Goal: Task Accomplishment & Management: Complete application form

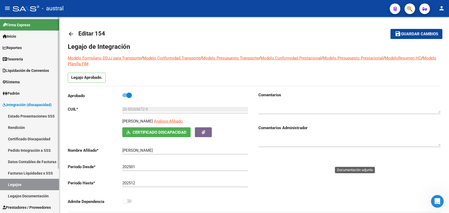
scroll to position [106, 0]
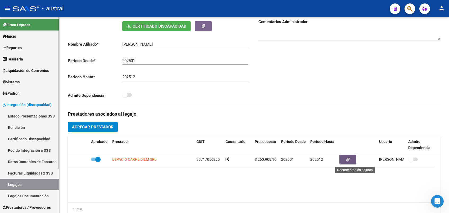
click at [37, 149] on link "Pedido Integración a SSS" at bounding box center [29, 149] width 59 height 11
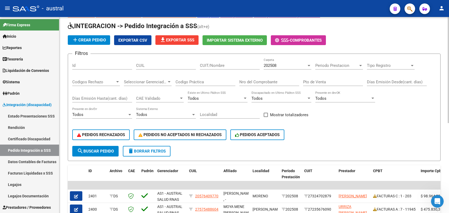
scroll to position [106, 0]
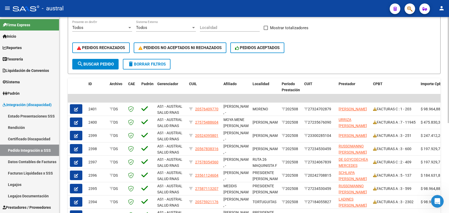
click at [159, 64] on span "delete Borrar Filtros" at bounding box center [147, 64] width 38 height 5
click at [119, 46] on span "PEDIDOS RECHAZADOS" at bounding box center [101, 47] width 48 height 5
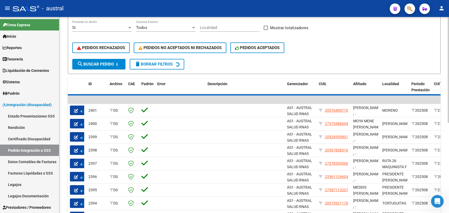
scroll to position [31, 0]
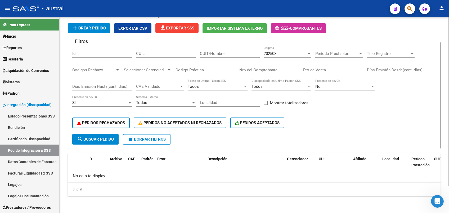
click at [265, 55] on span "202508" at bounding box center [270, 53] width 13 height 5
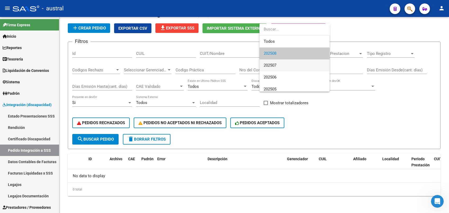
click at [284, 65] on span "202507" at bounding box center [295, 65] width 62 height 12
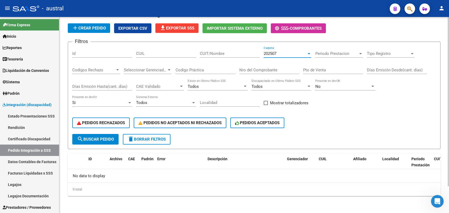
click at [160, 140] on span "delete Borrar Filtros" at bounding box center [147, 139] width 38 height 5
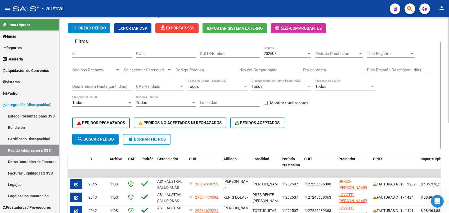
click at [273, 53] on span "202507" at bounding box center [270, 53] width 13 height 5
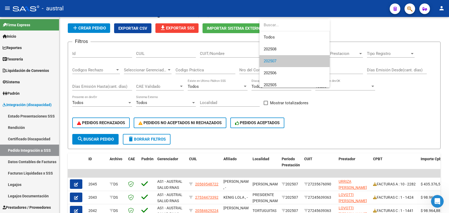
scroll to position [8, 0]
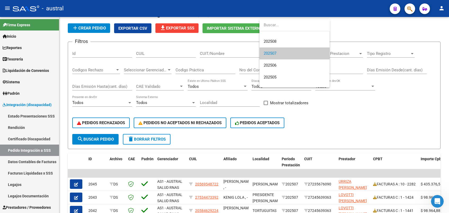
click at [99, 141] on div at bounding box center [224, 106] width 449 height 213
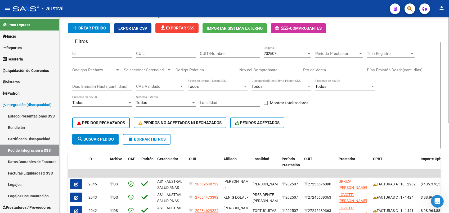
click at [101, 141] on span "search Buscar Pedido" at bounding box center [95, 139] width 37 height 5
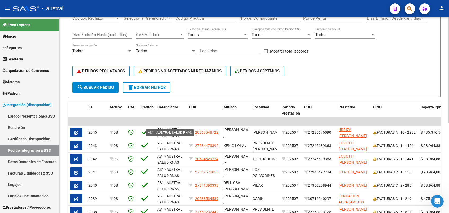
scroll to position [24, 0]
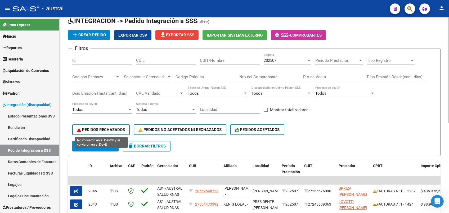
click at [114, 129] on span "PEDIDOS RECHAZADOS" at bounding box center [101, 129] width 48 height 5
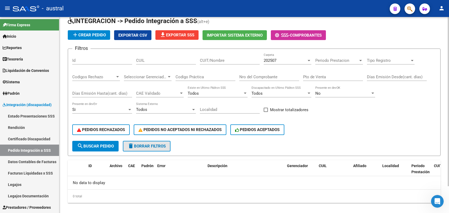
click at [145, 144] on span "delete Borrar Filtros" at bounding box center [147, 146] width 38 height 5
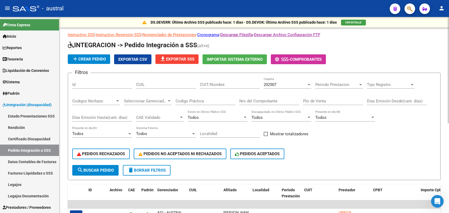
scroll to position [0, 0]
drag, startPoint x: 42, startPoint y: 136, endPoint x: 36, endPoint y: 134, distance: 6.9
click at [42, 136] on link "Certificado Discapacidad" at bounding box center [29, 138] width 59 height 11
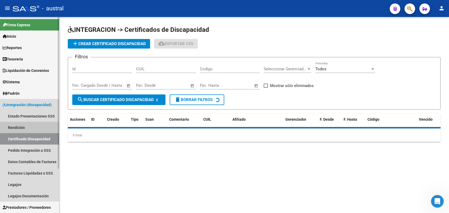
click at [29, 127] on link "Rendición" at bounding box center [29, 127] width 59 height 11
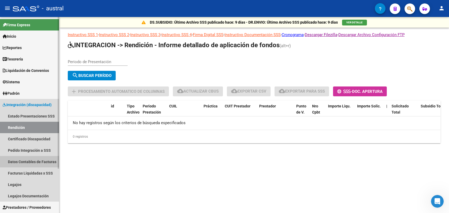
click at [35, 158] on link "Datos Contables de Facturas" at bounding box center [29, 161] width 59 height 11
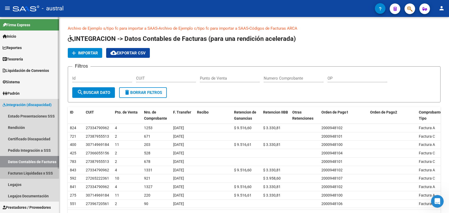
click at [40, 169] on link "Facturas Liquidadas x SSS" at bounding box center [29, 172] width 59 height 11
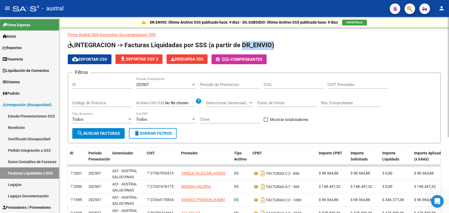
drag, startPoint x: 242, startPoint y: 45, endPoint x: 272, endPoint y: 45, distance: 29.7
click at [272, 45] on span "INTEGRACION -> Facturas Liquidadas por SSS (a partir de DR_ENVIO)" at bounding box center [171, 44] width 206 height 7
drag, startPoint x: 272, startPoint y: 45, endPoint x: 256, endPoint y: 44, distance: 15.9
click at [256, 44] on span "INTEGRACION -> Facturas Liquidadas por SSS (a partir de DR_ENVIO)" at bounding box center [171, 44] width 206 height 7
click at [243, 46] on span "INTEGRACION -> Facturas Liquidadas por SSS (a partir de DR_ENVIO)" at bounding box center [171, 44] width 206 height 7
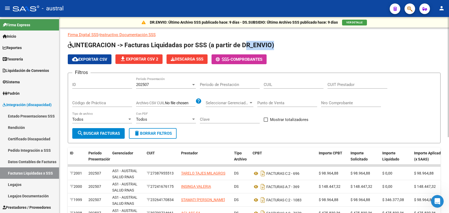
drag, startPoint x: 241, startPoint y: 46, endPoint x: 272, endPoint y: 49, distance: 30.6
click at [272, 49] on h1 "INTEGRACION -> Facturas Liquidadas por SSS (a partir de DR_ENVIO)" at bounding box center [254, 45] width 373 height 9
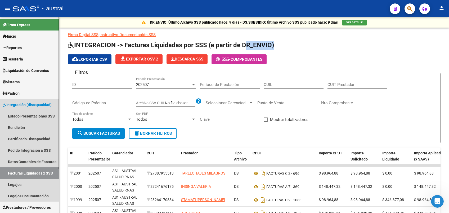
click at [32, 172] on link "Facturas Liquidadas x SSS" at bounding box center [29, 172] width 59 height 11
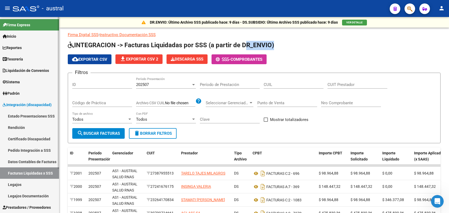
click at [24, 106] on span "Integración (discapacidad)" at bounding box center [27, 105] width 49 height 6
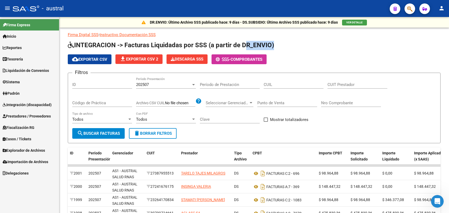
click at [32, 116] on span "Prestadores / Proveedores" at bounding box center [27, 116] width 48 height 6
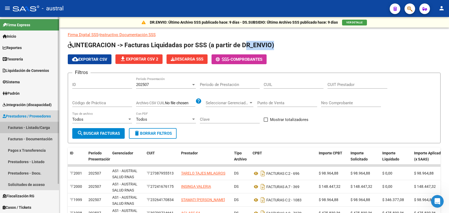
click at [40, 128] on link "Facturas - Listado/Carga" at bounding box center [29, 127] width 59 height 11
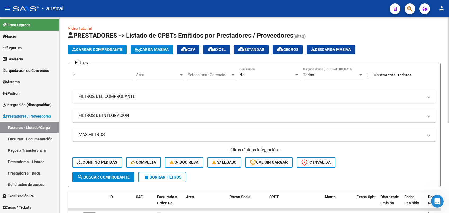
click at [123, 98] on mat-panel-title "FILTROS DEL COMPROBANTE" at bounding box center [251, 96] width 345 height 6
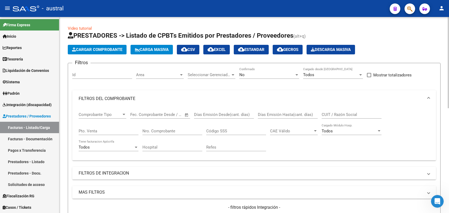
click at [167, 129] on input "Nro. Comprobante" at bounding box center [172, 130] width 60 height 5
type input "842"
click at [246, 74] on div "No" at bounding box center [266, 74] width 55 height 5
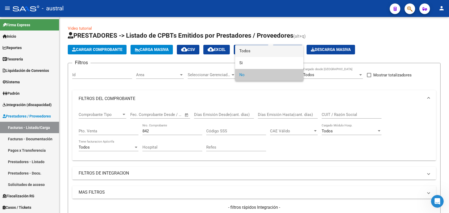
click at [262, 54] on span "Todos" at bounding box center [269, 51] width 60 height 12
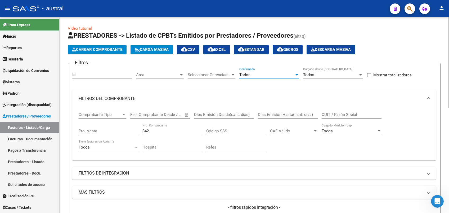
scroll to position [106, 0]
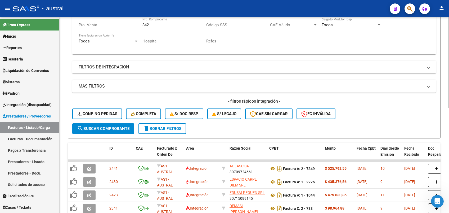
click at [117, 128] on span "search Buscar Comprobante" at bounding box center [103, 128] width 52 height 5
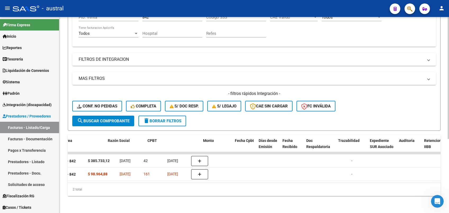
scroll to position [0, 0]
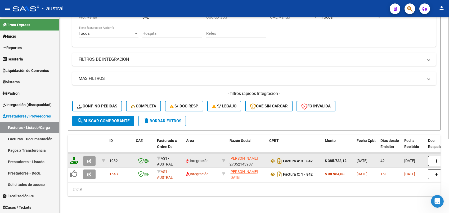
click at [87, 156] on button "button" at bounding box center [89, 161] width 12 height 10
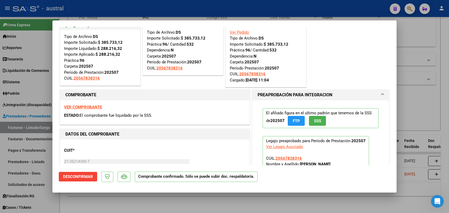
scroll to position [35, 0]
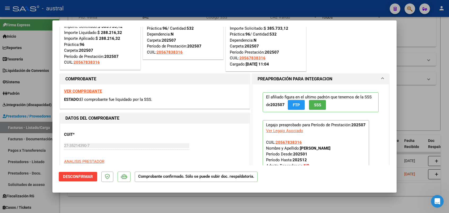
click at [96, 91] on strong "VER COMPROBANTE" at bounding box center [83, 91] width 38 height 5
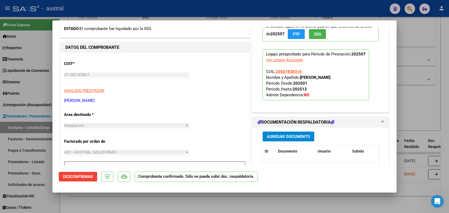
scroll to position [51, 0]
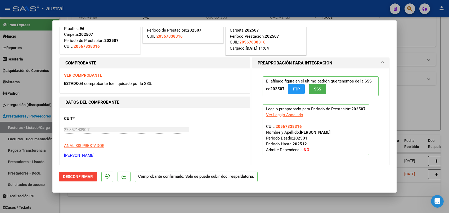
type input "$ 0,00"
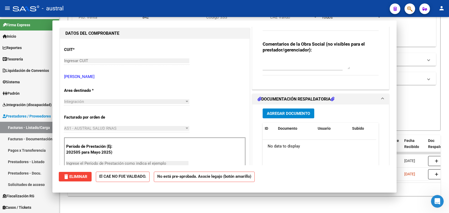
scroll to position [0, 0]
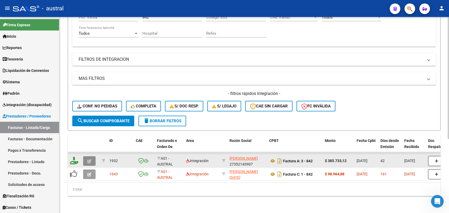
click at [91, 156] on button "button" at bounding box center [89, 161] width 12 height 10
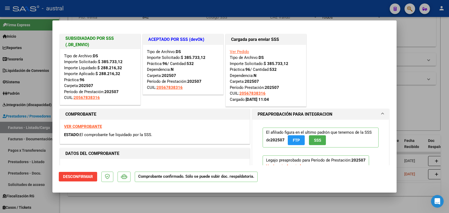
drag, startPoint x: 187, startPoint y: 65, endPoint x: 196, endPoint y: 65, distance: 9.5
click at [196, 65] on div "Tipo de Archivo: DS Importe Solicitado: $ 385.733,12 Práctica: 96 / Cantidad: 5…" at bounding box center [183, 70] width 72 height 42
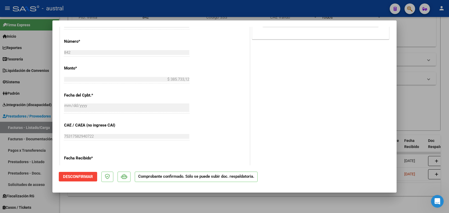
scroll to position [318, 0]
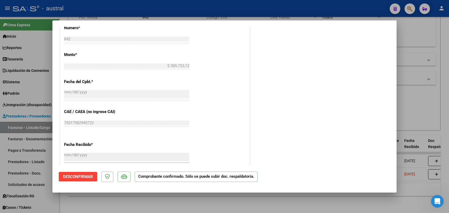
type input "$ 0,00"
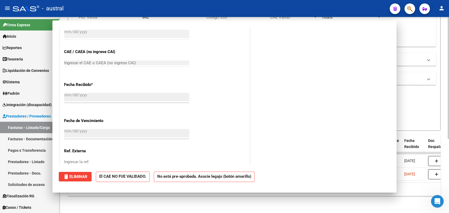
scroll to position [0, 0]
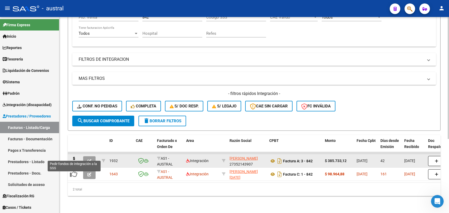
click at [75, 156] on icon at bounding box center [74, 159] width 8 height 7
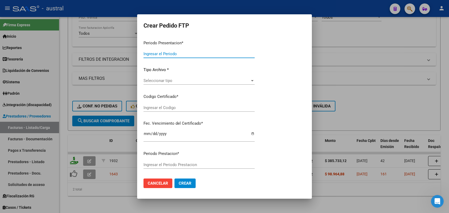
type input "202508"
type input "202507"
type input "$ 385.733,12"
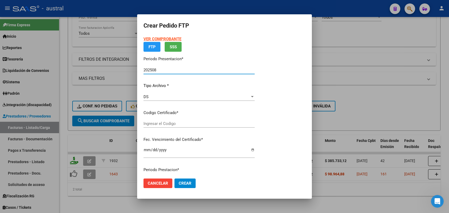
type input "5484791984"
type input "[DATE]"
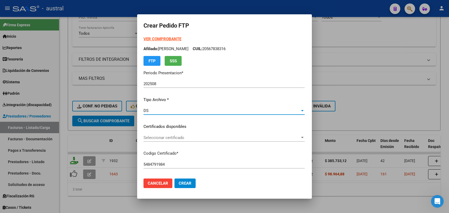
click at [164, 111] on div "DS" at bounding box center [222, 110] width 156 height 5
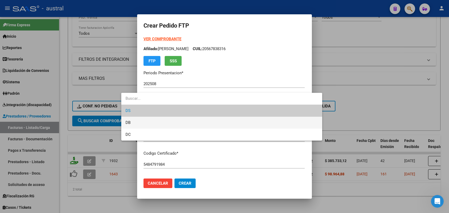
click at [135, 120] on span "DB" at bounding box center [221, 122] width 192 height 12
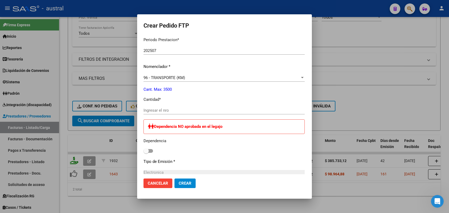
scroll to position [212, 0]
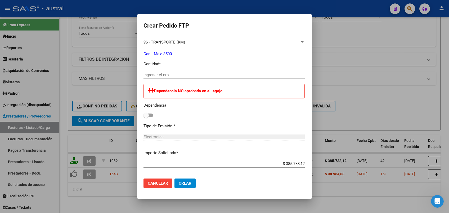
click at [144, 76] on input "Ingresar el nro" at bounding box center [224, 74] width 161 height 5
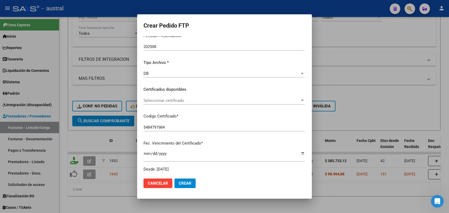
scroll to position [0, 0]
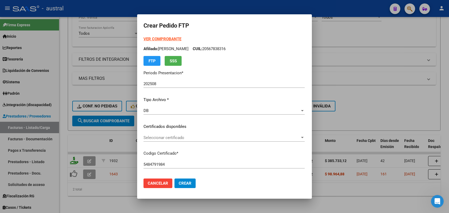
type input "532"
click at [163, 134] on div "Seleccionar certificado Seleccionar certificado" at bounding box center [224, 137] width 161 height 8
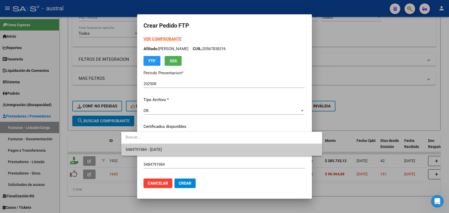
click at [179, 148] on span "5484791984 - [DATE]" at bounding box center [221, 150] width 192 height 12
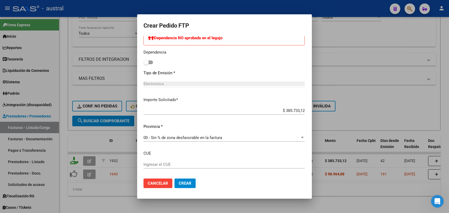
scroll to position [290, 0]
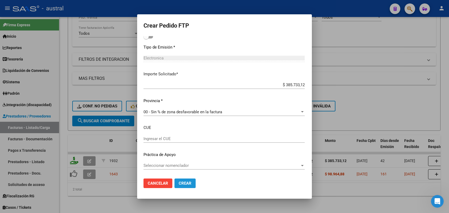
click at [179, 181] on span "Crear" at bounding box center [185, 183] width 13 height 5
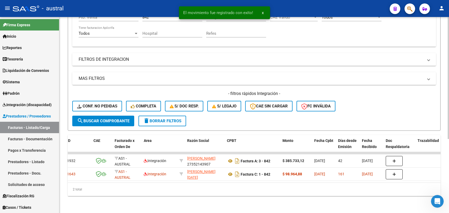
scroll to position [0, 0]
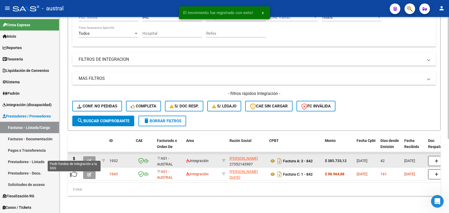
click at [75, 156] on icon at bounding box center [74, 159] width 8 height 7
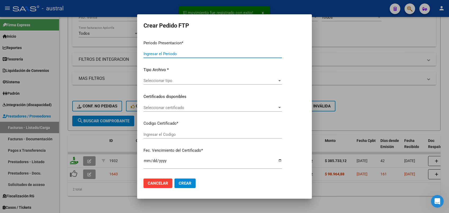
type input "202508"
type input "202507"
type input "$ 385.733,12"
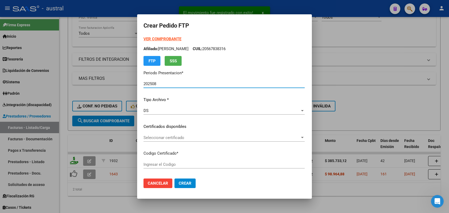
type input "5484791984"
type input "[DATE]"
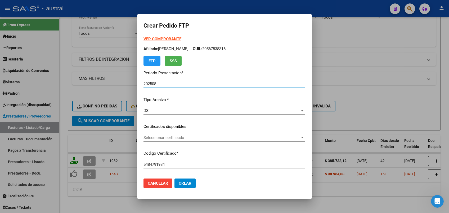
click at [144, 108] on div "DS" at bounding box center [222, 110] width 156 height 5
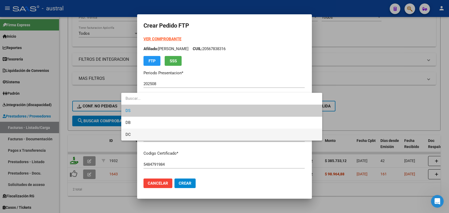
click at [155, 133] on span "DC" at bounding box center [221, 134] width 192 height 12
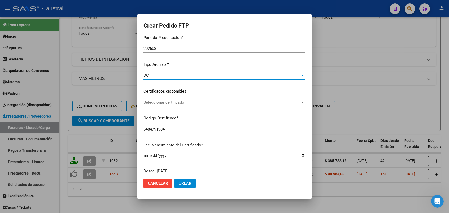
scroll to position [70, 0]
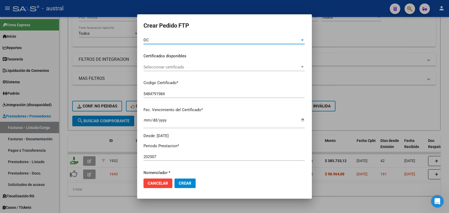
click at [153, 65] on span "Seleccionar certificado" at bounding box center [222, 67] width 156 height 5
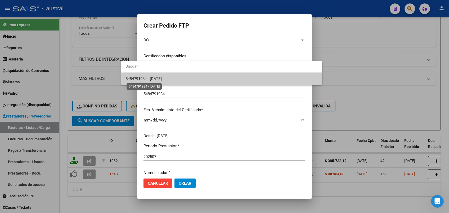
click at [159, 78] on span "5484791984 - [DATE]" at bounding box center [143, 78] width 36 height 5
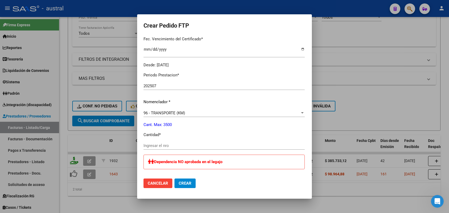
scroll to position [176, 0]
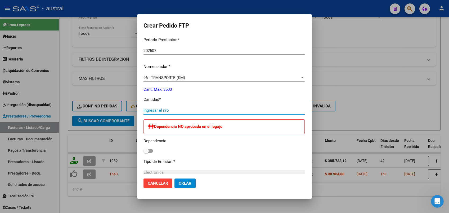
click at [144, 108] on input "Ingresar el nro" at bounding box center [224, 110] width 161 height 5
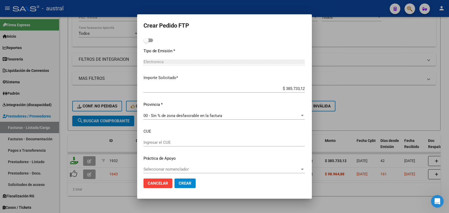
scroll to position [290, 0]
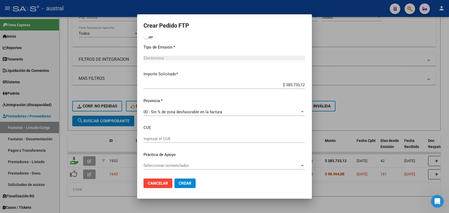
type input "712"
click at [174, 183] on button "Crear" at bounding box center [184, 183] width 21 height 10
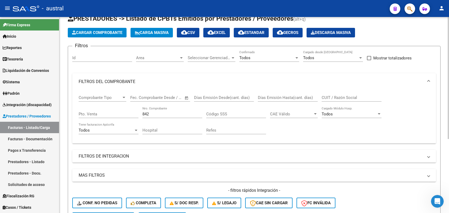
scroll to position [0, 0]
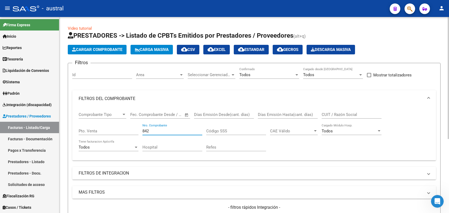
drag, startPoint x: 148, startPoint y: 132, endPoint x: 125, endPoint y: 132, distance: 23.0
click at [125, 132] on div "Comprobante Tipo Comprobante Tipo Fecha inicio – Fecha fin Fec. Comprobante Des…" at bounding box center [254, 131] width 351 height 49
paste input "1120"
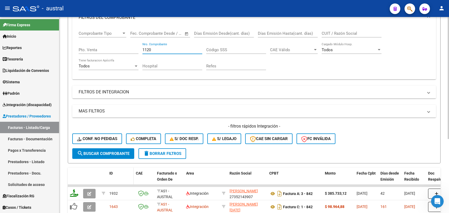
scroll to position [119, 0]
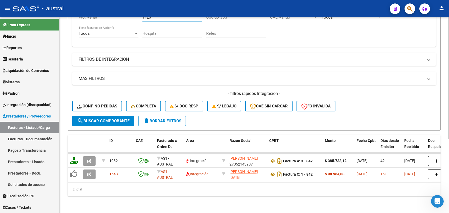
type input "1120"
click at [106, 118] on span "search Buscar Comprobante" at bounding box center [103, 120] width 52 height 5
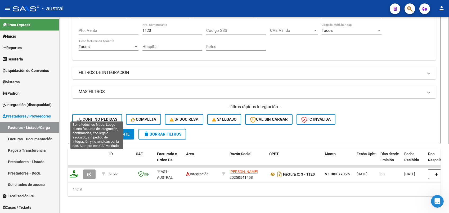
scroll to position [106, 0]
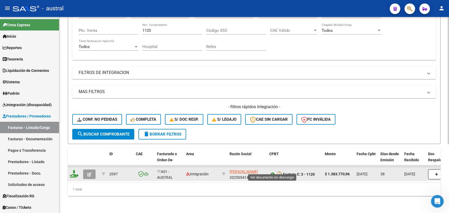
click at [272, 171] on icon at bounding box center [272, 174] width 7 height 6
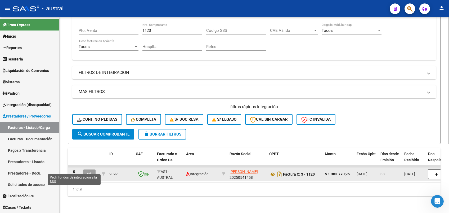
click at [74, 170] on icon at bounding box center [74, 173] width 8 height 7
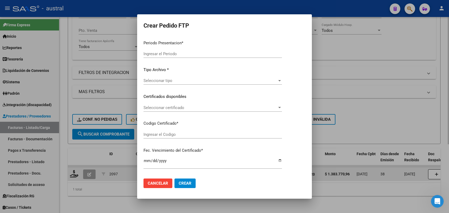
type input "202508"
type input "202507"
type input "$ 1.383.770,96"
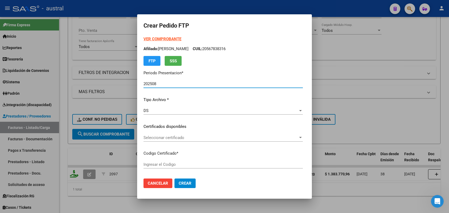
type input "3357228501"
type input "[DATE]"
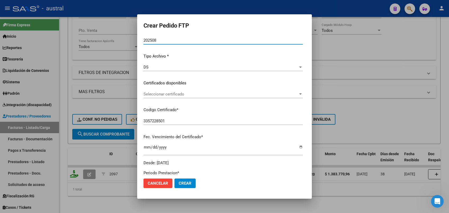
scroll to position [0, 0]
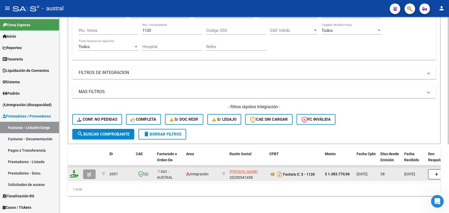
click at [86, 169] on button "button" at bounding box center [89, 174] width 12 height 10
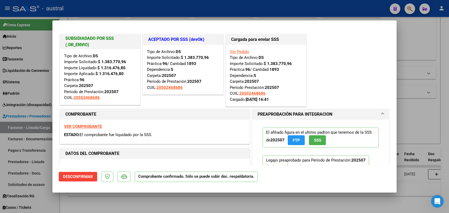
drag, startPoint x: 189, startPoint y: 62, endPoint x: 197, endPoint y: 63, distance: 8.8
click at [197, 63] on div "Tipo de Archivo: DS Importe Solicitado: $ 1.383.770,96 Práctica: 96 / Cantidad:…" at bounding box center [183, 70] width 72 height 42
click at [431, 111] on div at bounding box center [224, 106] width 449 height 213
type input "$ 0,00"
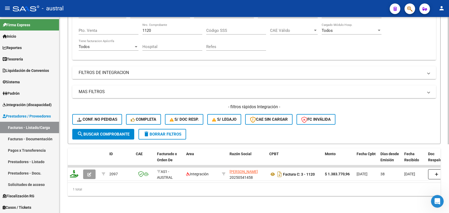
click at [157, 132] on span "delete Borrar Filtros" at bounding box center [162, 134] width 38 height 5
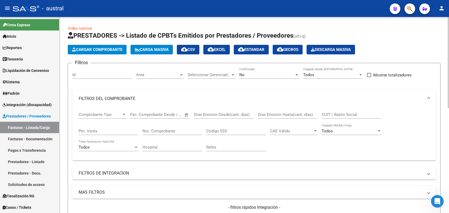
scroll to position [35, 0]
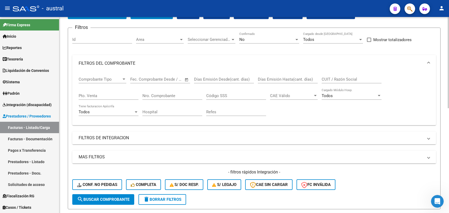
click at [110, 137] on mat-panel-title "FILTROS DE INTEGRACION" at bounding box center [251, 138] width 345 height 6
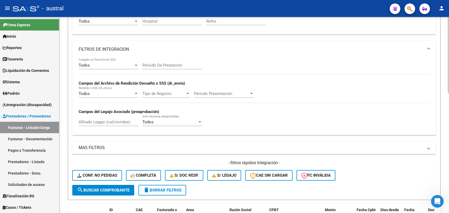
scroll to position [141, 0]
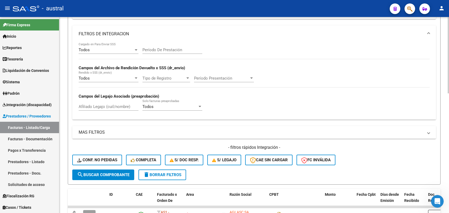
click at [111, 108] on input "Afiliado Legajo (cuil/nombre)" at bounding box center [109, 106] width 60 height 5
paste input "27488672644"
type input "27488672644"
click at [102, 175] on span "search Buscar Comprobante" at bounding box center [103, 174] width 52 height 5
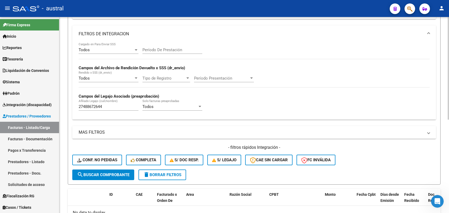
scroll to position [178, 0]
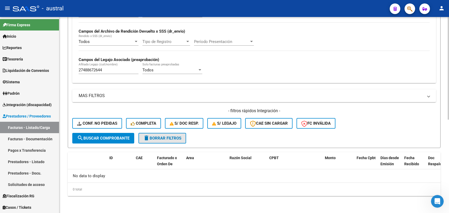
click at [159, 140] on span "delete Borrar Filtros" at bounding box center [162, 138] width 38 height 5
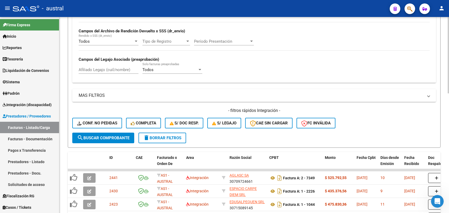
click at [124, 70] on input "Afiliado Legajo (cuil/nombre)" at bounding box center [109, 69] width 60 height 5
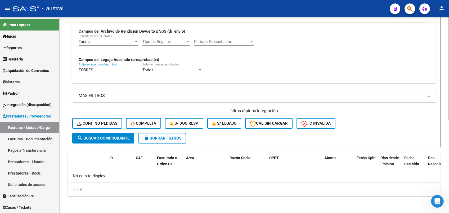
scroll to position [0, 0]
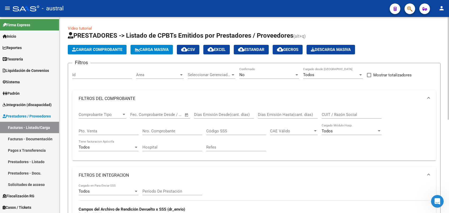
click at [255, 75] on div "No" at bounding box center [266, 74] width 55 height 5
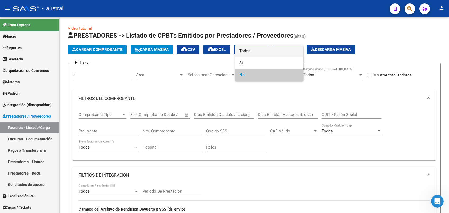
click at [255, 53] on span "Todos" at bounding box center [269, 51] width 60 height 12
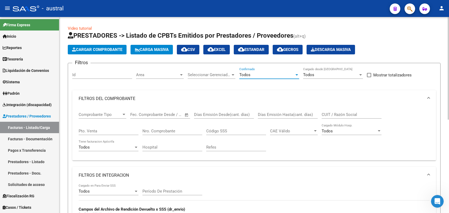
click at [309, 73] on span "Todos" at bounding box center [308, 74] width 11 height 5
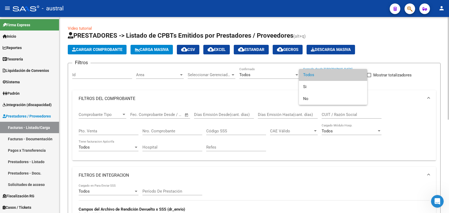
click at [309, 73] on span "Todos" at bounding box center [333, 75] width 60 height 12
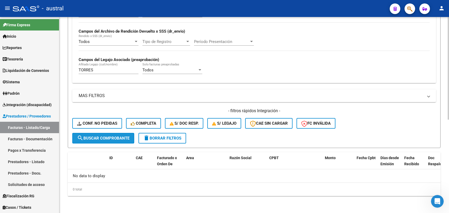
click at [104, 140] on span "search Buscar Comprobante" at bounding box center [103, 138] width 52 height 5
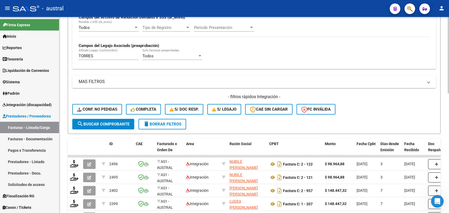
scroll to position [165, 0]
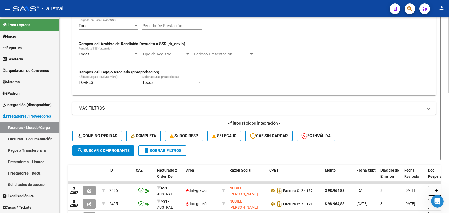
click at [120, 83] on input "TORRES" at bounding box center [109, 82] width 60 height 5
type input "[PERSON_NAME]"
click at [115, 152] on span "search Buscar Comprobante" at bounding box center [103, 150] width 52 height 5
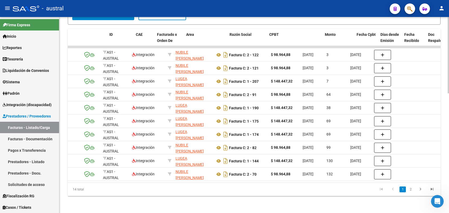
scroll to position [0, 0]
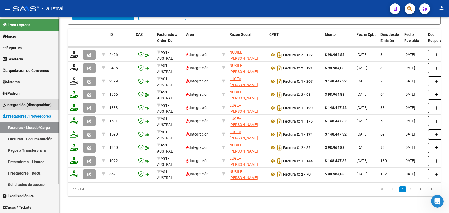
click at [23, 107] on link "Integración (discapacidad)" at bounding box center [29, 104] width 59 height 11
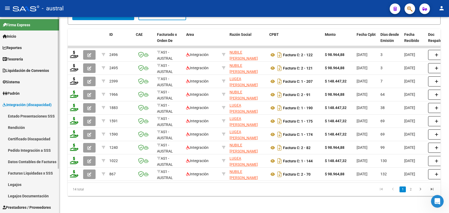
click at [31, 171] on link "Facturas Liquidadas x SSS" at bounding box center [29, 172] width 59 height 11
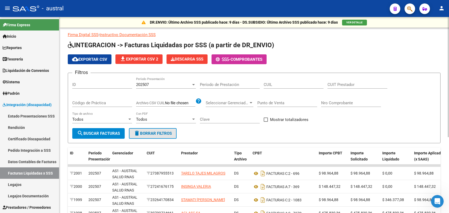
click at [165, 134] on span "delete Borrar Filtros" at bounding box center [153, 133] width 38 height 5
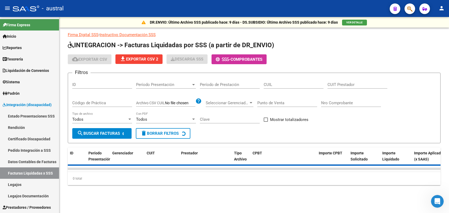
click at [157, 82] on span "Período Presentación" at bounding box center [163, 84] width 55 height 5
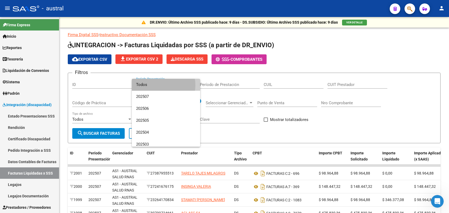
click at [159, 85] on span "Todos" at bounding box center [166, 85] width 60 height 12
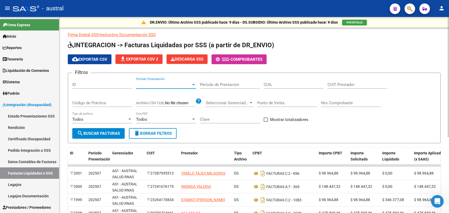
click at [297, 85] on input "CUIL" at bounding box center [294, 84] width 60 height 5
paste input "27-48867264-4"
type input "27-48867264-4"
click at [102, 131] on span "search Buscar Facturas" at bounding box center [98, 133] width 43 height 5
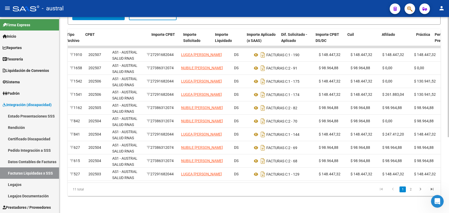
scroll to position [0, 223]
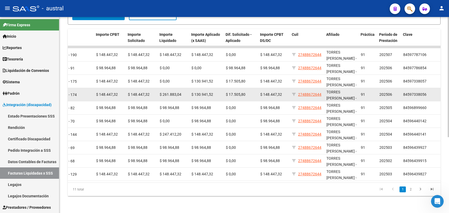
drag, startPoint x: 239, startPoint y: 75, endPoint x: 239, endPoint y: 88, distance: 12.4
click at [218, 88] on datatable-scroller "1910 202507 AS1 - AUSTRAL SALUD RNAS 27291682044 LUGEA [PERSON_NAME] DS FACTURA…" at bounding box center [31, 113] width 373 height 135
click at [239, 92] on span "$ 17.505,80" at bounding box center [236, 94] width 20 height 4
click at [241, 92] on span "$ 17.505,80" at bounding box center [236, 94] width 20 height 4
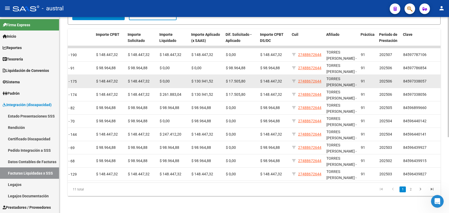
drag, startPoint x: 207, startPoint y: 91, endPoint x: 195, endPoint y: 78, distance: 18.0
click at [195, 78] on datatable-scroller "1910 202507 AS1 - AUSTRAL SALUD RNAS 27291682044 LUGEA [PERSON_NAME] DS FACTURA…" at bounding box center [31, 113] width 373 height 135
drag, startPoint x: 195, startPoint y: 78, endPoint x: 198, endPoint y: 77, distance: 3.2
click at [198, 79] on span "$ 130.941,52" at bounding box center [202, 81] width 22 height 4
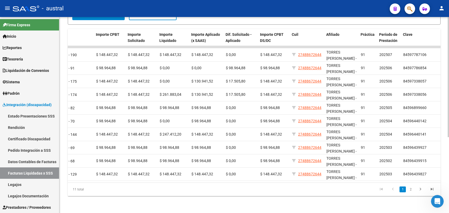
click at [288, 191] on datatable-pager "1 2" at bounding box center [291, 189] width 294 height 9
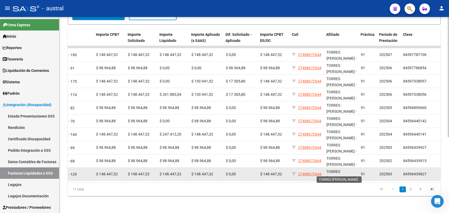
scroll to position [0, 0]
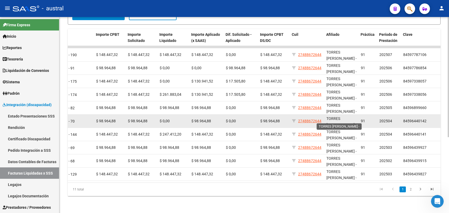
drag, startPoint x: 341, startPoint y: 172, endPoint x: 337, endPoint y: 111, distance: 61.0
click at [218, 111] on datatable-scroller "1910 202507 AS1 - AUSTRAL SALUD RNAS 27291682044 LUGEA [PERSON_NAME] DS FACTURA…" at bounding box center [31, 113] width 373 height 135
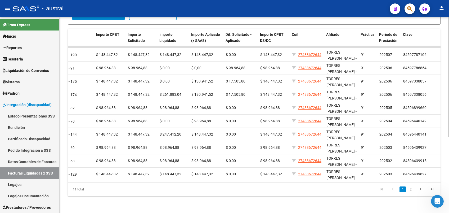
click at [319, 194] on div "11 total 1 2" at bounding box center [254, 188] width 373 height 13
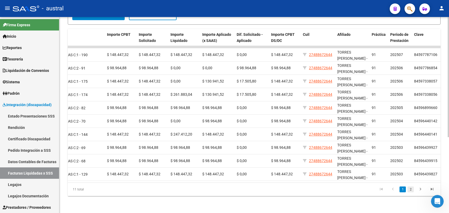
click at [408, 186] on link "2" at bounding box center [410, 189] width 6 height 6
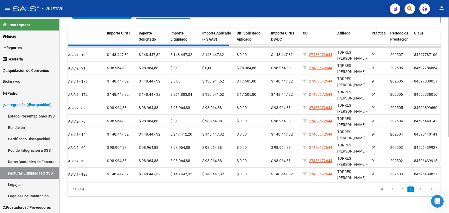
scroll to position [4, 0]
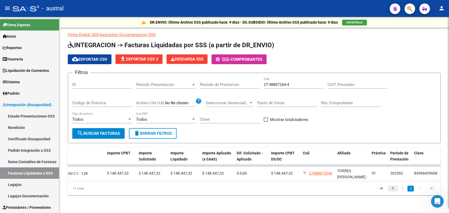
click at [394, 187] on icon "go to previous page" at bounding box center [392, 189] width 7 height 6
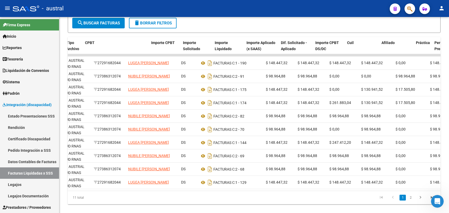
scroll to position [0, 223]
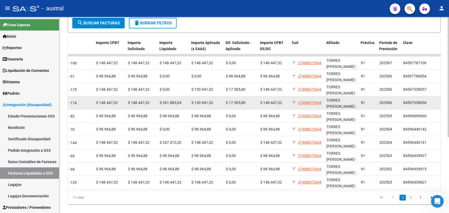
drag, startPoint x: 232, startPoint y: 100, endPoint x: 246, endPoint y: 104, distance: 14.0
click at [246, 104] on div "1541 202506 AS1 - AUSTRAL SALUD RNAS 27291682044 [PERSON_NAME] DS FACTURAS C: 1…" at bounding box center [143, 102] width 596 height 13
drag, startPoint x: 246, startPoint y: 104, endPoint x: 229, endPoint y: 107, distance: 16.9
click at [229, 107] on datatable-body-cell "$ 17.505,80" at bounding box center [241, 102] width 34 height 13
click at [251, 103] on div "$ 17.505,80" at bounding box center [241, 103] width 30 height 6
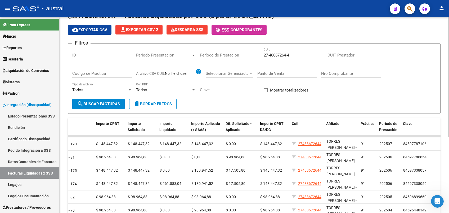
scroll to position [0, 0]
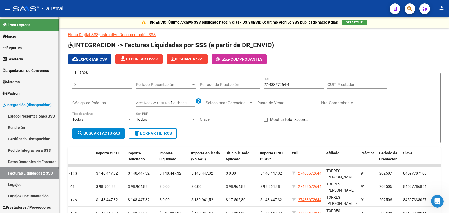
click at [21, 125] on link "Rendición" at bounding box center [29, 127] width 59 height 11
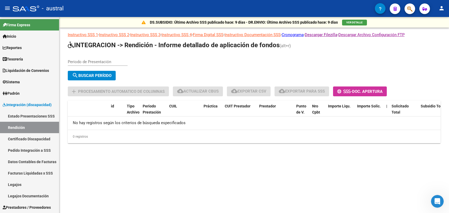
drag, startPoint x: 189, startPoint y: 42, endPoint x: 293, endPoint y: 44, distance: 104.6
click at [293, 44] on h1 "INTEGRACION -> Rendición - Informe detallado de aplicación de fondos (alt+r)" at bounding box center [254, 45] width 373 height 9
drag, startPoint x: 293, startPoint y: 44, endPoint x: 315, endPoint y: 53, distance: 23.2
click at [310, 51] on app-list-header "INTEGRACION -> Rendición - Informe detallado de aplicación de fondos (alt+r) Pe…" at bounding box center [254, 68] width 373 height 55
click at [104, 62] on input "Periodo de Presentación" at bounding box center [98, 61] width 60 height 5
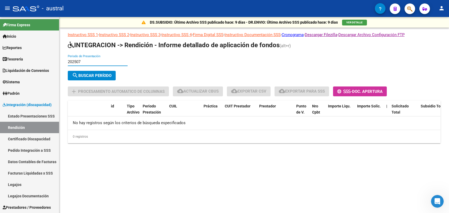
type input "202507"
click at [111, 75] on span "search Buscar Período" at bounding box center [91, 75] width 39 height 5
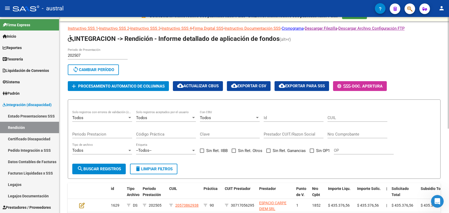
scroll to position [42, 0]
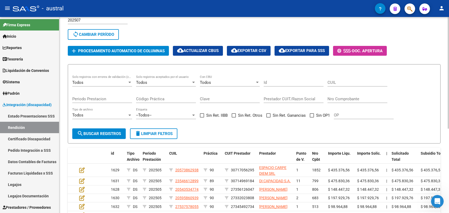
click at [292, 100] on input "Prestador CUIT/Razon Social" at bounding box center [294, 98] width 60 height 5
paste input "27488672644"
type input "27488672644"
click at [100, 133] on span "search Buscar registros" at bounding box center [99, 133] width 44 height 5
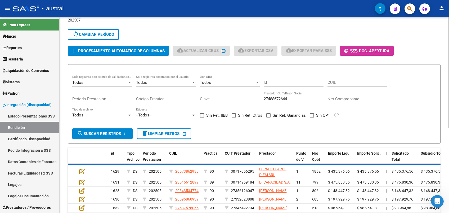
scroll to position [36, 0]
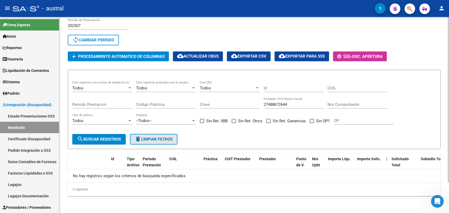
click at [153, 140] on span "delete Limpiar filtros" at bounding box center [154, 139] width 38 height 5
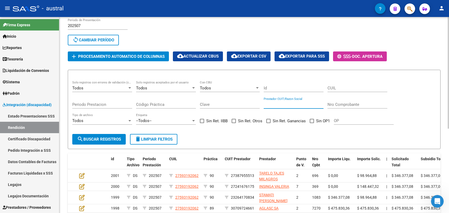
click at [282, 106] on input "Prestador CUIT/Razon Social" at bounding box center [294, 104] width 60 height 5
paste input "27488672644"
type input "27488672644"
drag, startPoint x: 294, startPoint y: 105, endPoint x: 253, endPoint y: 106, distance: 40.5
click at [253, 106] on div "Todos Solo registros con errores de validación (control 623 instructivo de rend…" at bounding box center [254, 104] width 364 height 49
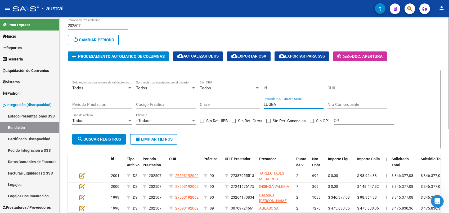
type input "LUGEA"
click at [106, 137] on span "search Buscar registros" at bounding box center [99, 139] width 44 height 5
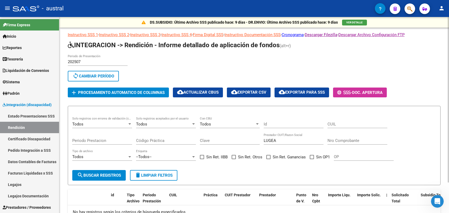
scroll to position [0, 0]
click at [87, 64] on div "202507 Periodo de Presentación" at bounding box center [98, 59] width 60 height 11
click at [89, 61] on input "202507" at bounding box center [98, 61] width 60 height 5
click at [96, 76] on span "sync Cambiar Período" at bounding box center [94, 76] width 42 height 5
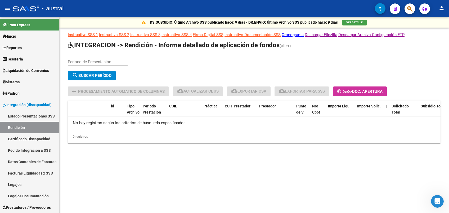
click at [82, 61] on input "Periodo de Presentación" at bounding box center [98, 61] width 60 height 5
type input "202506"
click at [104, 74] on span "search Buscar Período" at bounding box center [91, 75] width 39 height 5
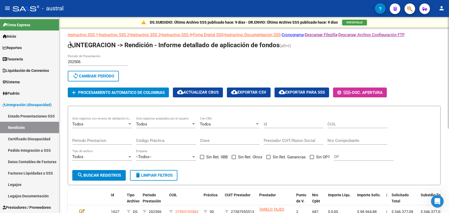
click at [299, 143] on div "Prestador CUIT/Razon Social" at bounding box center [294, 138] width 60 height 11
click at [299, 142] on div "Prestador CUIT/Razon Social" at bounding box center [294, 138] width 60 height 11
drag, startPoint x: 216, startPoint y: 44, endPoint x: 270, endPoint y: 45, distance: 54.0
click at [270, 45] on span "INTEGRACION -> Rendición - Informe detallado de aplicación de fondos" at bounding box center [174, 44] width 212 height 7
drag, startPoint x: 270, startPoint y: 45, endPoint x: 258, endPoint y: 58, distance: 17.6
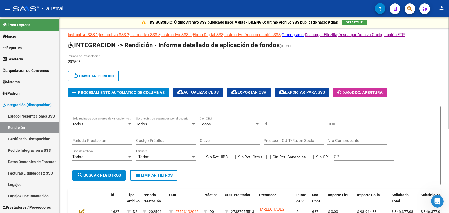
click at [258, 58] on div "202506 Periodo de Presentación search Buscar Período sync Cambiar Período" at bounding box center [254, 68] width 373 height 29
click at [302, 139] on input "Prestador CUIT/Razon Social" at bounding box center [294, 140] width 60 height 5
type input "LUGEA"
drag, startPoint x: 99, startPoint y: 176, endPoint x: 131, endPoint y: 171, distance: 33.0
click at [99, 176] on span "search Buscar registros" at bounding box center [99, 175] width 44 height 5
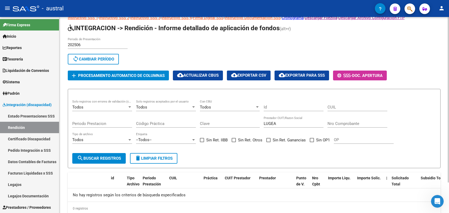
scroll to position [36, 0]
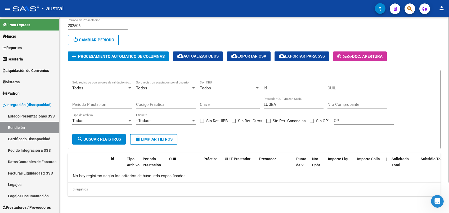
click at [279, 106] on input "LUGEA" at bounding box center [294, 104] width 60 height 5
drag, startPoint x: 284, startPoint y: 106, endPoint x: 246, endPoint y: 106, distance: 37.9
click at [246, 106] on div "Todos Solo registros con errores de validación (control 623 instructivo de rend…" at bounding box center [254, 104] width 364 height 49
click at [337, 103] on input "Nro Comprobante" at bounding box center [358, 104] width 60 height 5
click at [341, 104] on input "Nro Comprobante" at bounding box center [358, 104] width 60 height 5
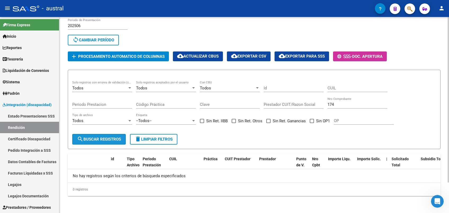
click at [99, 139] on span "search Buscar registros" at bounding box center [99, 139] width 44 height 5
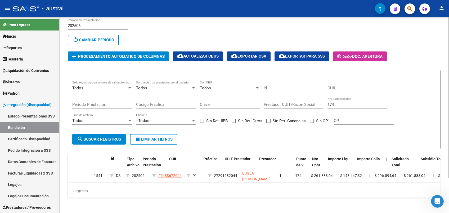
scroll to position [0, 0]
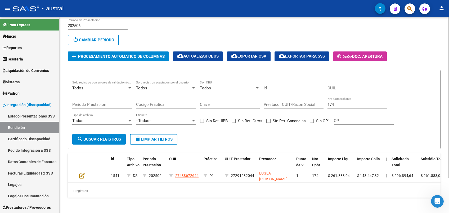
click at [339, 104] on input "174" at bounding box center [358, 104] width 60 height 5
type input "1"
click at [290, 105] on input "Prestador CUIT/Razon Social" at bounding box center [294, 104] width 60 height 5
paste input "27291682044"
type input "27291682044"
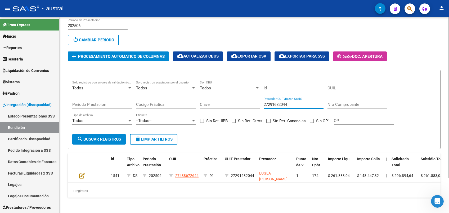
click at [111, 141] on span "search Buscar registros" at bounding box center [99, 139] width 44 height 5
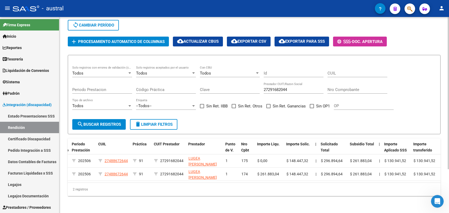
scroll to position [21, 0]
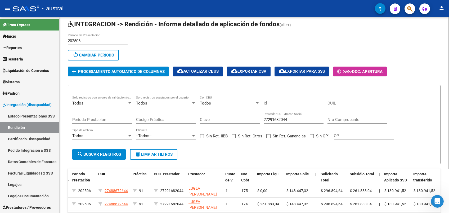
click at [333, 102] on input "CUIL" at bounding box center [358, 103] width 60 height 5
drag, startPoint x: 293, startPoint y: 121, endPoint x: 257, endPoint y: 125, distance: 36.5
click at [257, 125] on div "Todos Solo registros con errores de validación (control 623 instructivo de rend…" at bounding box center [254, 120] width 364 height 49
click at [83, 39] on input "202506" at bounding box center [98, 40] width 60 height 5
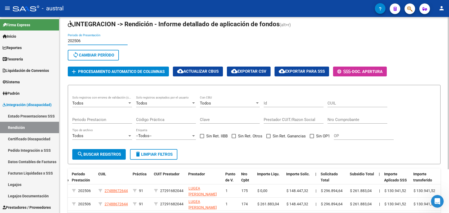
click at [83, 39] on input "202506" at bounding box center [98, 40] width 60 height 5
click at [91, 53] on span "sync Cambiar Período" at bounding box center [94, 55] width 42 height 5
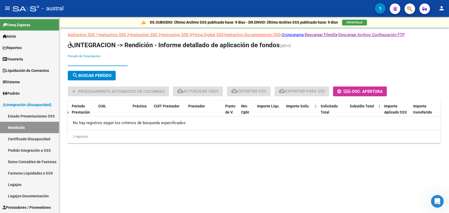
click at [93, 61] on input "Periodo de Presentación" at bounding box center [98, 61] width 60 height 5
click at [97, 73] on span "search Buscar Período" at bounding box center [91, 75] width 39 height 5
click at [95, 77] on span "search Buscar Período" at bounding box center [91, 75] width 39 height 5
click at [95, 61] on input "2025" at bounding box center [98, 61] width 60 height 5
type input "202506"
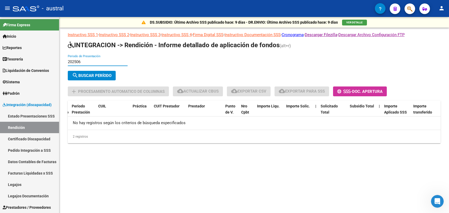
click at [101, 77] on span "search Buscar Período" at bounding box center [91, 75] width 39 height 5
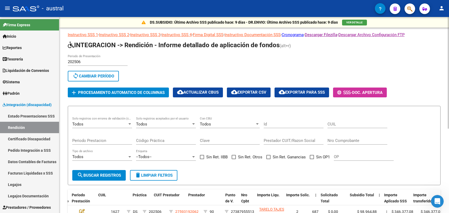
click at [336, 120] on div "CUIL" at bounding box center [358, 121] width 60 height 11
paste input "27488672644"
type input "27488672644"
click at [96, 176] on span "search Buscar registros" at bounding box center [99, 175] width 44 height 5
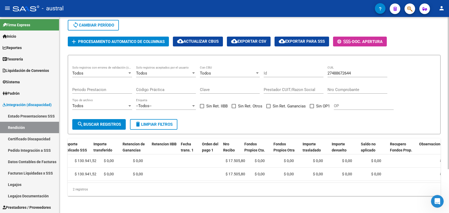
scroll to position [0, 385]
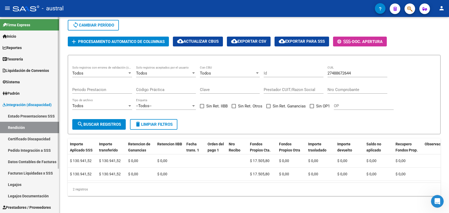
click at [40, 171] on link "Facturas Liquidadas x SSS" at bounding box center [29, 172] width 59 height 11
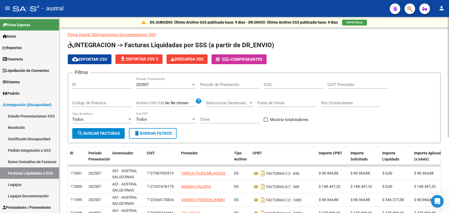
click at [293, 84] on input "CUIL" at bounding box center [294, 84] width 60 height 5
paste input "20-57640977-0"
type input "20-57640977-0"
click at [100, 131] on span "search Buscar Facturas" at bounding box center [98, 133] width 43 height 5
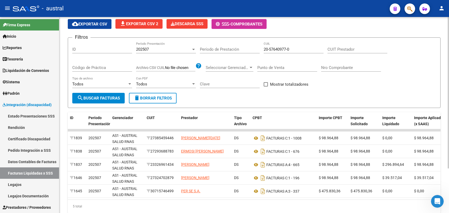
scroll to position [57, 0]
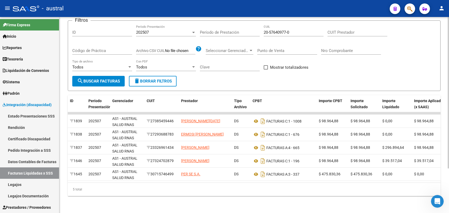
click at [207, 176] on datatable-body "1839 202507 AS1 - AUSTRAL SALUD RNAS 27385459446 [PERSON_NAME][DATE] DS FACTURA…" at bounding box center [254, 147] width 373 height 70
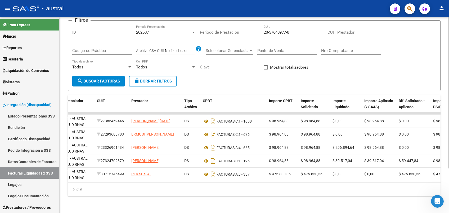
scroll to position [0, 0]
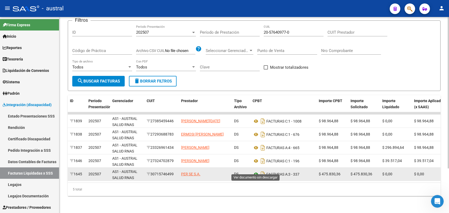
click at [258, 171] on icon at bounding box center [256, 174] width 7 height 6
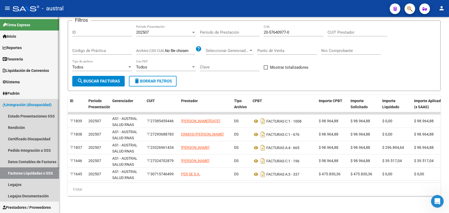
click at [36, 104] on span "Integración (discapacidad)" at bounding box center [27, 105] width 49 height 6
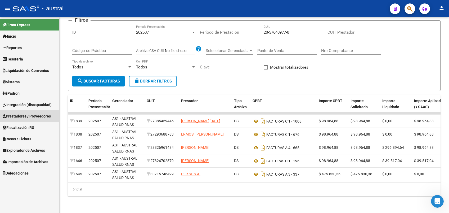
click at [39, 116] on span "Prestadores / Proveedores" at bounding box center [27, 116] width 48 height 6
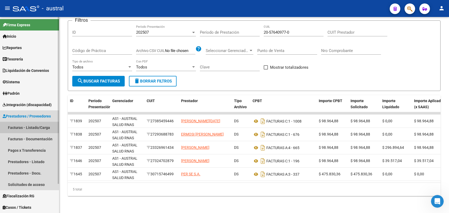
click at [40, 128] on link "Facturas - Listado/Carga" at bounding box center [29, 127] width 59 height 11
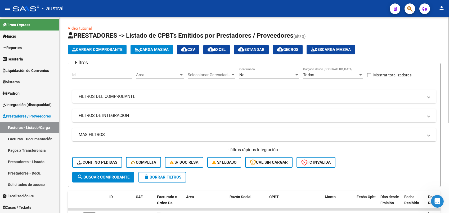
click at [115, 98] on mat-panel-title "FILTROS DEL COMPROBANTE" at bounding box center [251, 96] width 345 height 6
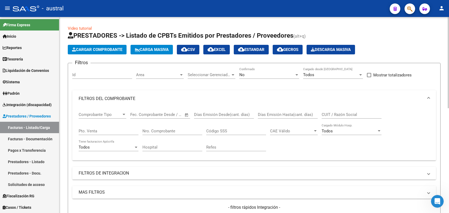
click at [334, 116] on input "CUIT / Razón Social" at bounding box center [352, 114] width 60 height 5
paste input "30715746499"
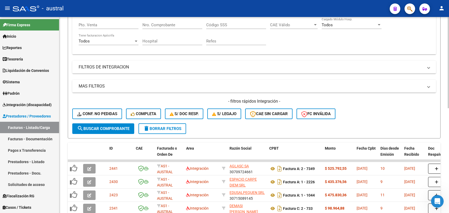
type input "30715746499"
click at [119, 129] on span "search Buscar Comprobante" at bounding box center [103, 128] width 52 height 5
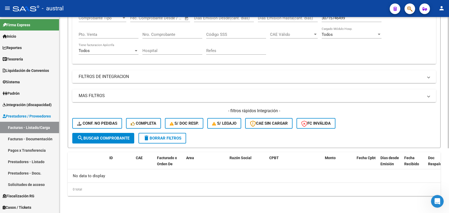
scroll to position [96, 0]
click at [155, 137] on span "delete Borrar Filtros" at bounding box center [162, 138] width 38 height 5
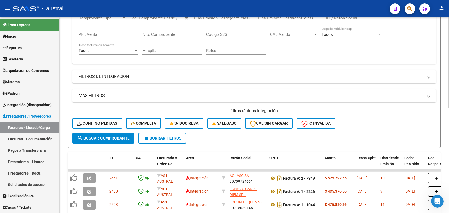
click at [343, 19] on input "CUIT / Razón Social" at bounding box center [352, 18] width 60 height 5
paste input "30715746499"
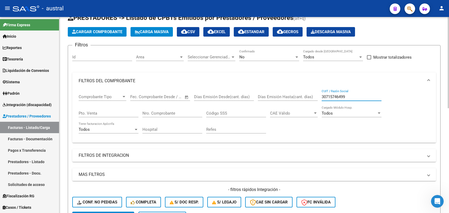
scroll to position [0, 0]
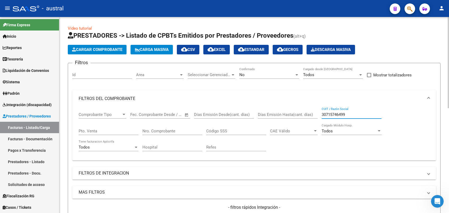
type input "30715746499"
click at [248, 72] on div "No" at bounding box center [266, 74] width 55 height 5
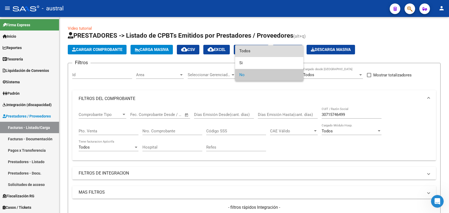
click at [264, 51] on span "Todos" at bounding box center [269, 51] width 60 height 12
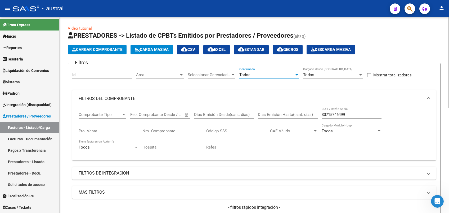
scroll to position [106, 0]
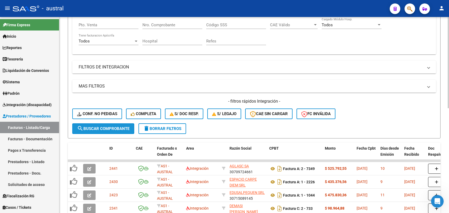
click at [112, 127] on span "search Buscar Comprobante" at bounding box center [103, 128] width 52 height 5
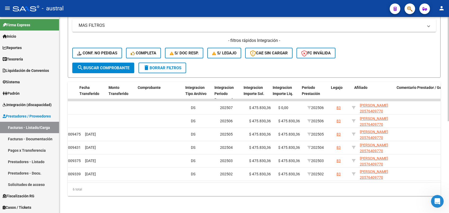
scroll to position [0, 575]
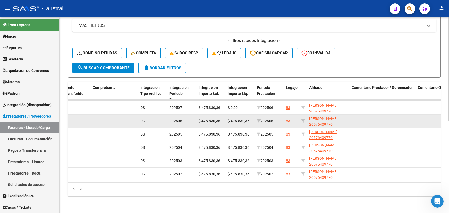
drag, startPoint x: 273, startPoint y: 103, endPoint x: 272, endPoint y: 115, distance: 12.3
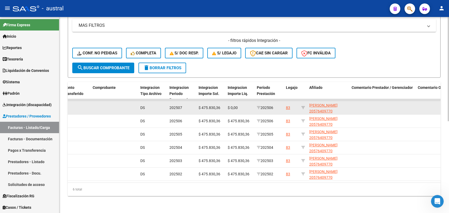
drag, startPoint x: 272, startPoint y: 115, endPoint x: 267, endPoint y: 107, distance: 9.0
click at [267, 107] on datatable-body-cell "202506" at bounding box center [269, 107] width 29 height 13
drag, startPoint x: 266, startPoint y: 101, endPoint x: 271, endPoint y: 104, distance: 5.6
click at [271, 105] on span "202506" at bounding box center [265, 107] width 16 height 4
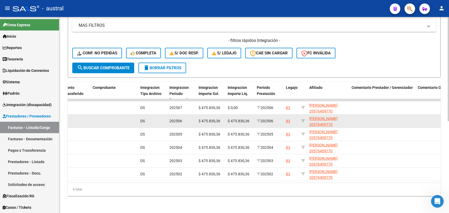
drag, startPoint x: 271, startPoint y: 104, endPoint x: 243, endPoint y: 165, distance: 67.8
click at [270, 119] on span "202506" at bounding box center [265, 121] width 16 height 4
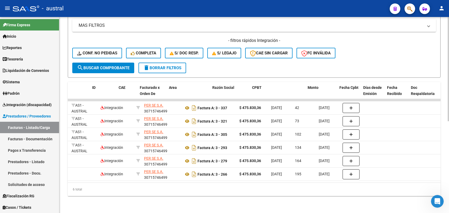
scroll to position [0, 0]
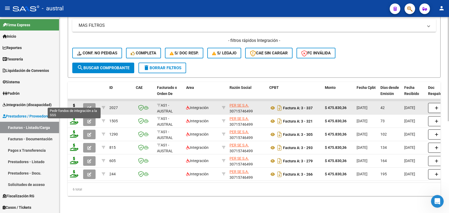
click at [74, 104] on icon at bounding box center [74, 107] width 8 height 7
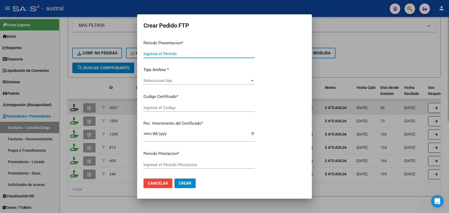
type input "202508"
type input "202506"
type input "$ 475.830,36"
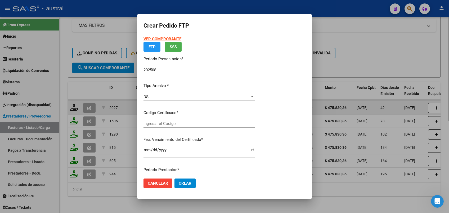
type input "7099736762"
type input "[DATE]"
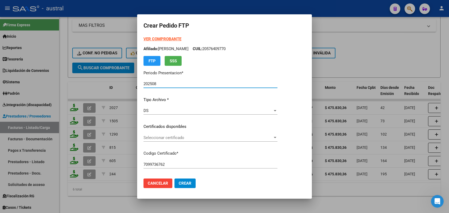
drag, startPoint x: 155, startPoint y: 183, endPoint x: 306, endPoint y: 210, distance: 153.0
click at [155, 184] on span "Cancelar" at bounding box center [158, 183] width 20 height 5
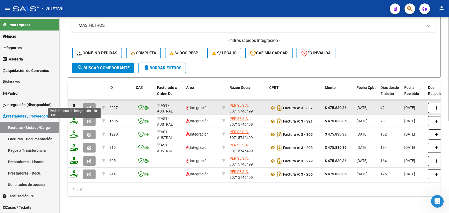
click at [74, 104] on icon at bounding box center [74, 107] width 8 height 7
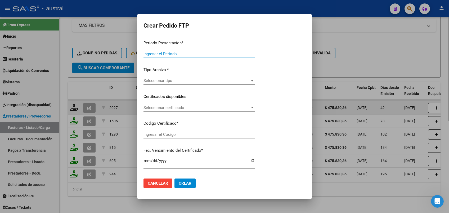
type input "202508"
type input "202506"
type input "$ 475.830,36"
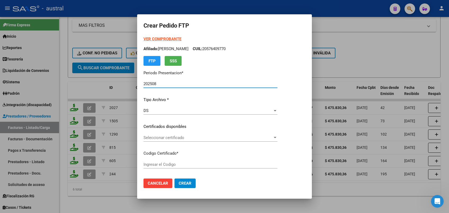
type input "7099736762"
type input "[DATE]"
click at [156, 112] on div "DS" at bounding box center [208, 110] width 129 height 5
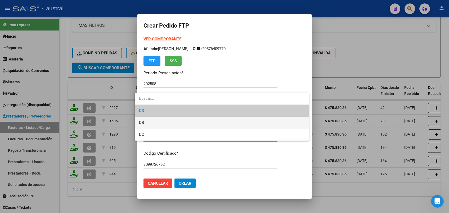
click at [152, 121] on span "DB" at bounding box center [222, 122] width 166 height 12
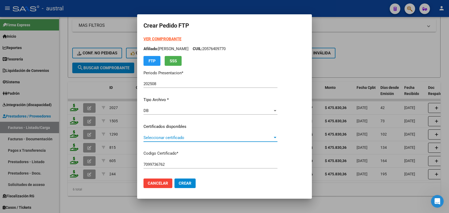
click at [168, 136] on span "Seleccionar certificado" at bounding box center [208, 137] width 129 height 5
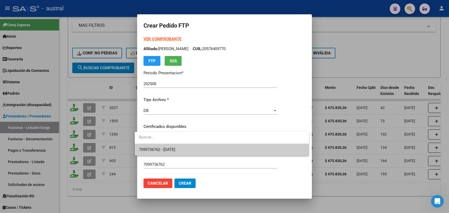
click at [175, 147] on span "7099736762 - [DATE]" at bounding box center [157, 149] width 36 height 5
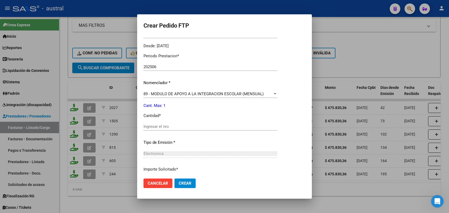
scroll to position [202, 0]
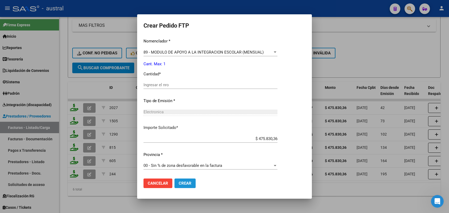
click at [179, 184] on span "Crear" at bounding box center [185, 183] width 13 height 5
click at [158, 87] on div "Ingresar el nro" at bounding box center [211, 85] width 134 height 8
type input "1"
click at [176, 179] on button "Crear" at bounding box center [184, 183] width 21 height 10
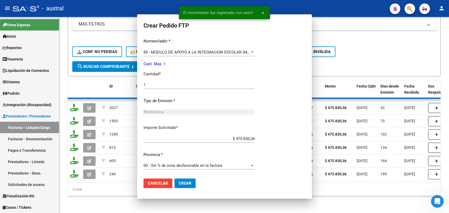
scroll to position [172, 0]
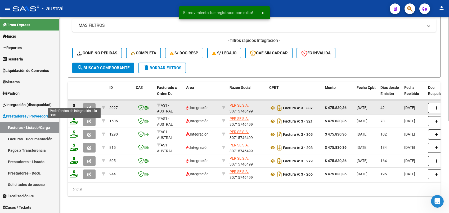
click at [74, 104] on icon at bounding box center [74, 107] width 8 height 7
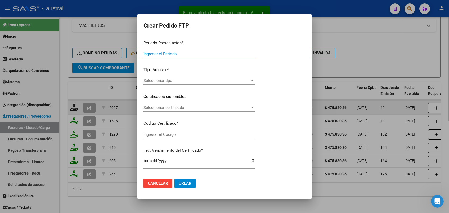
type input "202508"
type input "202506"
type input "$ 475.830,36"
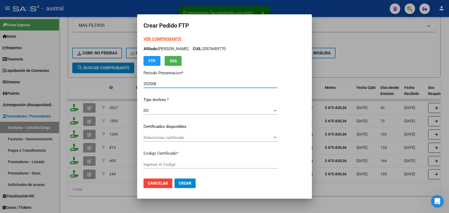
type input "7099736762"
type input "[DATE]"
click at [159, 108] on div "DS" at bounding box center [208, 110] width 129 height 5
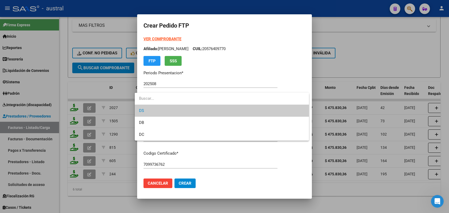
click at [159, 108] on span "DS" at bounding box center [222, 111] width 166 height 12
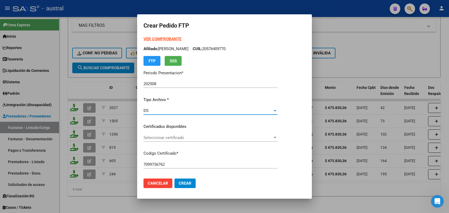
click at [159, 108] on div "DS" at bounding box center [208, 110] width 129 height 5
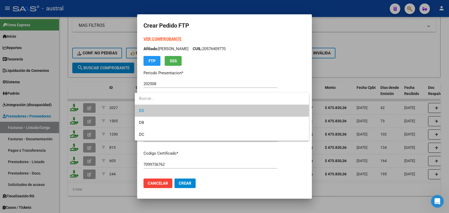
click at [159, 108] on span "DS" at bounding box center [222, 111] width 166 height 12
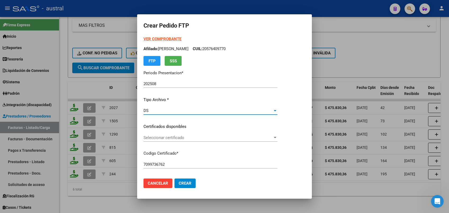
click at [180, 81] on input "202508" at bounding box center [211, 83] width 134 height 5
type input "202509"
click at [152, 110] on div "DS" at bounding box center [208, 110] width 129 height 5
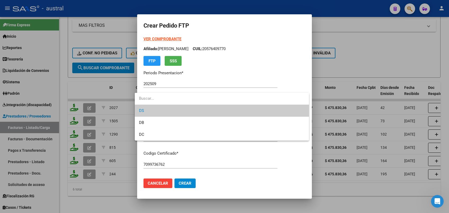
click at [150, 108] on span "DS" at bounding box center [222, 111] width 166 height 12
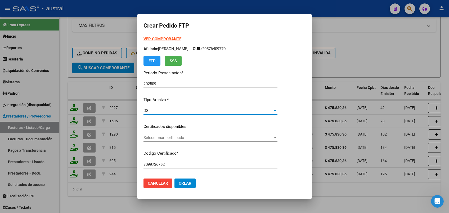
click at [173, 138] on span "Seleccionar certificado" at bounding box center [208, 137] width 129 height 5
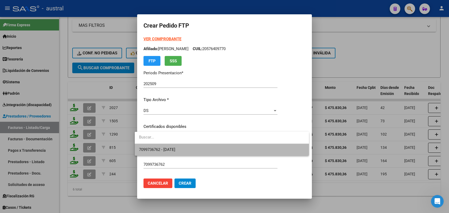
click at [184, 146] on span "7099736762 - [DATE]" at bounding box center [222, 150] width 166 height 12
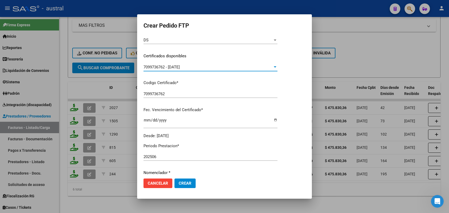
scroll to position [106, 0]
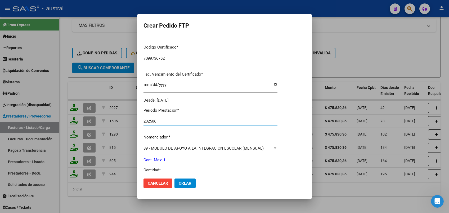
click at [163, 121] on input "202506" at bounding box center [211, 121] width 134 height 5
type input "202507"
click at [176, 121] on input "202507" at bounding box center [211, 121] width 134 height 5
click at [172, 122] on input "202507" at bounding box center [211, 121] width 134 height 5
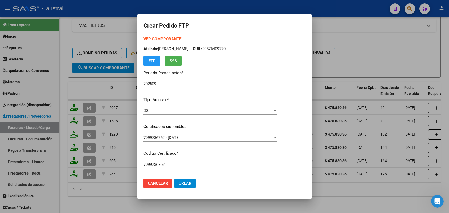
click at [154, 83] on input "202509" at bounding box center [211, 83] width 134 height 5
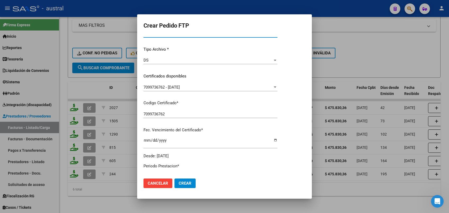
scroll to position [70, 0]
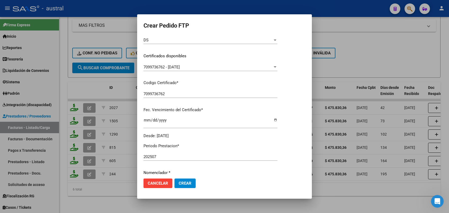
click at [161, 159] on div "202507 Ingresar el Periodo Prestacion" at bounding box center [211, 157] width 134 height 8
click at [160, 158] on input "202507" at bounding box center [211, 156] width 134 height 5
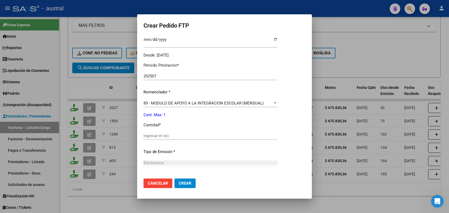
scroll to position [176, 0]
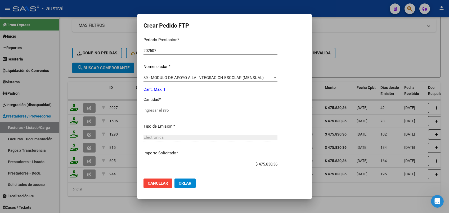
click at [164, 109] on input "Ingresar el nro" at bounding box center [211, 110] width 134 height 5
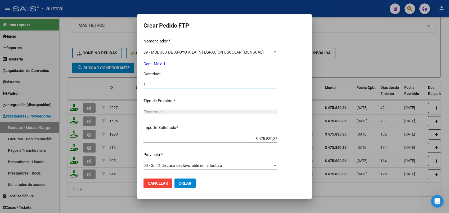
type input "1"
click at [185, 180] on button "Crear" at bounding box center [184, 183] width 21 height 10
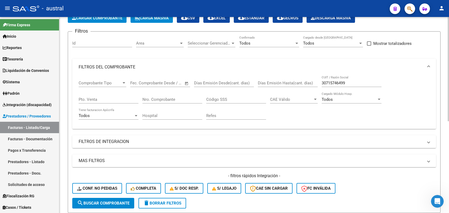
scroll to position [31, 0]
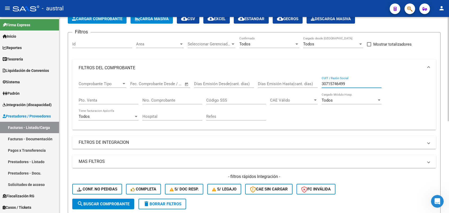
drag, startPoint x: 360, startPoint y: 83, endPoint x: 308, endPoint y: 84, distance: 51.9
click at [308, 84] on div "Comprobante Tipo Comprobante Tipo Fecha inicio – Fecha fin Fec. Comprobante Des…" at bounding box center [254, 100] width 351 height 49
paste input "20576409770"
type input "20576409770"
click at [112, 204] on span "search Buscar Comprobante" at bounding box center [103, 203] width 52 height 5
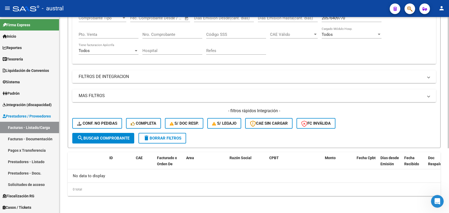
click at [171, 137] on span "delete Borrar Filtros" at bounding box center [162, 138] width 38 height 5
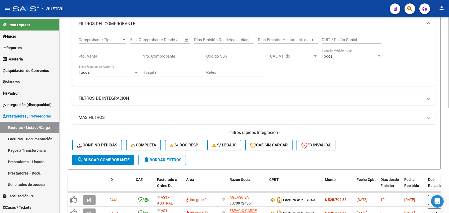
scroll to position [61, 0]
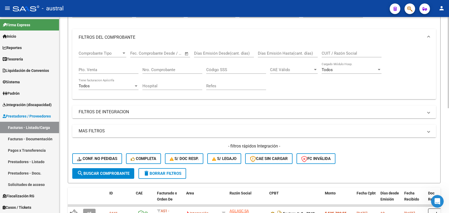
click at [339, 51] on input "CUIT / Razón Social" at bounding box center [352, 53] width 60 height 5
paste input "27324702879"
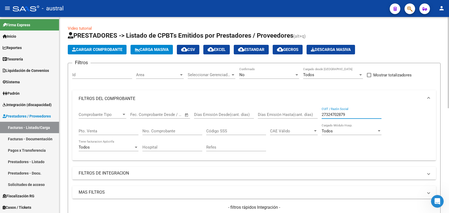
scroll to position [35, 0]
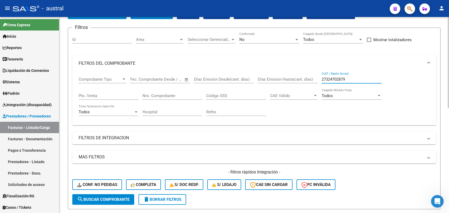
type input "27324702879"
click at [248, 40] on div "No" at bounding box center [266, 39] width 55 height 5
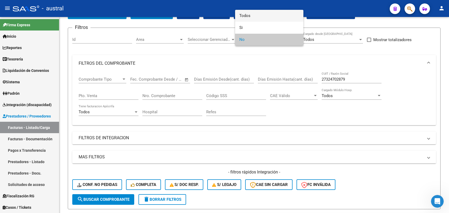
click at [258, 17] on span "Todos" at bounding box center [269, 16] width 60 height 12
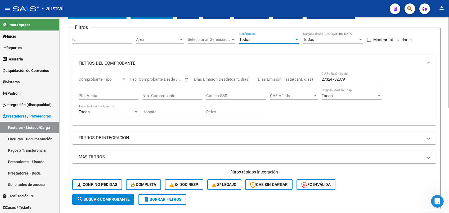
click at [110, 198] on span "search Buscar Comprobante" at bounding box center [103, 199] width 52 height 5
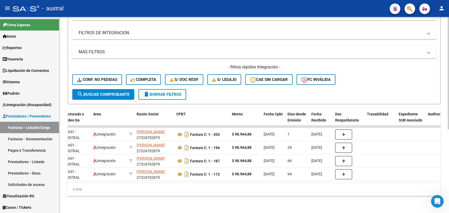
scroll to position [0, 0]
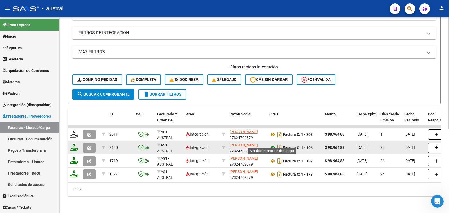
click at [272, 144] on icon at bounding box center [272, 147] width 7 height 6
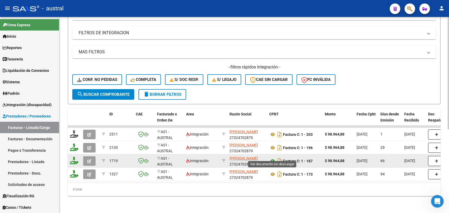
click at [271, 158] on icon at bounding box center [272, 161] width 7 height 6
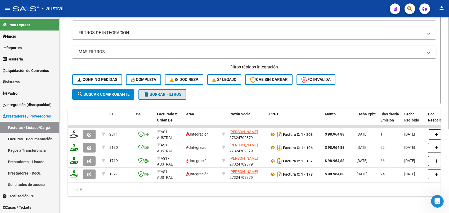
drag, startPoint x: 165, startPoint y: 89, endPoint x: 270, endPoint y: 89, distance: 104.3
click at [165, 92] on span "delete Borrar Filtros" at bounding box center [162, 94] width 38 height 5
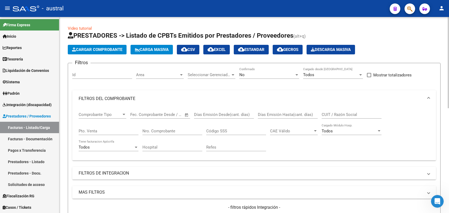
click at [334, 111] on div "CUIT / Razón Social" at bounding box center [352, 112] width 60 height 11
paste input "23326961434"
type input "23326961434"
click at [248, 75] on div "No" at bounding box center [266, 74] width 55 height 5
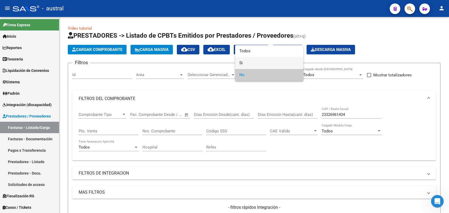
click at [259, 57] on span "Si" at bounding box center [269, 63] width 60 height 12
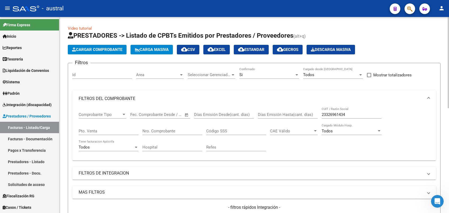
click at [248, 71] on div "Si Confirmado" at bounding box center [269, 72] width 60 height 11
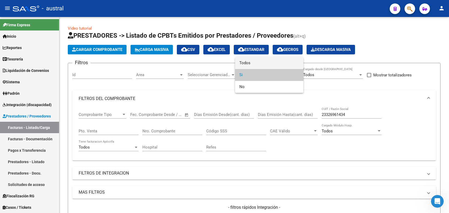
click at [245, 59] on span "Todos" at bounding box center [269, 63] width 60 height 12
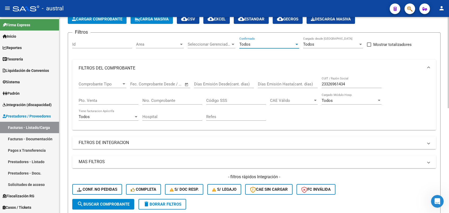
scroll to position [70, 0]
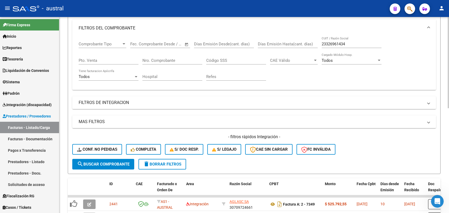
click at [107, 162] on span "search Buscar Comprobante" at bounding box center [103, 164] width 52 height 5
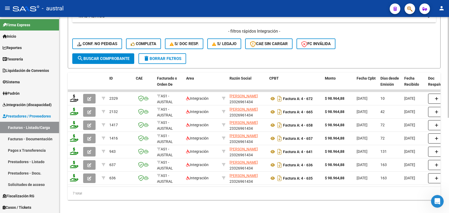
scroll to position [176, 0]
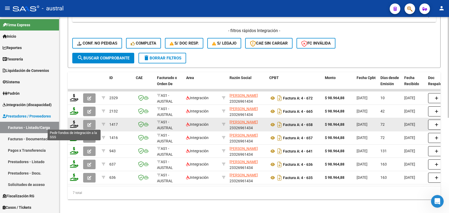
click at [76, 125] on icon at bounding box center [74, 123] width 8 height 7
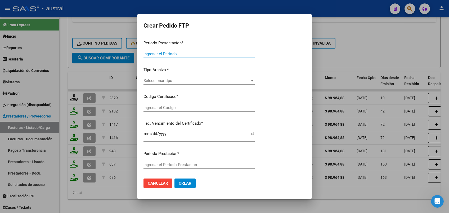
type input "202508"
type input "202506"
type input "$ 98.964,88"
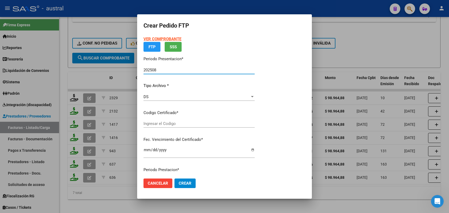
type input "7099736762"
type input "[DATE]"
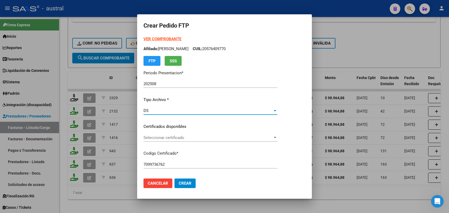
click at [170, 111] on div "DS" at bounding box center [208, 110] width 129 height 5
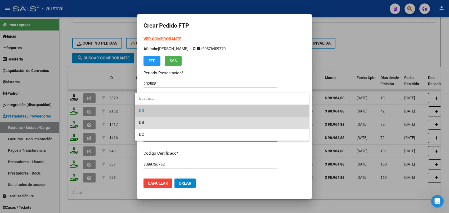
click at [170, 119] on span "DB" at bounding box center [222, 122] width 166 height 12
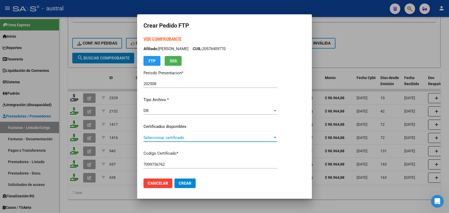
click at [169, 138] on span "Seleccionar certificado" at bounding box center [208, 137] width 129 height 5
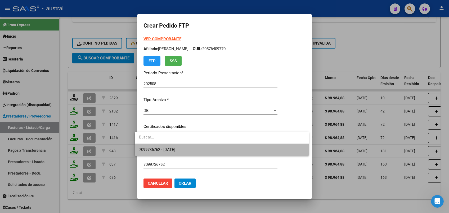
click at [185, 148] on span "7099736762 - [DATE]" at bounding box center [222, 150] width 166 height 12
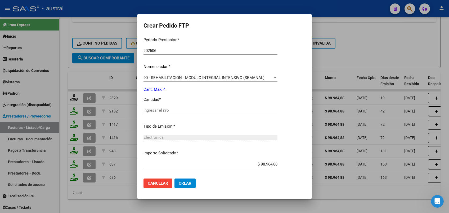
click at [167, 110] on input "Ingresar el nro" at bounding box center [211, 110] width 134 height 5
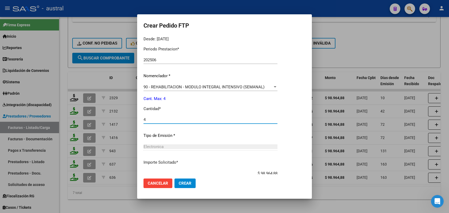
scroll to position [202, 0]
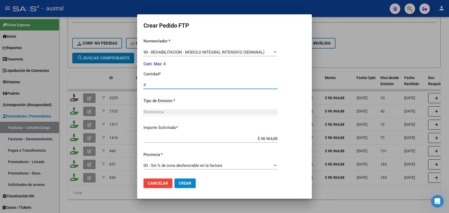
type input "4"
click at [184, 182] on span "Crear" at bounding box center [185, 183] width 13 height 5
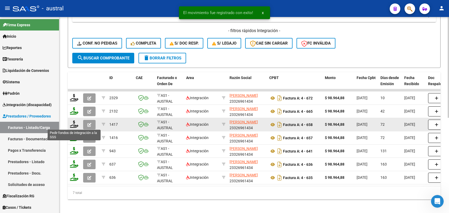
click at [75, 125] on icon at bounding box center [74, 123] width 8 height 7
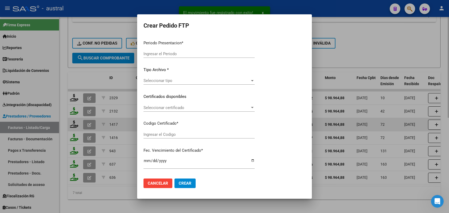
type input "202508"
type input "202506"
type input "$ 98.964,88"
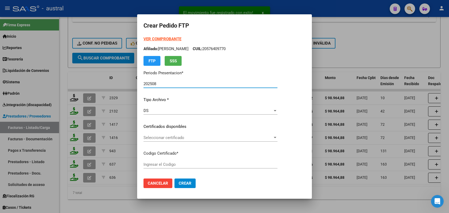
type input "7099736762"
type input "[DATE]"
click at [161, 111] on div "DS" at bounding box center [208, 110] width 129 height 5
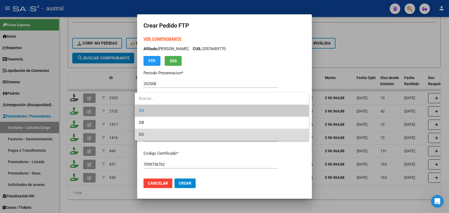
click at [172, 130] on span "DC" at bounding box center [222, 134] width 166 height 12
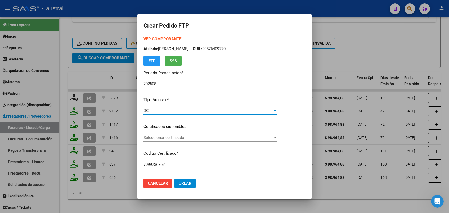
click at [166, 136] on span "Seleccionar certificado" at bounding box center [208, 137] width 129 height 5
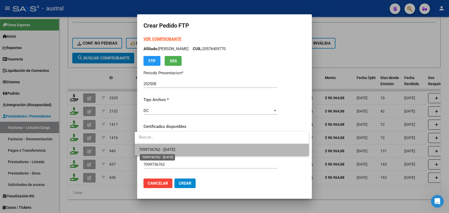
click at [175, 150] on span "7099736762 - [DATE]" at bounding box center [157, 149] width 36 height 5
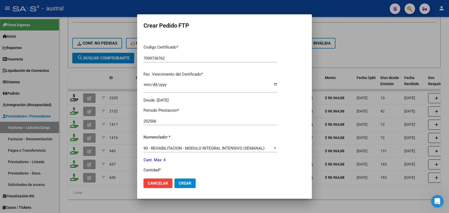
scroll to position [141, 0]
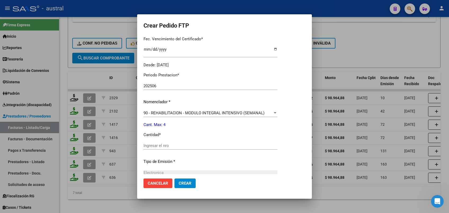
click at [160, 147] on input "Ingresar el nro" at bounding box center [211, 145] width 134 height 5
type input "4"
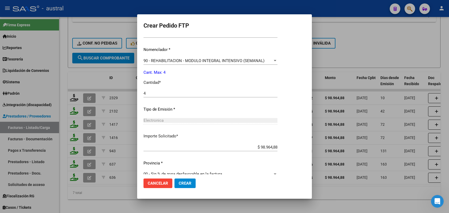
scroll to position [202, 0]
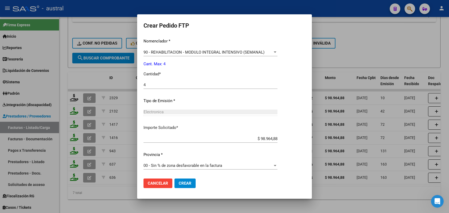
click at [185, 182] on span "Crear" at bounding box center [185, 183] width 13 height 5
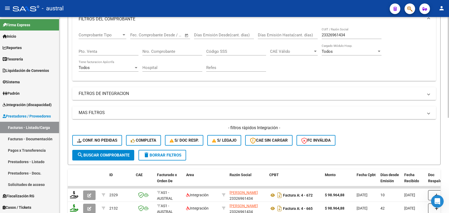
scroll to position [70, 0]
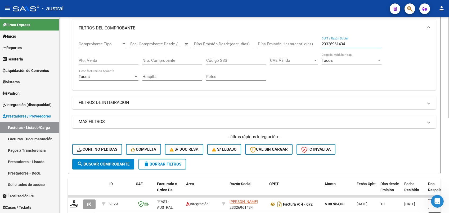
drag, startPoint x: 350, startPoint y: 43, endPoint x: 319, endPoint y: 44, distance: 31.3
click at [319, 44] on div "Comprobante Tipo Comprobante Tipo Fecha inicio – Fecha fin Fec. Comprobante Des…" at bounding box center [254, 61] width 351 height 49
paste input "7293688783"
type input "27293688783"
click at [119, 162] on span "search Buscar Comprobante" at bounding box center [103, 164] width 52 height 5
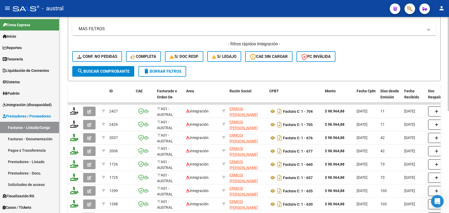
scroll to position [176, 0]
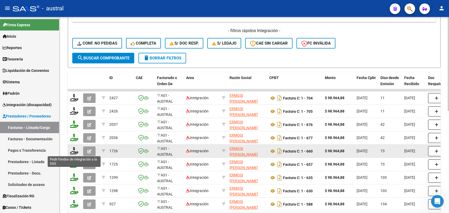
click at [73, 150] on icon at bounding box center [74, 150] width 8 height 7
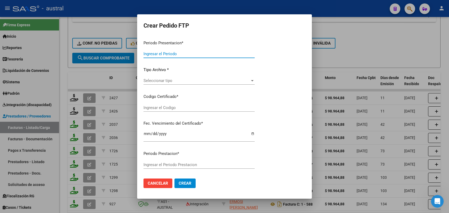
type input "202508"
type input "202506"
type input "$ 98.964,88"
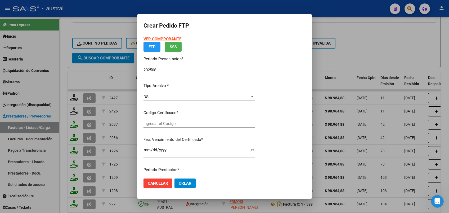
type input "7099736762"
type input "[DATE]"
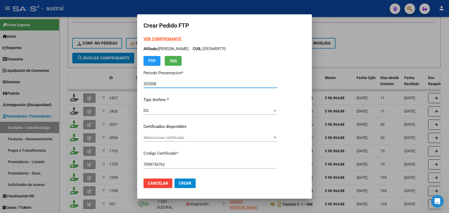
click at [164, 97] on p "Tipo Archivo *" at bounding box center [211, 100] width 134 height 6
click at [153, 105] on div "VER COMPROBANTE ARCA Padrón Afiliado: [PERSON_NAME]: 20576409770 FTP SSS Period…" at bounding box center [211, 122] width 134 height 173
click at [153, 109] on div "DS" at bounding box center [208, 110] width 129 height 5
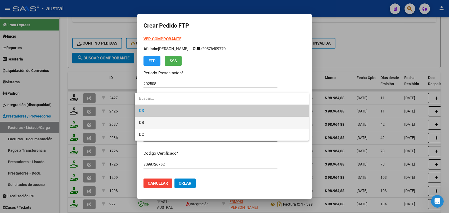
click at [149, 122] on span "DB" at bounding box center [222, 122] width 166 height 12
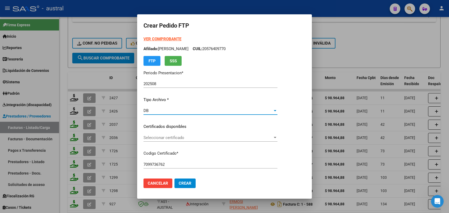
scroll to position [35, 0]
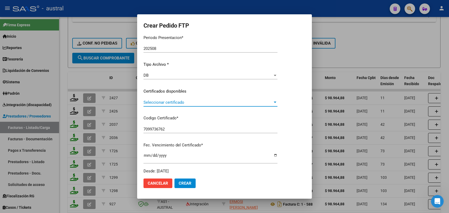
click at [168, 104] on span "Seleccionar certificado" at bounding box center [208, 102] width 129 height 5
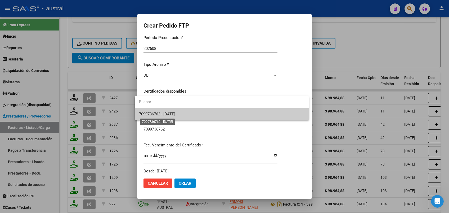
click at [171, 115] on span "7099736762 - [DATE]" at bounding box center [157, 113] width 36 height 5
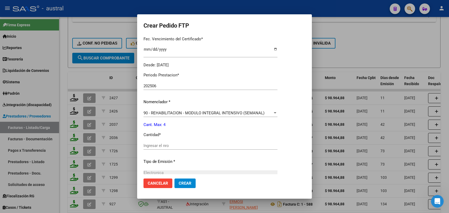
scroll to position [176, 0]
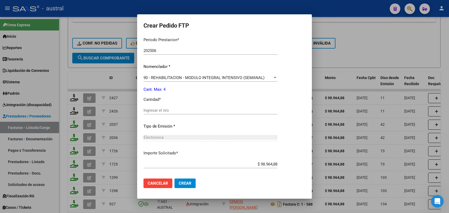
click at [165, 112] on input "Ingresar el nro" at bounding box center [211, 110] width 134 height 5
type input "4"
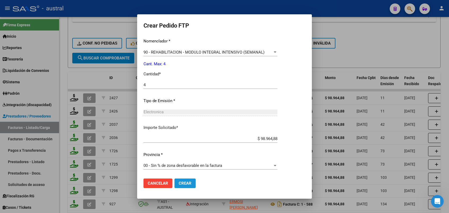
click at [184, 183] on span "Crear" at bounding box center [185, 183] width 13 height 5
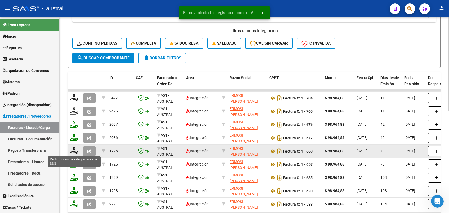
click at [76, 151] on icon at bounding box center [74, 150] width 8 height 7
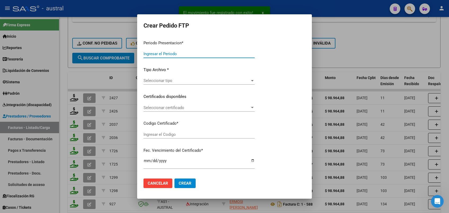
type input "202508"
type input "202506"
type input "$ 98.964,88"
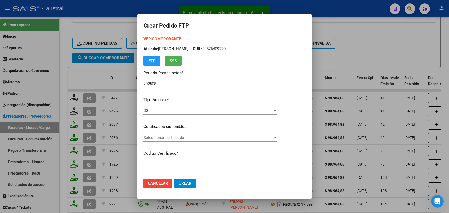
type input "7099736762"
type input "[DATE]"
click at [171, 137] on span "Seleccionar certificado" at bounding box center [208, 137] width 129 height 5
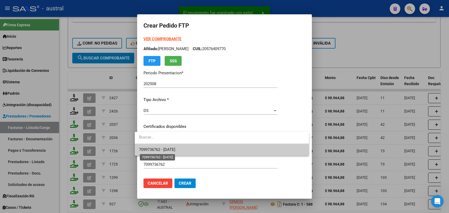
click at [175, 148] on span "7099736762 - [DATE]" at bounding box center [157, 149] width 36 height 5
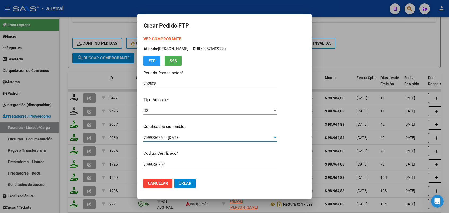
click at [146, 113] on div "DS Seleccionar tipo" at bounding box center [211, 110] width 134 height 8
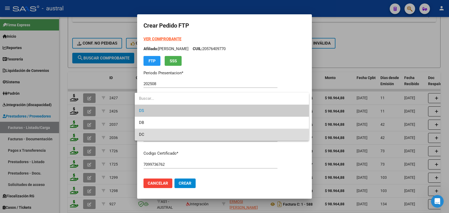
click at [160, 133] on span "DC" at bounding box center [222, 134] width 166 height 12
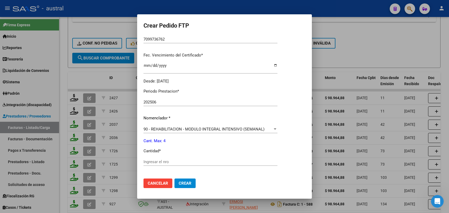
scroll to position [141, 0]
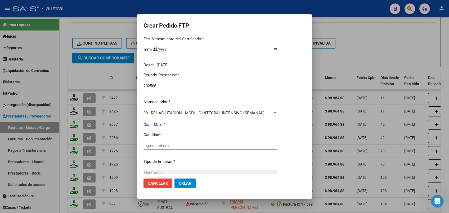
click at [157, 144] on input "Ingresar el nro" at bounding box center [211, 145] width 134 height 5
type input "4"
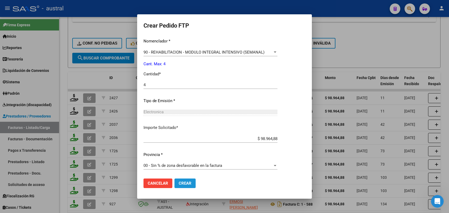
click at [179, 182] on span "Crear" at bounding box center [185, 183] width 13 height 5
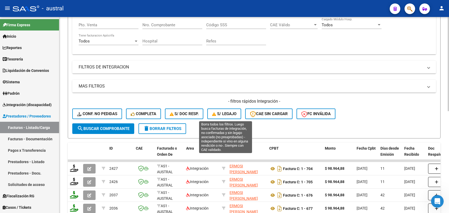
scroll to position [0, 0]
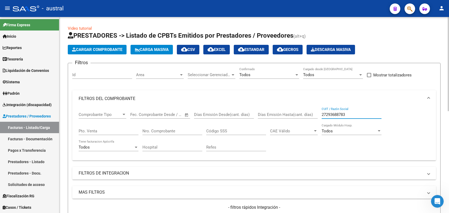
click at [306, 114] on div "Comprobante Tipo Comprobante Tipo Fecha inicio – Fecha fin Fec. Comprobante Des…" at bounding box center [254, 131] width 351 height 49
paste input "324702879"
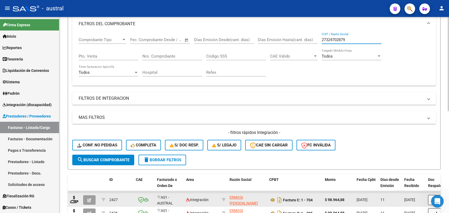
scroll to position [106, 0]
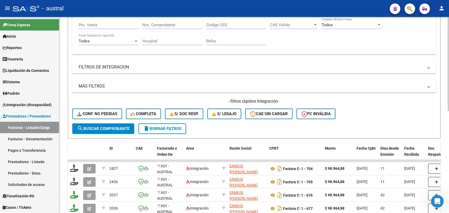
type input "27324702879"
click at [107, 126] on span "search Buscar Comprobante" at bounding box center [103, 128] width 52 height 5
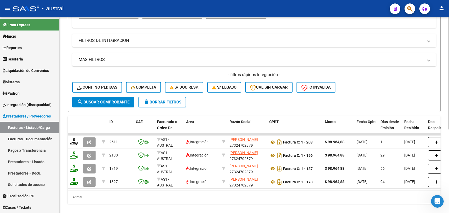
scroll to position [145, 0]
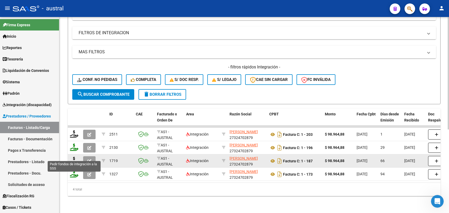
click at [75, 157] on icon at bounding box center [74, 159] width 8 height 7
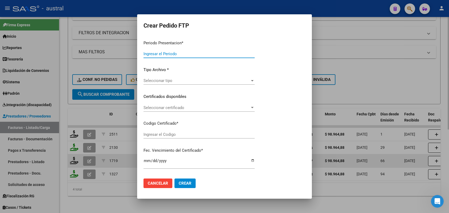
type input "202508"
type input "202506"
type input "$ 98.964,88"
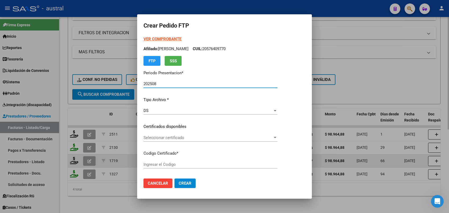
type input "7099736762"
type input "[DATE]"
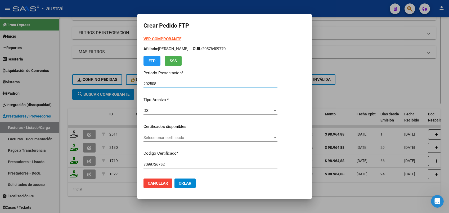
click at [153, 113] on div "DS" at bounding box center [208, 110] width 129 height 5
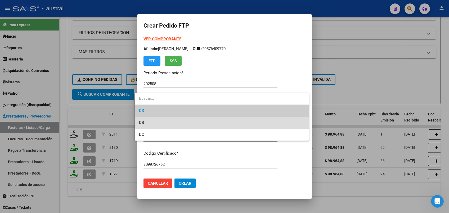
click at [164, 124] on span "DB" at bounding box center [222, 122] width 166 height 12
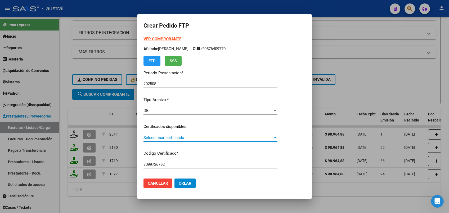
click at [147, 136] on span "Seleccionar certificado" at bounding box center [208, 137] width 129 height 5
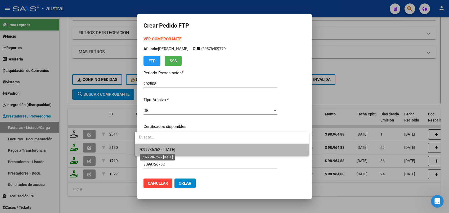
click at [164, 147] on span "7099736762 - [DATE]" at bounding box center [157, 149] width 36 height 5
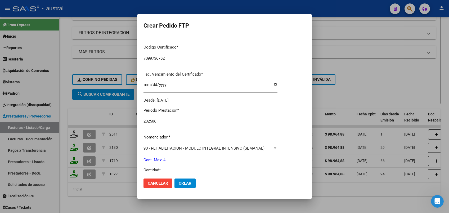
scroll to position [141, 0]
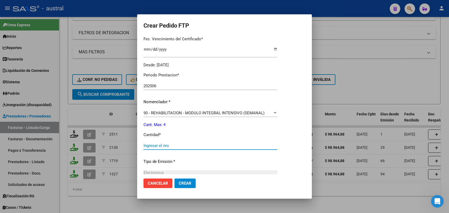
click at [162, 144] on input "Ingresar el nro" at bounding box center [211, 145] width 134 height 5
type input "4"
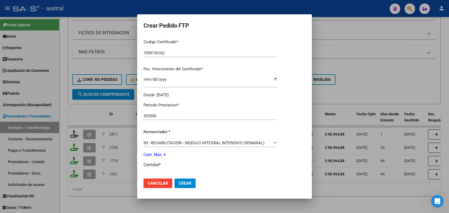
scroll to position [96, 0]
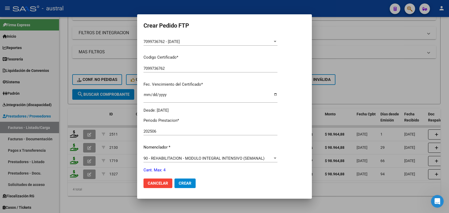
click at [179, 181] on span "Crear" at bounding box center [185, 183] width 13 height 5
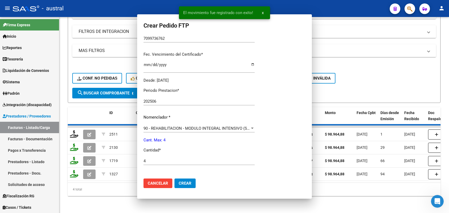
scroll to position [0, 0]
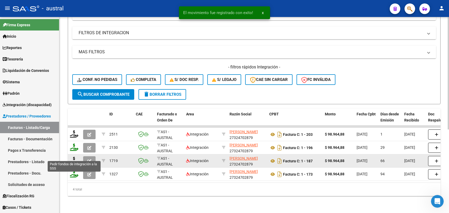
click at [75, 156] on icon at bounding box center [74, 159] width 8 height 7
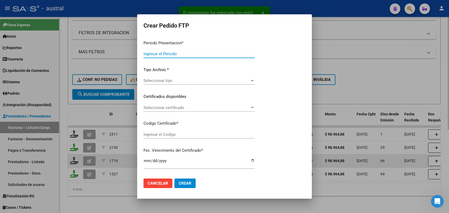
type input "202508"
type input "202506"
type input "$ 98.964,88"
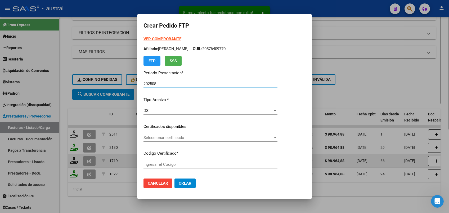
type input "7099736762"
type input "[DATE]"
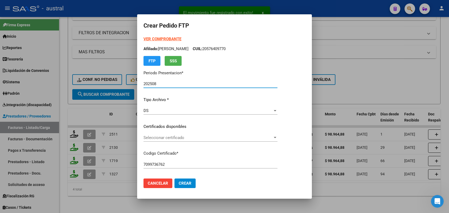
click at [172, 140] on div "Seleccionar certificado Seleccionar certificado" at bounding box center [211, 137] width 134 height 8
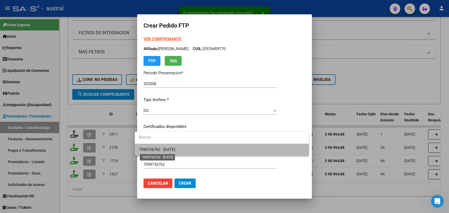
click at [175, 147] on span "7099736762 - [DATE]" at bounding box center [157, 149] width 36 height 5
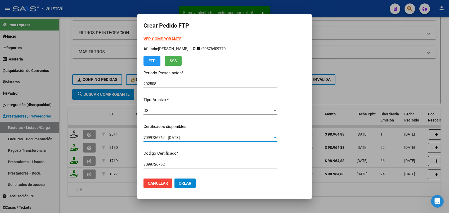
click at [154, 110] on div "DS" at bounding box center [208, 110] width 129 height 5
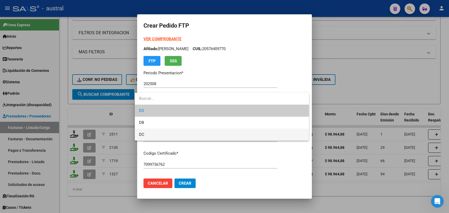
click at [174, 135] on span "DC" at bounding box center [222, 134] width 166 height 12
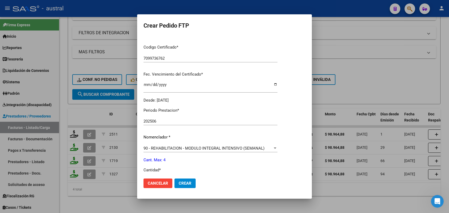
scroll to position [141, 0]
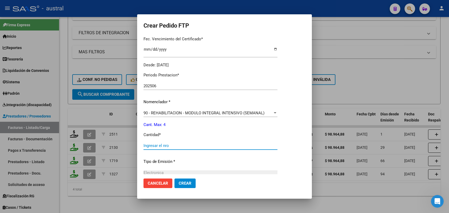
click at [165, 146] on input "Ingresar el nro" at bounding box center [211, 145] width 134 height 5
type input "4"
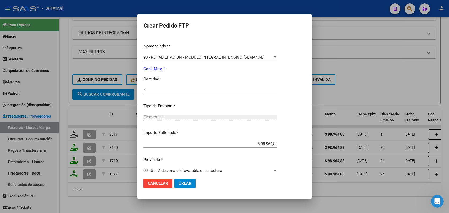
scroll to position [202, 0]
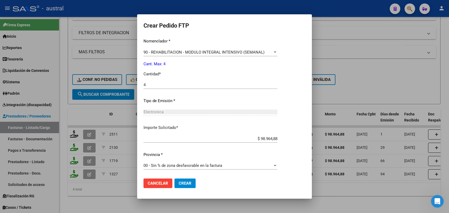
click at [179, 182] on span "Crear" at bounding box center [185, 183] width 13 height 5
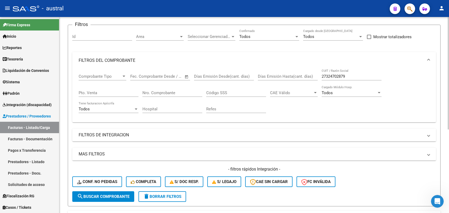
scroll to position [0, 0]
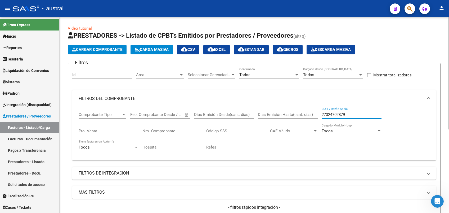
drag, startPoint x: 356, startPoint y: 114, endPoint x: 322, endPoint y: 114, distance: 34.4
click at [322, 114] on input "27324702879" at bounding box center [352, 114] width 60 height 5
paste input "85459446"
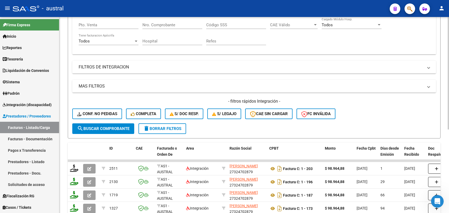
type input "27385459446"
click at [99, 128] on span "search Buscar Comprobante" at bounding box center [103, 128] width 52 height 5
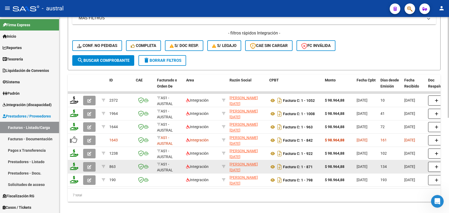
scroll to position [185, 0]
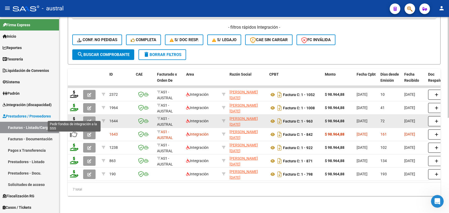
click at [74, 117] on icon at bounding box center [74, 120] width 8 height 7
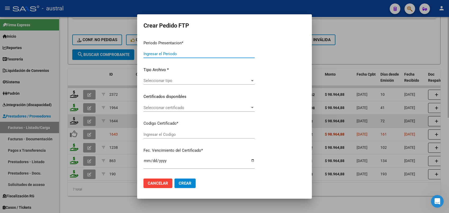
type input "202508"
type input "202506"
type input "$ 98.964,88"
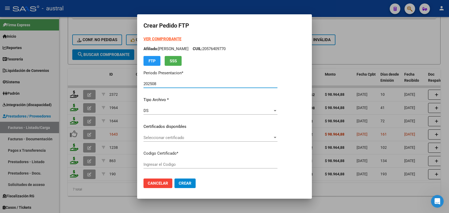
type input "7099736762"
type input "[DATE]"
click at [145, 111] on div "DS" at bounding box center [208, 110] width 129 height 5
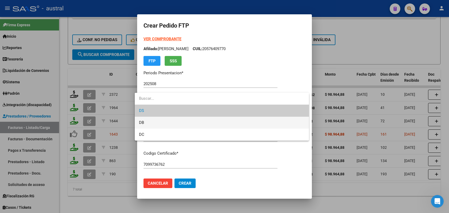
click at [170, 125] on span "DB" at bounding box center [222, 122] width 166 height 12
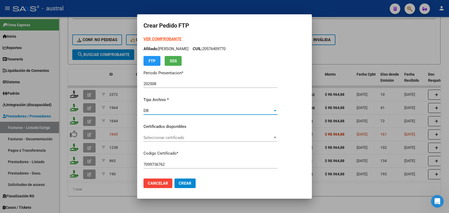
click at [172, 136] on span "Seleccionar certificado" at bounding box center [208, 137] width 129 height 5
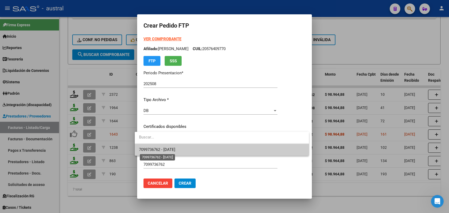
click at [175, 148] on span "7099736762 - [DATE]" at bounding box center [157, 149] width 36 height 5
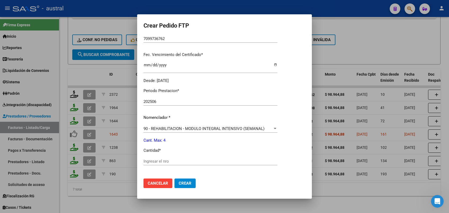
scroll to position [141, 0]
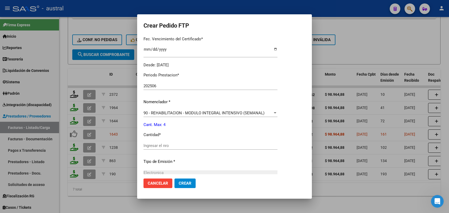
click at [177, 146] on input "Ingresar el nro" at bounding box center [211, 145] width 134 height 5
type input "4"
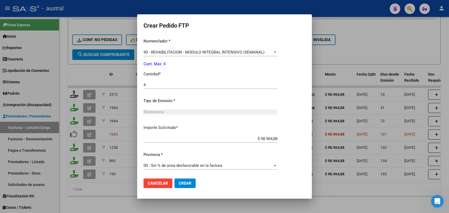
click at [182, 180] on button "Crear" at bounding box center [184, 183] width 21 height 10
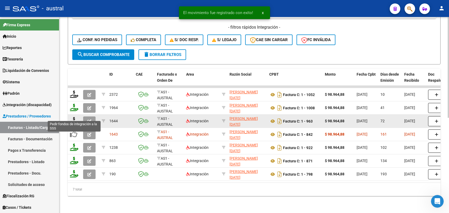
click at [73, 117] on icon at bounding box center [74, 120] width 8 height 7
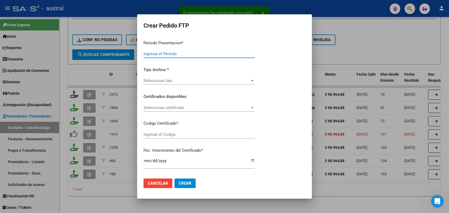
type input "202508"
type input "202506"
type input "$ 98.964,88"
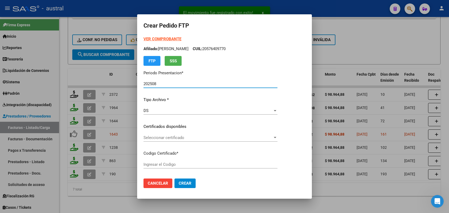
type input "7099736762"
type input "[DATE]"
click at [153, 135] on span "Seleccionar certificado" at bounding box center [208, 137] width 129 height 5
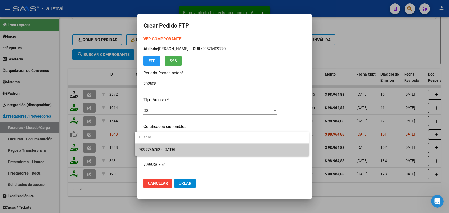
click at [147, 108] on div at bounding box center [224, 106] width 449 height 213
click at [147, 109] on div "DS" at bounding box center [208, 110] width 129 height 5
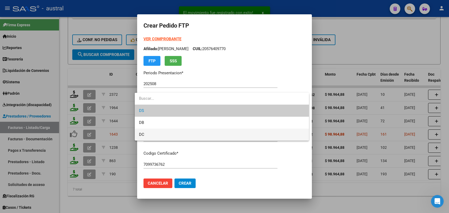
click at [169, 132] on span "DC" at bounding box center [222, 134] width 166 height 12
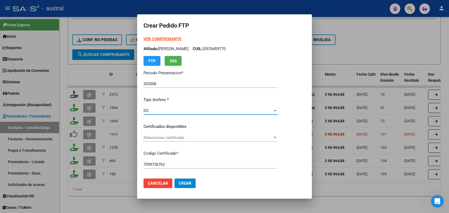
click at [178, 137] on span "Seleccionar certificado" at bounding box center [208, 137] width 129 height 5
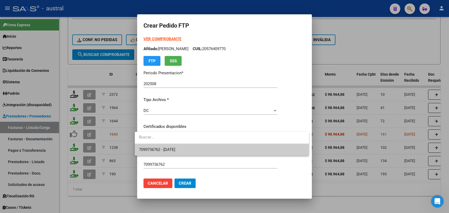
click at [175, 150] on span "7099736762 - [DATE]" at bounding box center [157, 149] width 36 height 5
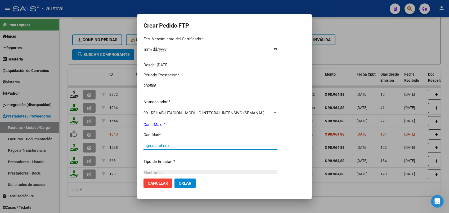
click at [164, 146] on input "Ingresar el nro" at bounding box center [211, 145] width 134 height 5
type input "4"
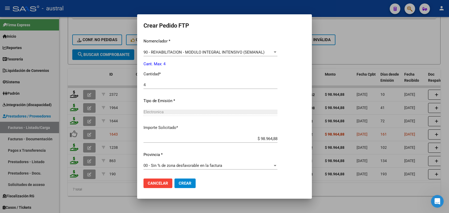
click at [182, 183] on span "Crear" at bounding box center [185, 183] width 13 height 5
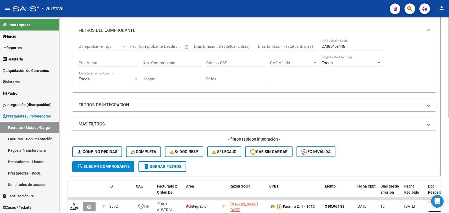
scroll to position [44, 0]
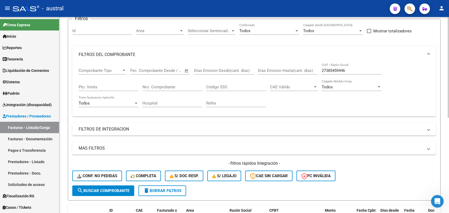
drag, startPoint x: 351, startPoint y: 73, endPoint x: 325, endPoint y: 73, distance: 26.0
click at [325, 73] on div "27385459446 CUIT / Razón Social" at bounding box center [352, 68] width 60 height 11
drag, startPoint x: 348, startPoint y: 71, endPoint x: 311, endPoint y: 72, distance: 36.3
click at [311, 72] on div "Comprobante Tipo Comprobante Tipo Fecha inicio – Fecha fin Fec. Comprobante Des…" at bounding box center [254, 87] width 351 height 49
paste input "24702879"
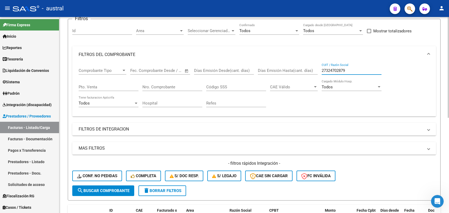
type input "27324702879"
click at [105, 192] on span "search Buscar Comprobante" at bounding box center [103, 190] width 52 height 5
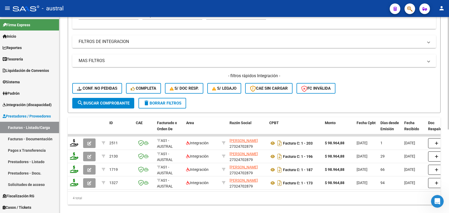
scroll to position [145, 0]
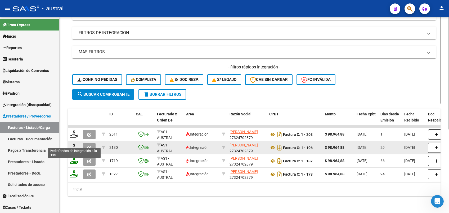
click at [74, 143] on icon at bounding box center [74, 146] width 8 height 7
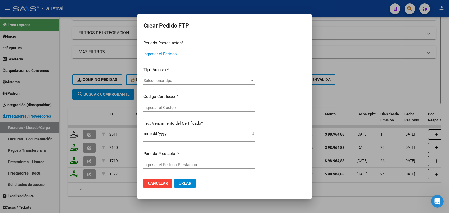
type input "202508"
type input "202506"
type input "$ 98.964,88"
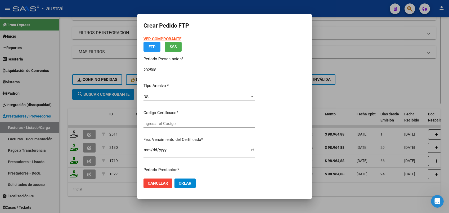
type input "7099736762"
type input "[DATE]"
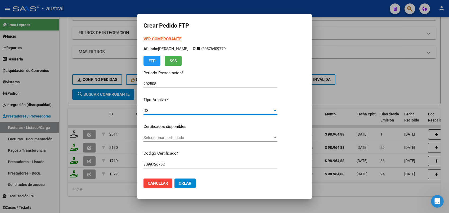
click at [147, 109] on div "DS" at bounding box center [208, 110] width 129 height 5
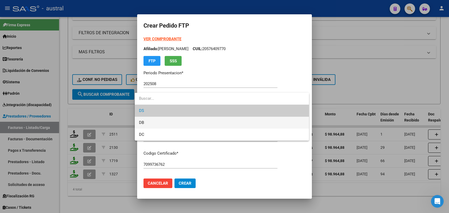
click at [165, 121] on span "DB" at bounding box center [222, 122] width 166 height 12
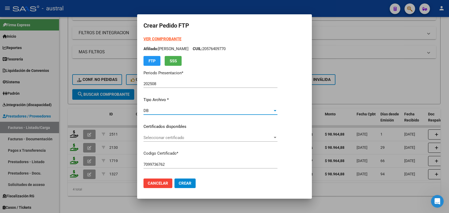
click at [175, 134] on div "Seleccionar certificado Seleccionar certificado" at bounding box center [211, 137] width 134 height 8
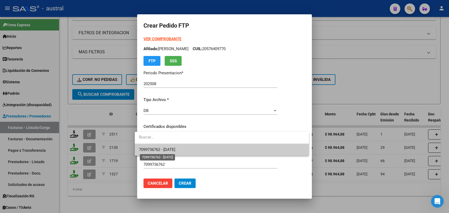
click at [175, 150] on span "7099736762 - [DATE]" at bounding box center [157, 149] width 36 height 5
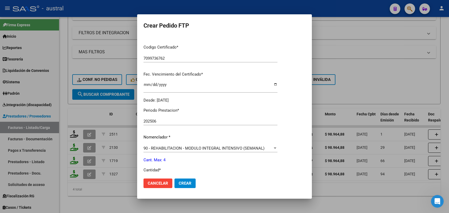
scroll to position [141, 0]
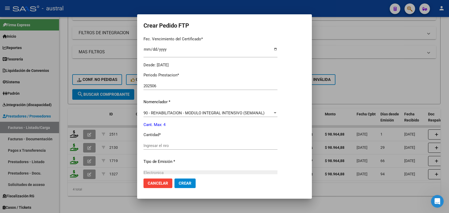
click at [183, 147] on input "Ingresar el nro" at bounding box center [211, 145] width 134 height 5
type input "4"
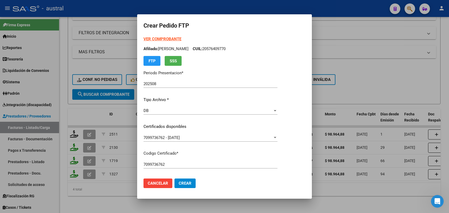
scroll to position [202, 0]
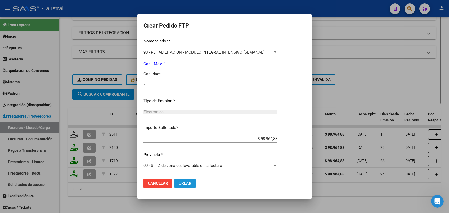
click at [182, 180] on button "Crear" at bounding box center [184, 183] width 21 height 10
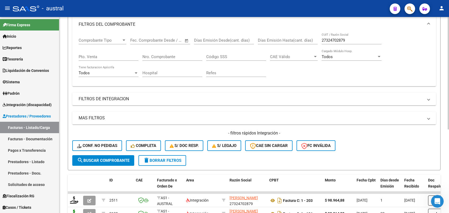
scroll to position [0, 0]
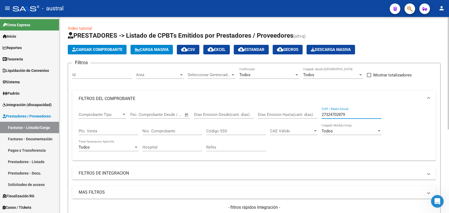
drag, startPoint x: 351, startPoint y: 114, endPoint x: 314, endPoint y: 115, distance: 36.8
click at [314, 115] on div "Comprobante Tipo Comprobante Tipo Fecha inicio – Fecha fin Fec. Comprobante Des…" at bounding box center [254, 131] width 351 height 49
paste input "3261695014"
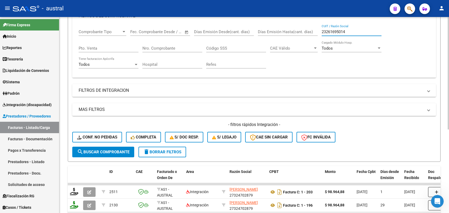
scroll to position [145, 0]
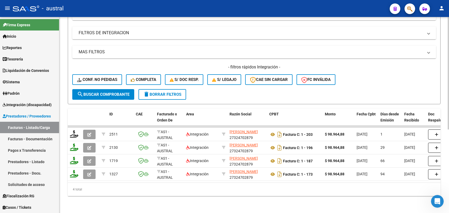
type input "23261695014"
click at [116, 92] on span "search Buscar Comprobante" at bounding box center [103, 94] width 52 height 5
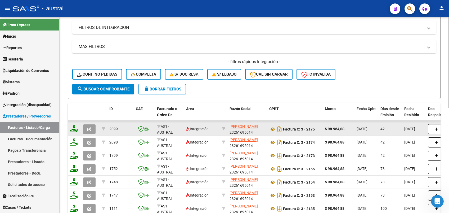
scroll to position [7, 0]
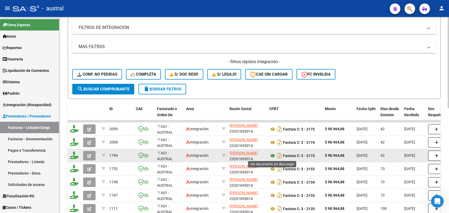
click at [273, 155] on icon at bounding box center [272, 155] width 7 height 6
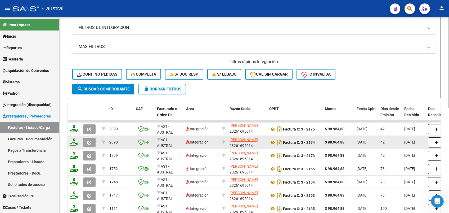
scroll to position [181, 0]
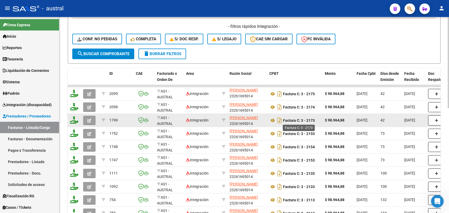
drag, startPoint x: 317, startPoint y: 120, endPoint x: 298, endPoint y: 120, distance: 18.8
click at [298, 120] on div "Factura C: 3 - 2173" at bounding box center [294, 120] width 51 height 8
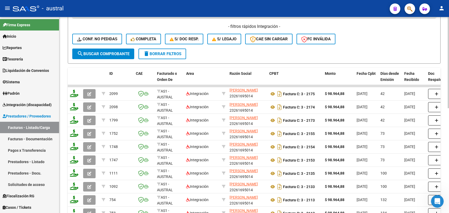
click at [172, 56] on button "delete Borrar Filtros" at bounding box center [162, 53] width 48 height 11
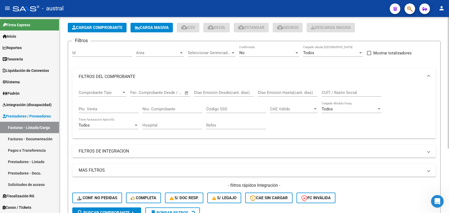
scroll to position [0, 0]
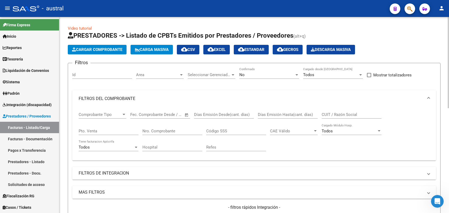
click at [341, 115] on input "CUIT / Razón Social" at bounding box center [352, 114] width 60 height 5
paste input "27354238948"
type input "27354238948"
click at [246, 75] on div "No" at bounding box center [266, 74] width 55 height 5
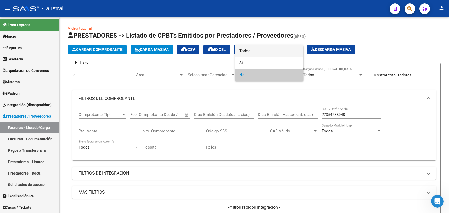
click at [267, 52] on span "Todos" at bounding box center [269, 51] width 60 height 12
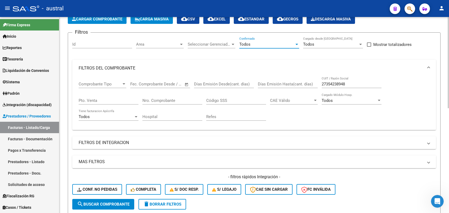
scroll to position [106, 0]
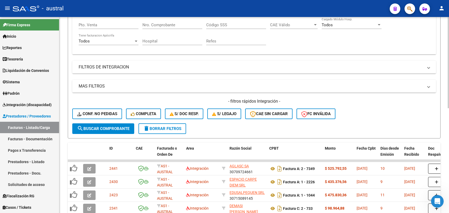
click at [115, 127] on span "search Buscar Comprobante" at bounding box center [103, 128] width 52 height 5
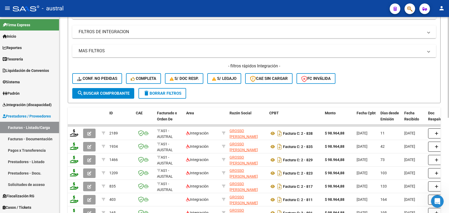
scroll to position [176, 0]
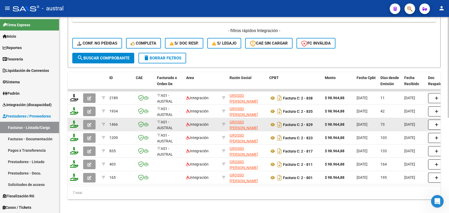
drag, startPoint x: 303, startPoint y: 125, endPoint x: 313, endPoint y: 125, distance: 10.3
click at [316, 125] on div "Factura C: 2 - 829" at bounding box center [294, 124] width 51 height 8
click at [77, 125] on icon at bounding box center [74, 123] width 8 height 7
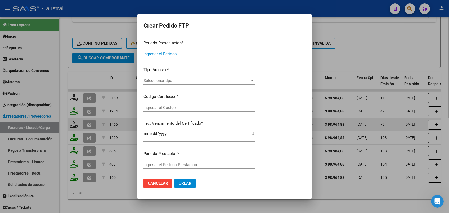
type input "202508"
type input "202506"
type input "$ 98.964,88"
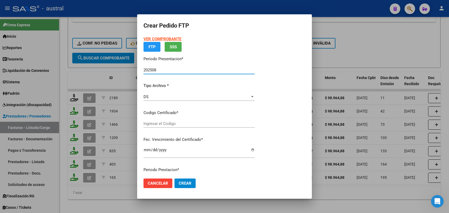
type input "9535201579"
type input "[DATE]"
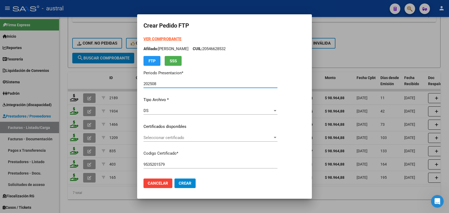
click at [159, 108] on div "DS" at bounding box center [208, 110] width 129 height 5
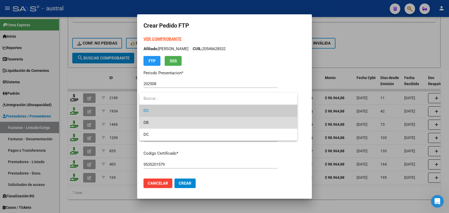
click at [173, 121] on span "DB" at bounding box center [219, 122] width 150 height 12
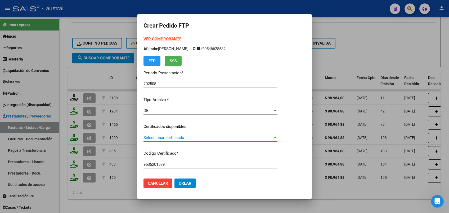
click at [175, 136] on span "Seleccionar certificado" at bounding box center [208, 137] width 129 height 5
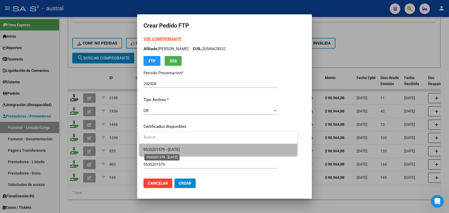
click at [180, 150] on span "9535201579 - [DATE]" at bounding box center [162, 149] width 36 height 5
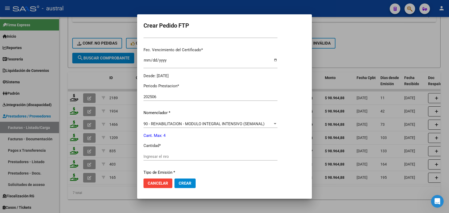
scroll to position [141, 0]
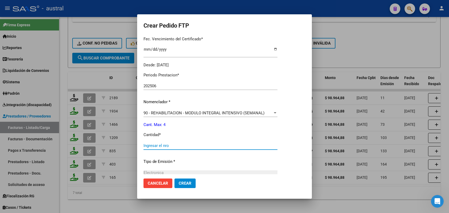
click at [166, 145] on input "Ingresar el nro" at bounding box center [211, 145] width 134 height 5
type input "4"
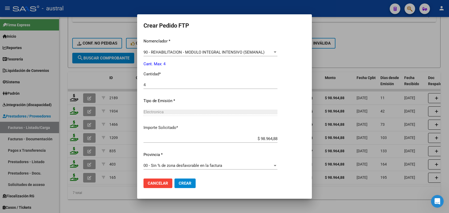
click at [186, 181] on span "Crear" at bounding box center [185, 183] width 13 height 5
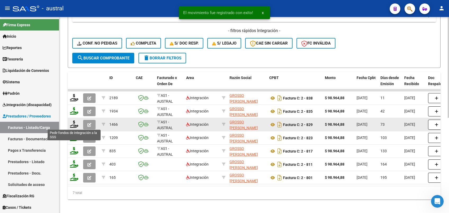
click at [73, 124] on icon at bounding box center [74, 123] width 8 height 7
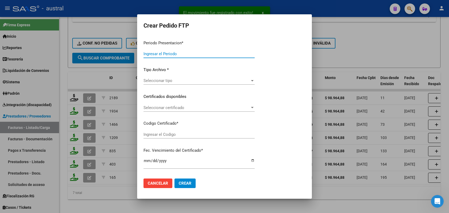
type input "202508"
type input "202506"
type input "$ 98.964,88"
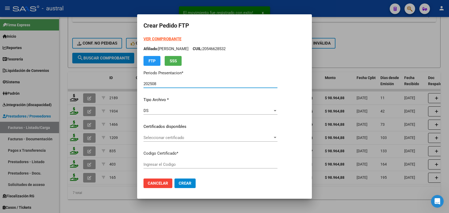
type input "9535201579"
type input "[DATE]"
click at [159, 112] on div "DS" at bounding box center [208, 110] width 129 height 5
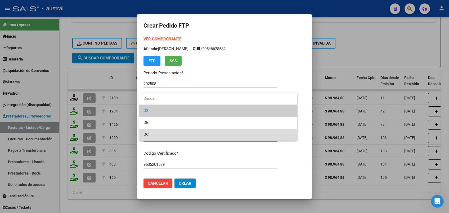
click at [180, 131] on span "DC" at bounding box center [219, 134] width 150 height 12
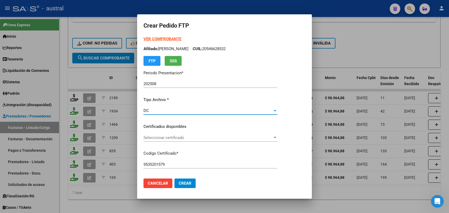
click at [180, 137] on span "Seleccionar certificado" at bounding box center [208, 137] width 129 height 5
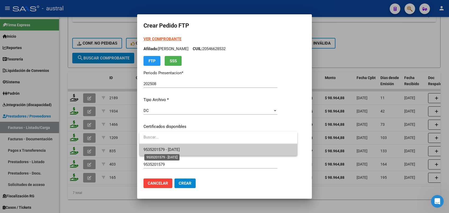
click at [180, 150] on span "9535201579 - [DATE]" at bounding box center [162, 149] width 36 height 5
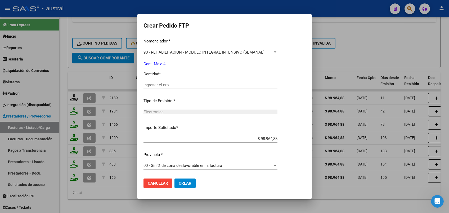
click at [167, 88] on div "Ingresar el nro" at bounding box center [211, 85] width 134 height 8
type input "4"
click at [186, 183] on span "Crear" at bounding box center [185, 183] width 13 height 5
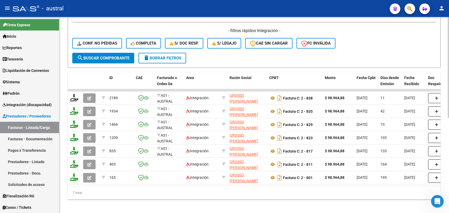
scroll to position [35, 0]
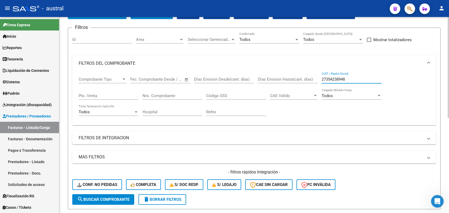
drag, startPoint x: 356, startPoint y: 77, endPoint x: 320, endPoint y: 82, distance: 36.6
click at [320, 82] on div "Comprobante Tipo Comprobante Tipo Fecha inicio – Fecha fin Fec. Comprobante Des…" at bounding box center [254, 96] width 351 height 49
click at [110, 199] on span "search Buscar Comprobante" at bounding box center [103, 199] width 52 height 5
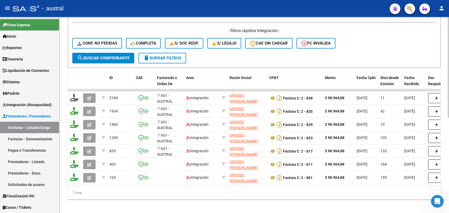
scroll to position [70, 0]
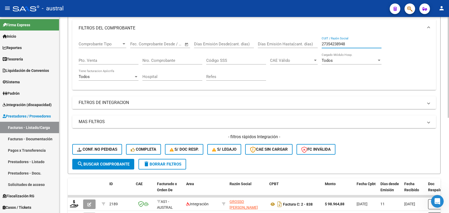
drag, startPoint x: 355, startPoint y: 43, endPoint x: 307, endPoint y: 47, distance: 47.8
click at [307, 47] on div "Comprobante Tipo Comprobante Tipo Fecha inicio – Fecha fin Fec. Comprobante Des…" at bounding box center [254, 61] width 351 height 49
paste input "176032435"
type input "27176032435"
click at [110, 165] on span "search Buscar Comprobante" at bounding box center [103, 164] width 52 height 5
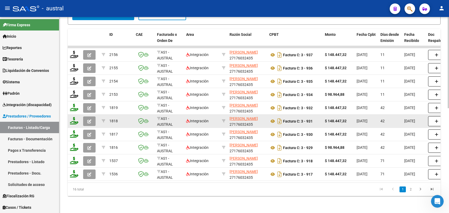
scroll to position [225, 0]
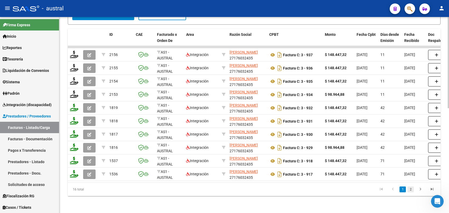
click at [410, 188] on link "2" at bounding box center [410, 189] width 6 height 6
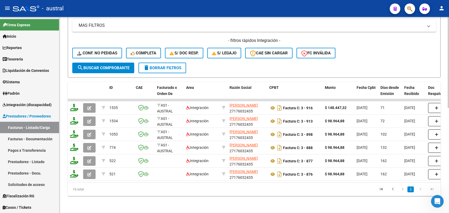
scroll to position [172, 0]
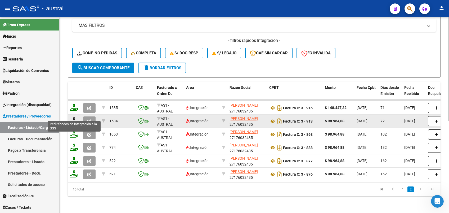
click at [72, 117] on icon at bounding box center [74, 120] width 8 height 7
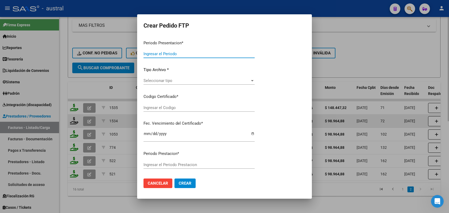
type input "202508"
type input "202506"
type input "$ 98.964,88"
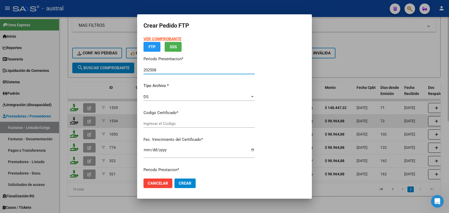
type input "9535201579"
type input "[DATE]"
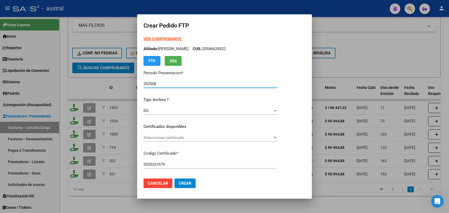
click at [155, 109] on div "DS" at bounding box center [208, 110] width 129 height 5
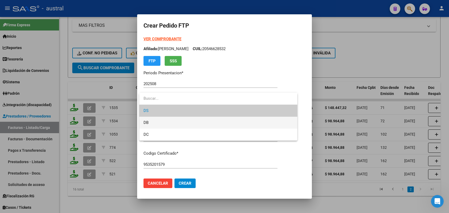
click at [166, 120] on span "DB" at bounding box center [219, 122] width 150 height 12
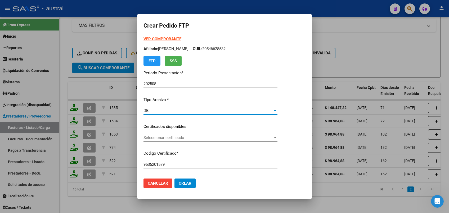
click at [157, 138] on span "Seleccionar certificado" at bounding box center [208, 137] width 129 height 5
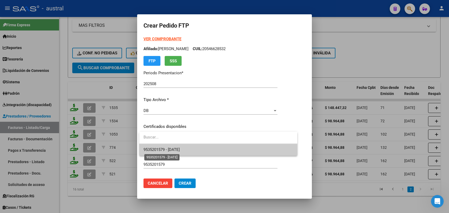
click at [161, 147] on span "9535201579 - [DATE]" at bounding box center [162, 149] width 36 height 5
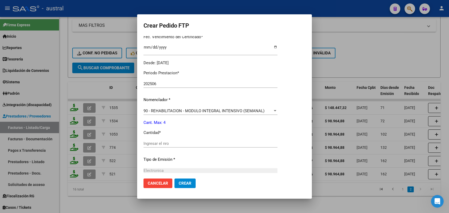
scroll to position [176, 0]
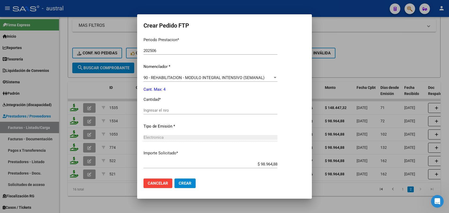
click at [159, 111] on input "Ingresar el nro" at bounding box center [211, 110] width 134 height 5
click at [175, 109] on input "Ingresar el nro" at bounding box center [211, 110] width 134 height 5
type input "4"
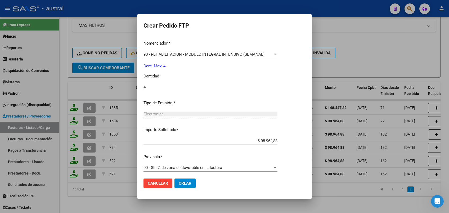
scroll to position [202, 0]
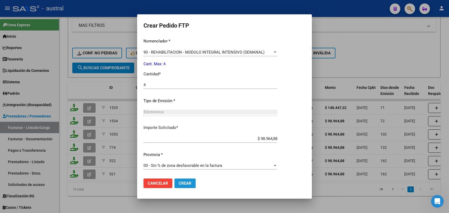
click at [188, 183] on span "Crear" at bounding box center [185, 183] width 13 height 5
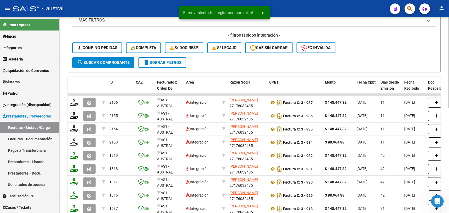
scroll to position [225, 0]
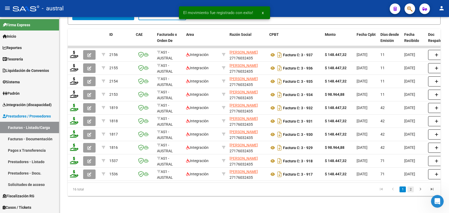
click at [409, 189] on link "2" at bounding box center [410, 189] width 6 height 6
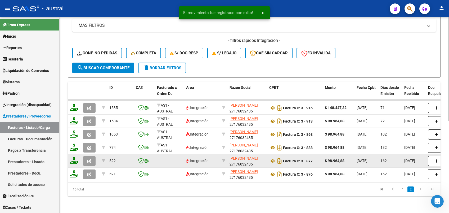
scroll to position [172, 0]
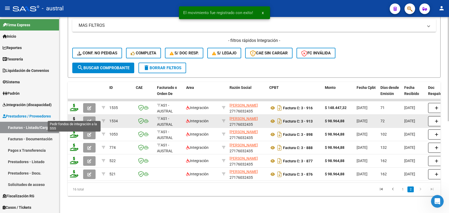
click at [72, 118] on icon at bounding box center [74, 120] width 8 height 7
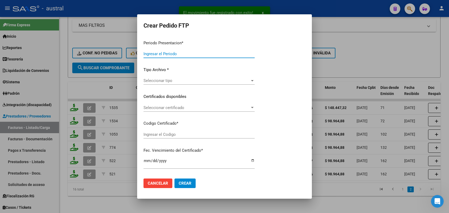
type input "202508"
type input "202506"
type input "$ 98.964,88"
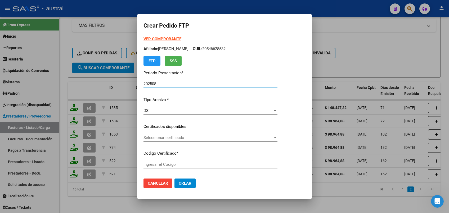
type input "9535201579"
type input "[DATE]"
click at [159, 110] on div "DS" at bounding box center [208, 110] width 129 height 5
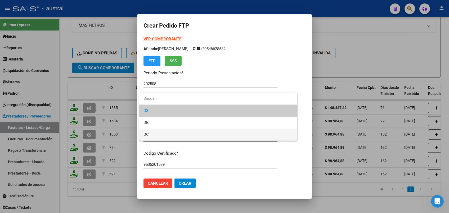
click at [171, 132] on span "DC" at bounding box center [219, 134] width 150 height 12
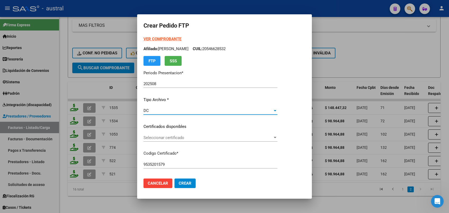
click at [176, 137] on span "Seleccionar certificado" at bounding box center [208, 137] width 129 height 5
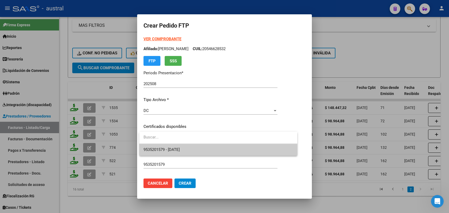
click at [180, 147] on span "9535201579 - [DATE]" at bounding box center [162, 149] width 36 height 5
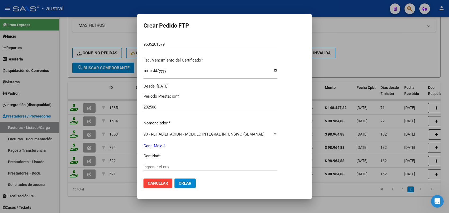
scroll to position [141, 0]
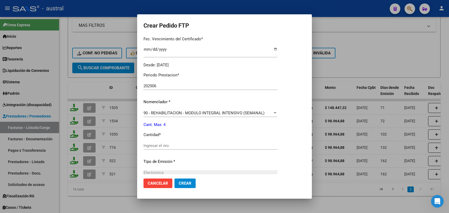
click at [159, 144] on input "Ingresar el nro" at bounding box center [211, 145] width 134 height 5
type input "4"
click at [189, 180] on button "Crear" at bounding box center [184, 183] width 21 height 10
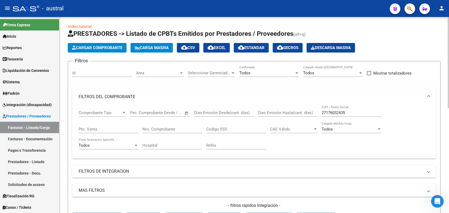
scroll to position [0, 0]
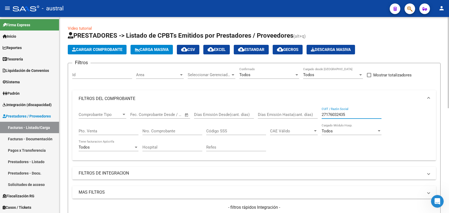
drag, startPoint x: 347, startPoint y: 112, endPoint x: 303, endPoint y: 112, distance: 44.2
click at [303, 112] on div "Comprobante Tipo Comprobante Tipo Fecha inicio – Fecha fin Fec. Comprobante Des…" at bounding box center [254, 131] width 351 height 49
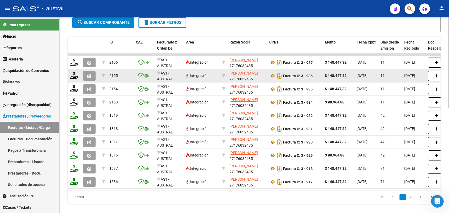
scroll to position [176, 0]
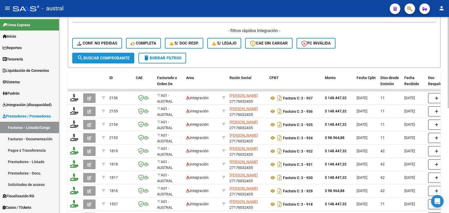
click at [119, 58] on span "search Buscar Comprobante" at bounding box center [103, 58] width 52 height 5
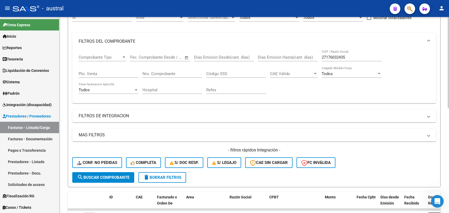
scroll to position [35, 0]
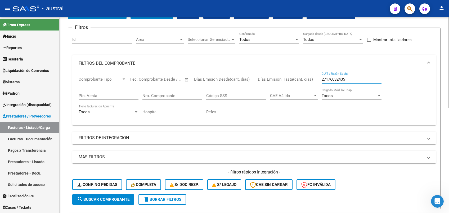
drag, startPoint x: 356, startPoint y: 80, endPoint x: 305, endPoint y: 79, distance: 51.1
click at [305, 79] on div "Comprobante Tipo Comprobante Tipo Fecha inicio – Fecha fin Fec. Comprobante Des…" at bounding box center [254, 96] width 351 height 49
paste input "357321870"
type input "27357321870"
click at [114, 200] on span "search Buscar Comprobante" at bounding box center [103, 199] width 52 height 5
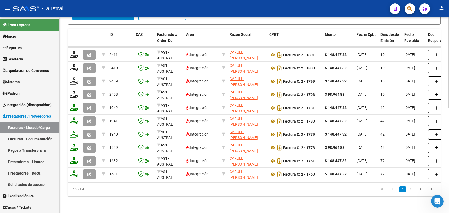
scroll to position [225, 0]
click at [411, 189] on link "2" at bounding box center [410, 189] width 6 height 6
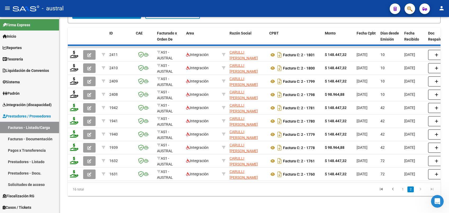
scroll to position [172, 0]
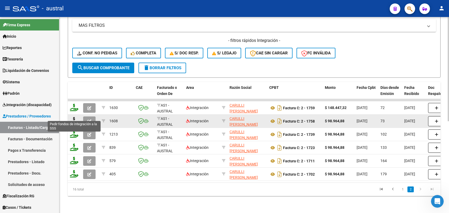
click at [74, 117] on icon at bounding box center [74, 120] width 8 height 7
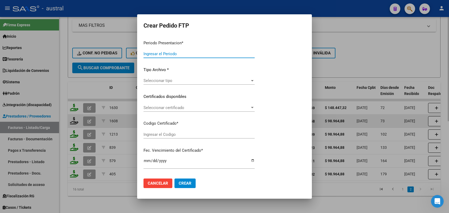
type input "202508"
type input "202506"
type input "$ 98.964,88"
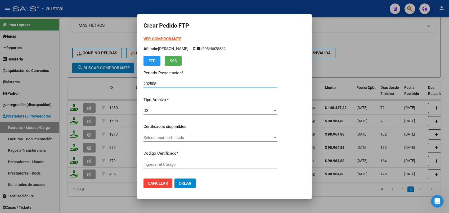
type input "9535201579"
type input "[DATE]"
click at [157, 137] on span "Seleccionar certificado" at bounding box center [208, 137] width 129 height 5
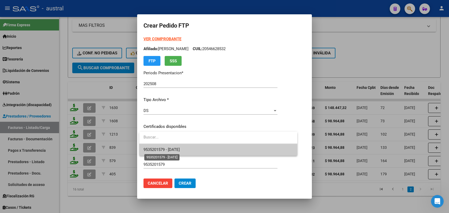
drag, startPoint x: 173, startPoint y: 149, endPoint x: 168, endPoint y: 127, distance: 22.2
click at [173, 148] on span "9535201579 - [DATE]" at bounding box center [162, 149] width 36 height 5
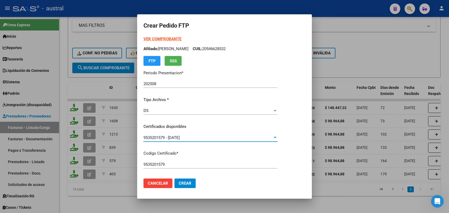
click at [170, 107] on div "DS Seleccionar tipo" at bounding box center [211, 110] width 134 height 8
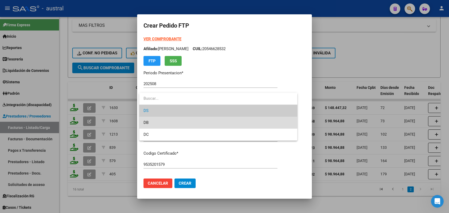
click at [154, 125] on span "DB" at bounding box center [219, 122] width 150 height 12
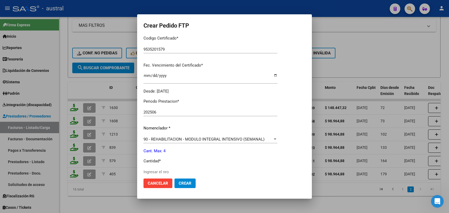
scroll to position [141, 0]
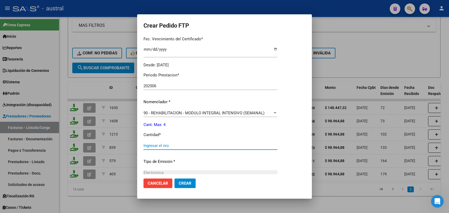
click at [160, 144] on input "Ingresar el nro" at bounding box center [211, 145] width 134 height 5
type input "4"
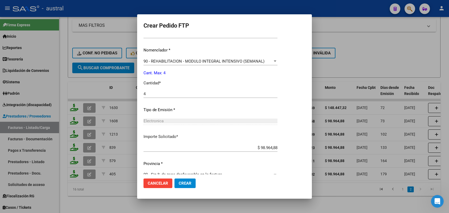
scroll to position [202, 0]
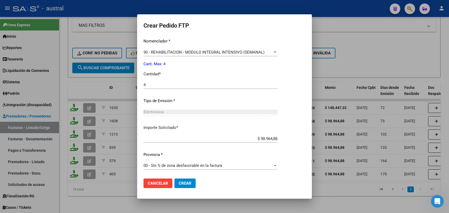
click at [192, 182] on button "Crear" at bounding box center [184, 183] width 21 height 10
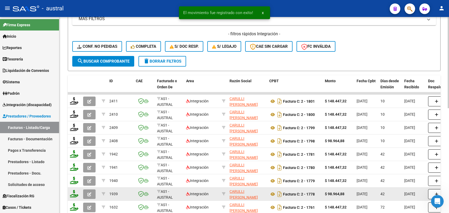
scroll to position [225, 0]
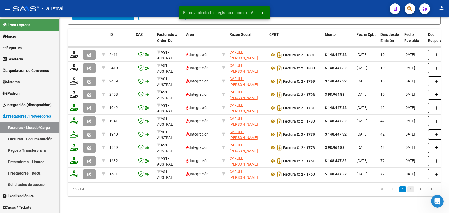
click at [411, 190] on link "2" at bounding box center [410, 189] width 6 height 6
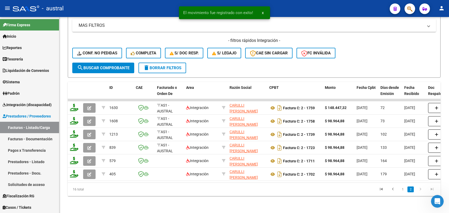
scroll to position [172, 0]
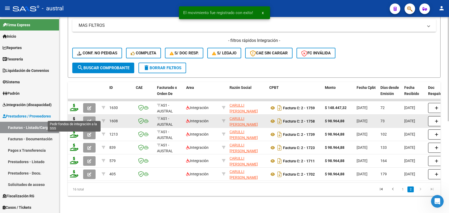
click at [71, 117] on icon at bounding box center [74, 120] width 8 height 7
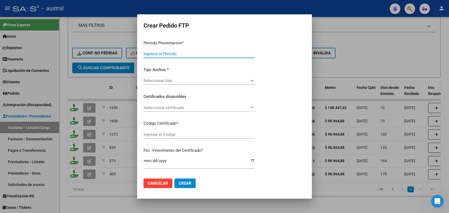
type input "202508"
type input "202506"
type input "$ 98.964,88"
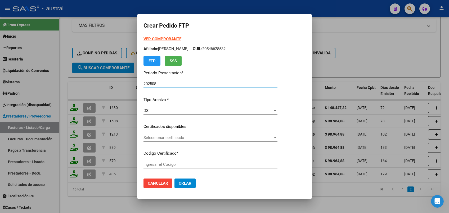
type input "9535201579"
type input "[DATE]"
click at [164, 138] on span "Seleccionar certificado" at bounding box center [208, 137] width 129 height 5
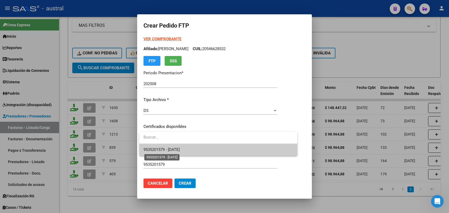
click at [170, 150] on span "9535201579 - [DATE]" at bounding box center [162, 149] width 36 height 5
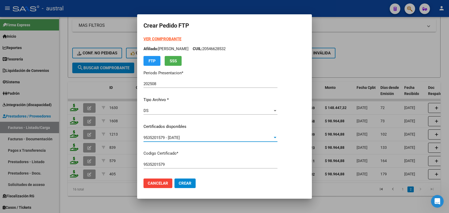
click at [160, 109] on div "DS" at bounding box center [208, 110] width 129 height 5
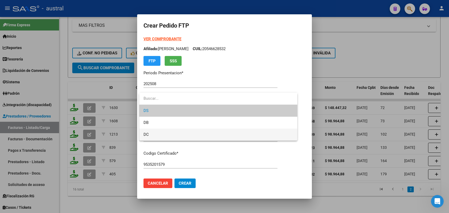
click at [176, 136] on span "DC" at bounding box center [219, 134] width 150 height 12
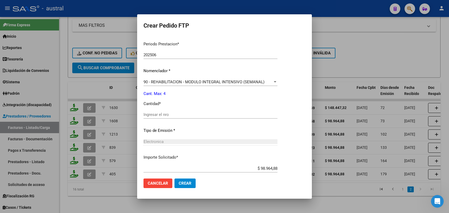
scroll to position [176, 0]
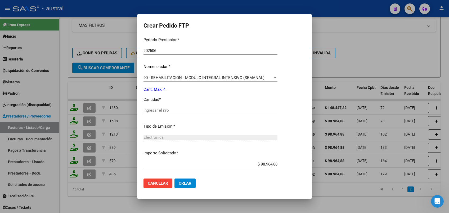
click at [168, 106] on div "Periodo Prestacion * 202506 Ingresar el Periodo Prestacion Nomenclador * 90 - R…" at bounding box center [211, 116] width 134 height 167
click at [168, 107] on div "Ingresar el nro" at bounding box center [211, 110] width 134 height 8
type input "4"
click at [187, 181] on span "Crear" at bounding box center [185, 183] width 13 height 5
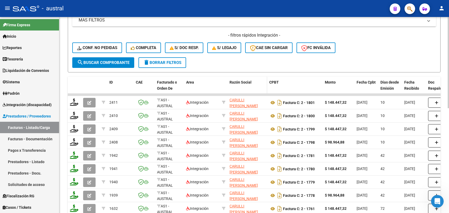
scroll to position [66, 0]
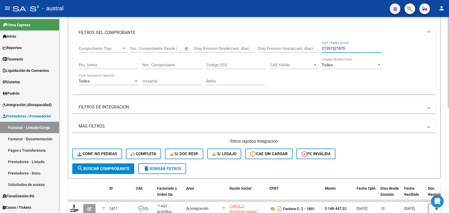
drag, startPoint x: 349, startPoint y: 48, endPoint x: 314, endPoint y: 51, distance: 35.7
click at [314, 51] on div "Comprobante Tipo Comprobante Tipo Fecha inicio – Fecha fin Fec. Comprobante Des…" at bounding box center [254, 65] width 351 height 49
paste input "3261695014"
type input "23261695014"
click at [111, 168] on span "search Buscar Comprobante" at bounding box center [103, 168] width 52 height 5
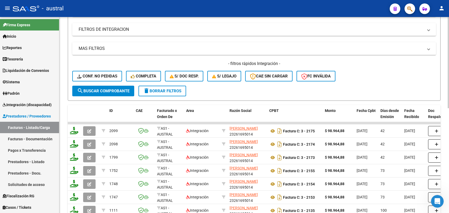
scroll to position [207, 0]
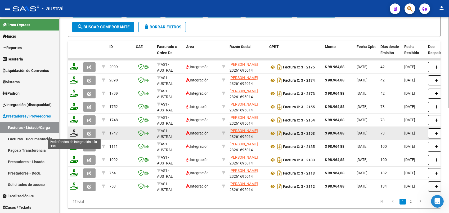
click at [74, 135] on icon at bounding box center [74, 132] width 8 height 7
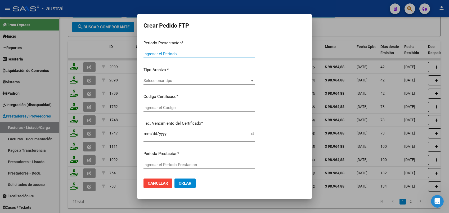
type input "202508"
type input "202506"
type input "$ 98.964,88"
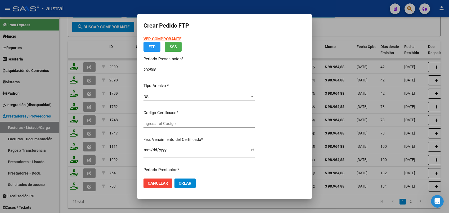
type input "9535201579"
type input "[DATE]"
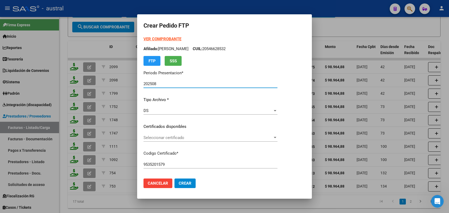
click at [165, 110] on div "DS" at bounding box center [208, 110] width 129 height 5
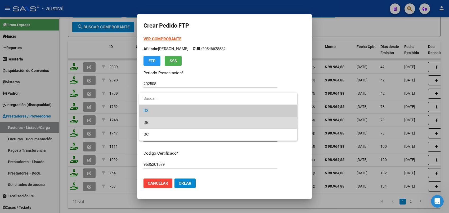
click at [156, 123] on span "DB" at bounding box center [219, 122] width 150 height 12
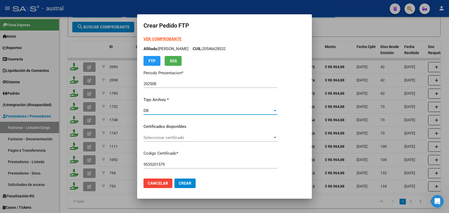
click at [166, 137] on span "Seleccionar certificado" at bounding box center [208, 137] width 129 height 5
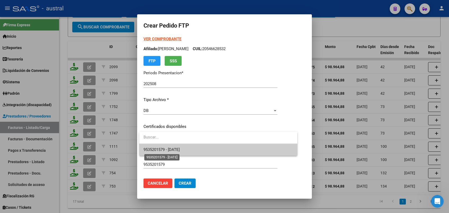
click at [175, 148] on span "9535201579 - [DATE]" at bounding box center [162, 149] width 36 height 5
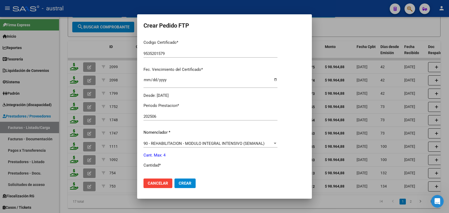
scroll to position [141, 0]
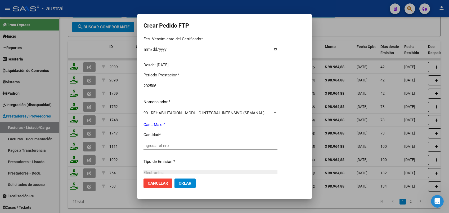
click at [170, 146] on input "Ingresar el nro" at bounding box center [211, 145] width 134 height 5
type input "4"
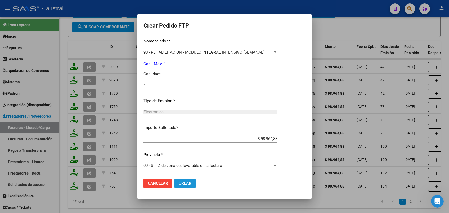
click at [183, 183] on span "Crear" at bounding box center [185, 183] width 13 height 5
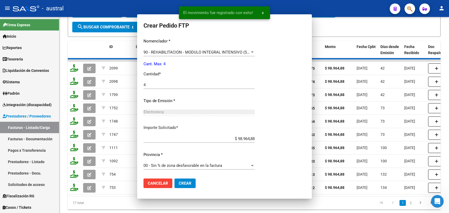
scroll to position [0, 0]
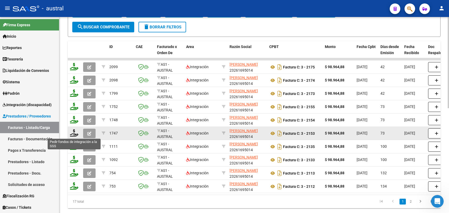
click at [75, 133] on icon at bounding box center [74, 132] width 8 height 7
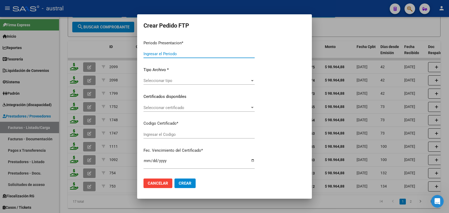
type input "202508"
type input "202506"
type input "$ 98.964,88"
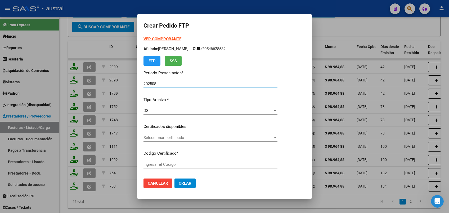
type input "9535201579"
type input "[DATE]"
click at [158, 136] on span "Seleccionar certificado" at bounding box center [208, 137] width 129 height 5
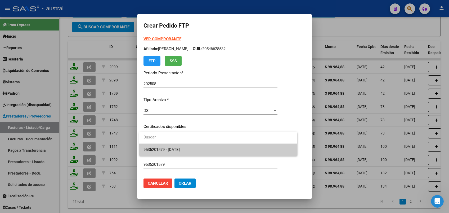
click at [157, 102] on div at bounding box center [224, 106] width 449 height 213
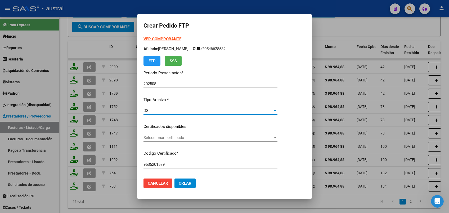
click at [156, 110] on div "DS" at bounding box center [208, 110] width 129 height 5
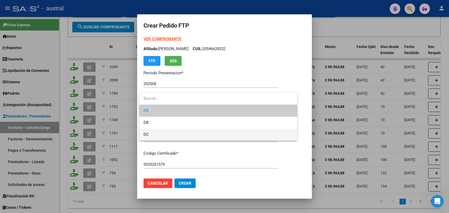
click at [166, 132] on span "DC" at bounding box center [219, 134] width 150 height 12
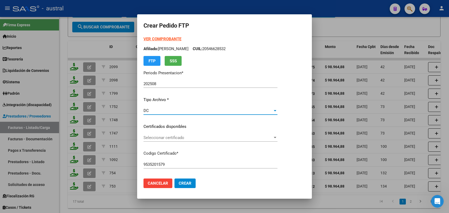
click at [186, 137] on span "Seleccionar certificado" at bounding box center [208, 137] width 129 height 5
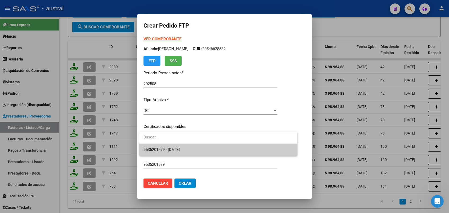
click at [180, 147] on span "9535201579 - [DATE]" at bounding box center [162, 149] width 36 height 5
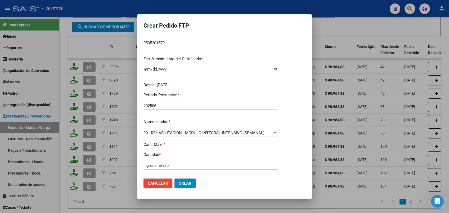
scroll to position [176, 0]
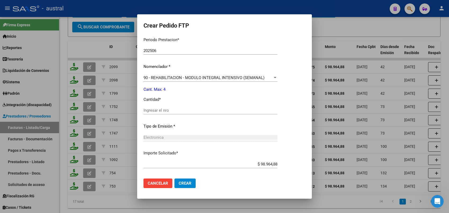
click at [169, 112] on div "Ingresar el nro" at bounding box center [211, 110] width 134 height 8
type input "4"
click at [183, 181] on span "Crear" at bounding box center [185, 183] width 13 height 5
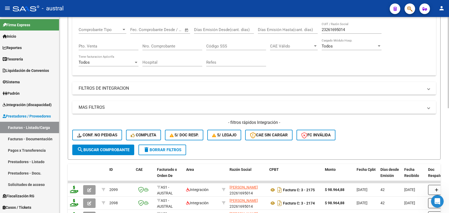
scroll to position [66, 0]
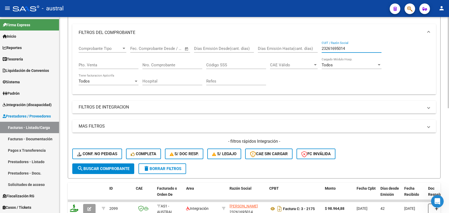
drag, startPoint x: 355, startPoint y: 47, endPoint x: 313, endPoint y: 48, distance: 41.3
click at [313, 48] on div "Comprobante Tipo Comprobante Tipo Fecha inicio – Fecha fin Fec. Comprobante Des…" at bounding box center [254, 65] width 351 height 49
click at [118, 169] on span "search Buscar Comprobante" at bounding box center [103, 168] width 52 height 5
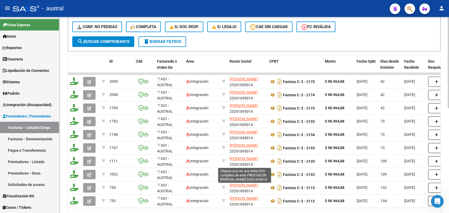
scroll to position [207, 0]
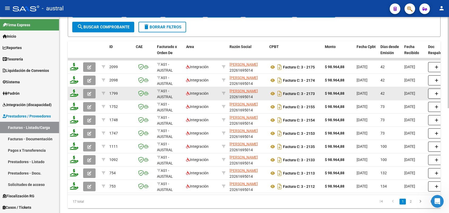
click at [88, 94] on icon "button" at bounding box center [89, 94] width 4 height 4
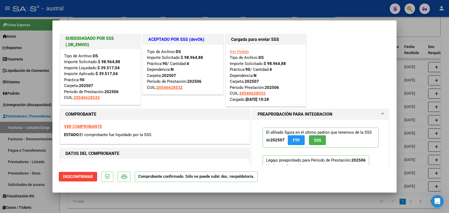
type input "$ 0,00"
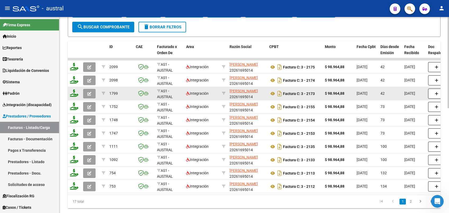
click at [91, 95] on icon "button" at bounding box center [89, 94] width 4 height 4
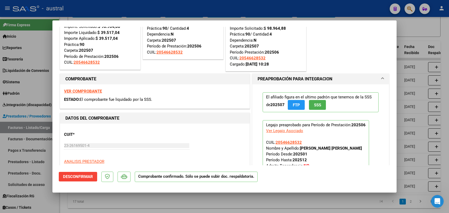
scroll to position [70, 0]
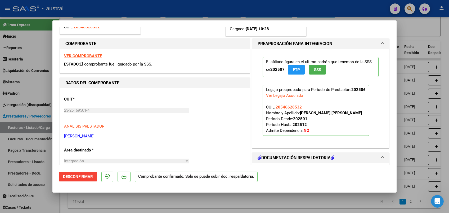
type input "$ 0,00"
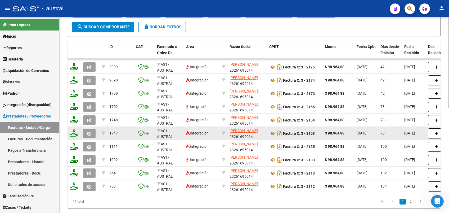
click at [88, 131] on icon "button" at bounding box center [89, 133] width 4 height 4
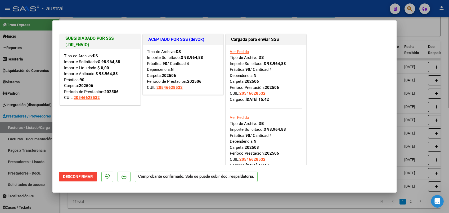
type input "$ 0,00"
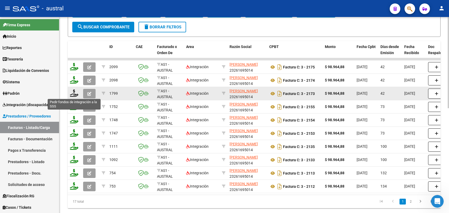
click at [76, 93] on icon at bounding box center [74, 92] width 8 height 7
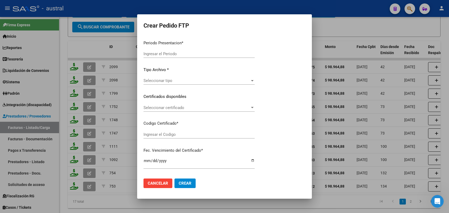
type input "202508"
type input "202506"
type input "$ 98.964,88"
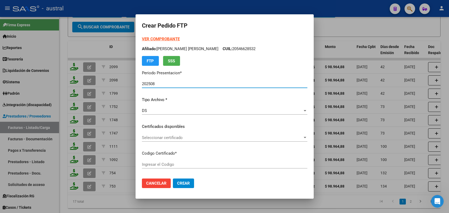
type input "9535201579"
type input "[DATE]"
click at [165, 111] on div "DS" at bounding box center [222, 110] width 161 height 5
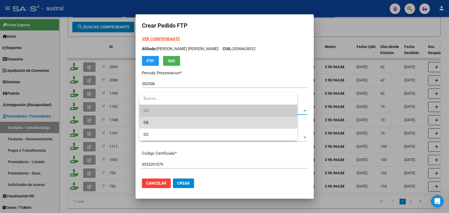
click at [178, 123] on span "DB" at bounding box center [219, 122] width 150 height 12
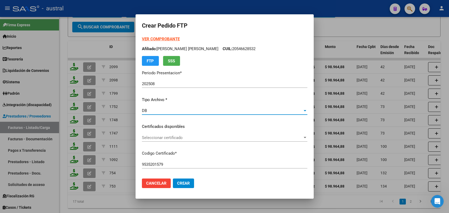
click at [173, 136] on span "Seleccionar certificado" at bounding box center [222, 137] width 161 height 5
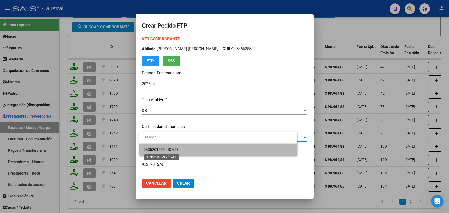
click at [180, 147] on span "9535201579 - [DATE]" at bounding box center [162, 149] width 36 height 5
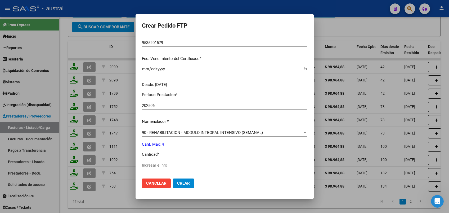
scroll to position [141, 0]
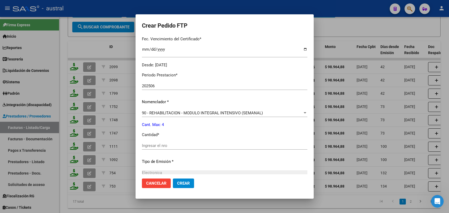
click at [173, 145] on input "Ingresar el nro" at bounding box center [224, 145] width 165 height 5
type input "4"
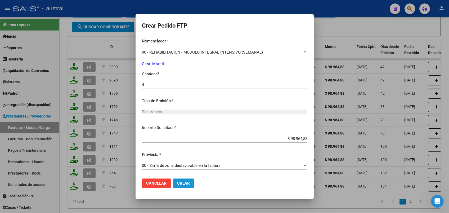
click at [187, 181] on span "Crear" at bounding box center [183, 183] width 13 height 5
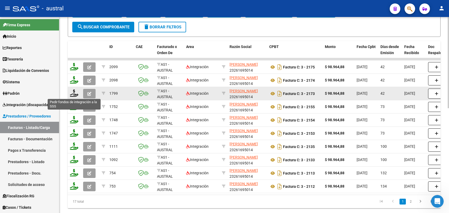
click at [76, 94] on icon at bounding box center [74, 92] width 8 height 7
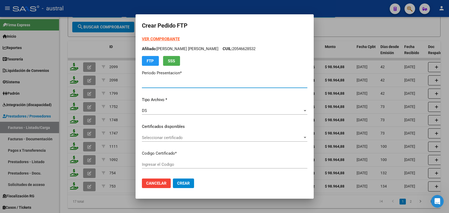
type input "202508"
type input "202506"
type input "$ 98.964,88"
type input "9535201579"
type input "[DATE]"
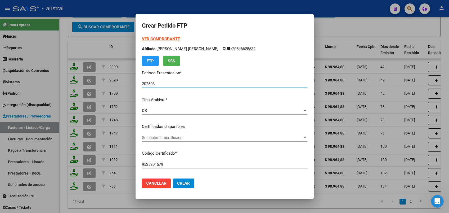
click at [158, 109] on div "DS" at bounding box center [222, 110] width 161 height 5
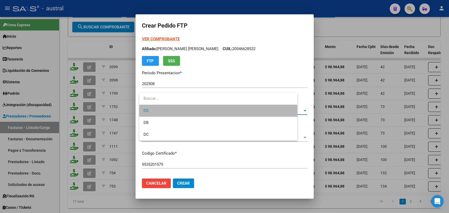
click at [158, 109] on span "DS" at bounding box center [219, 111] width 150 height 12
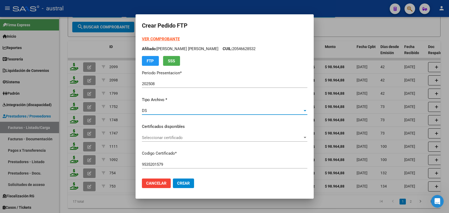
click at [158, 135] on span "Seleccionar certificado" at bounding box center [222, 137] width 161 height 5
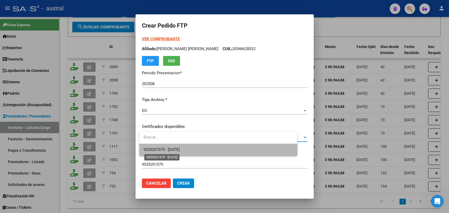
click at [179, 149] on span "9535201579 - [DATE]" at bounding box center [162, 149] width 36 height 5
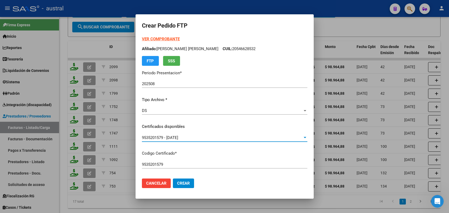
click at [160, 85] on input "202508" at bounding box center [224, 83] width 165 height 5
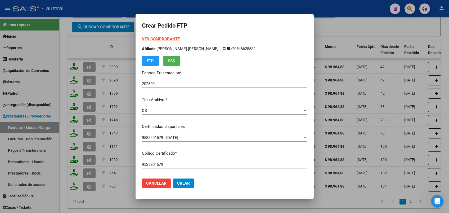
type input "202509"
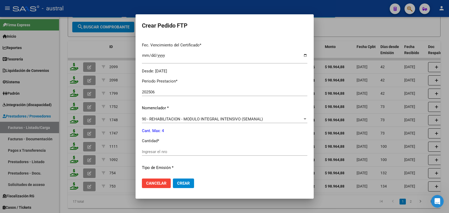
scroll to position [141, 0]
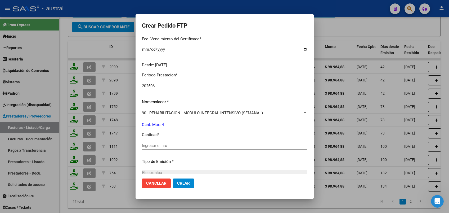
click at [162, 86] on input "202506" at bounding box center [224, 85] width 165 height 5
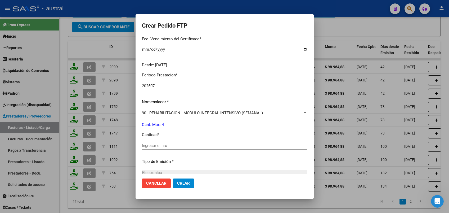
type input "202507"
click at [173, 144] on input "Ingresar el nro" at bounding box center [224, 145] width 165 height 5
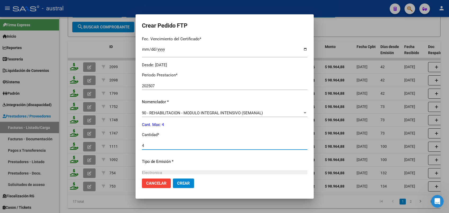
type input "4"
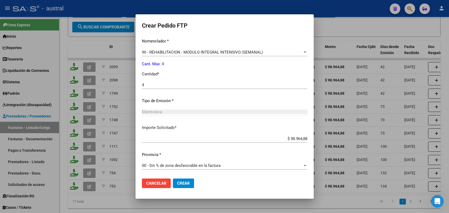
click at [186, 184] on span "Crear" at bounding box center [183, 183] width 13 height 5
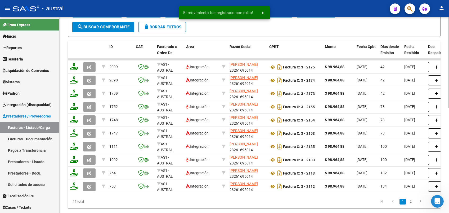
click at [172, 27] on span "delete Borrar Filtros" at bounding box center [162, 27] width 38 height 5
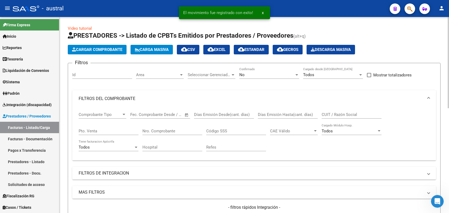
scroll to position [0, 0]
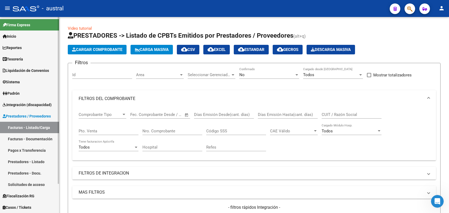
click at [24, 105] on span "Integración (discapacidad)" at bounding box center [27, 105] width 49 height 6
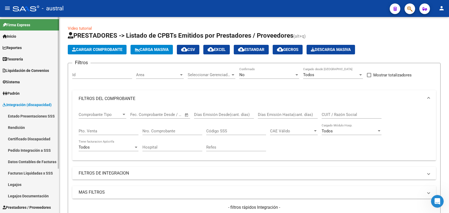
click at [24, 146] on link "Pedido Integración a SSS" at bounding box center [29, 149] width 59 height 11
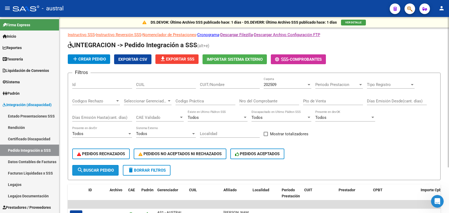
click at [96, 172] on span "search Buscar Pedido" at bounding box center [95, 170] width 37 height 5
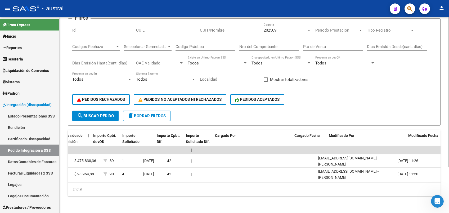
scroll to position [0, 478]
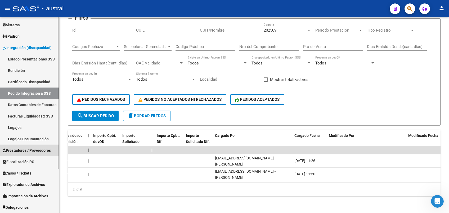
click at [24, 147] on span "Prestadores / Proveedores" at bounding box center [27, 150] width 48 height 6
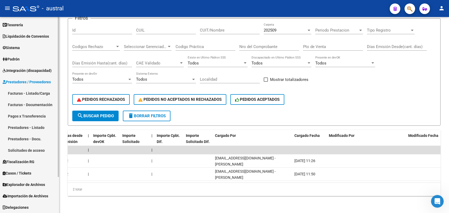
scroll to position [34, 0]
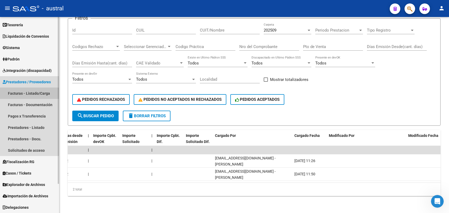
click at [46, 92] on link "Facturas - Listado/Carga" at bounding box center [29, 92] width 59 height 11
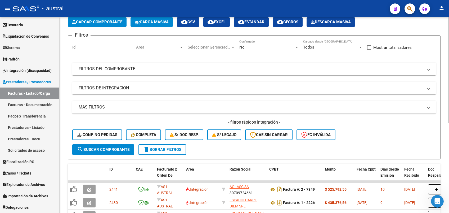
scroll to position [35, 0]
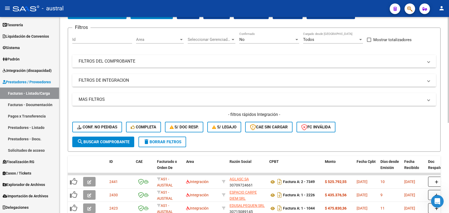
click at [149, 62] on mat-panel-title "FILTROS DEL COMPROBANTE" at bounding box center [251, 61] width 345 height 6
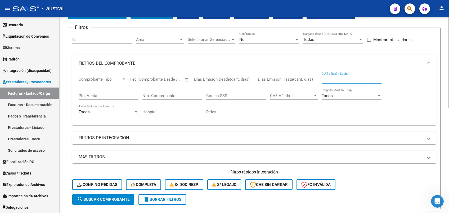
click at [345, 81] on input "CUIT / Razón Social" at bounding box center [352, 79] width 60 height 5
paste input "20396245044"
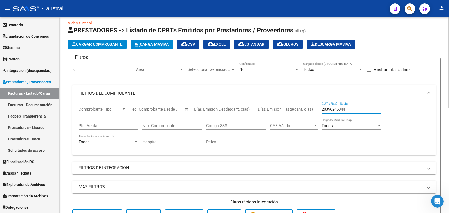
scroll to position [0, 0]
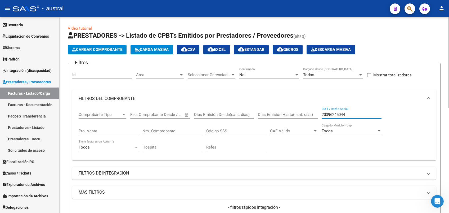
type input "20396245044"
click at [249, 74] on div "No" at bounding box center [266, 74] width 55 height 5
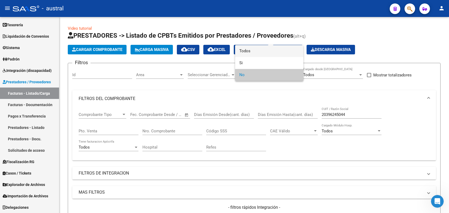
click at [261, 55] on span "Todos" at bounding box center [269, 51] width 60 height 12
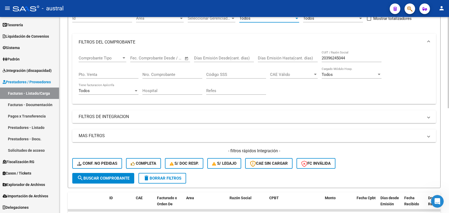
scroll to position [176, 0]
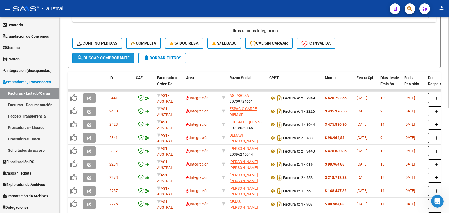
click at [112, 56] on span "search Buscar Comprobante" at bounding box center [103, 58] width 52 height 5
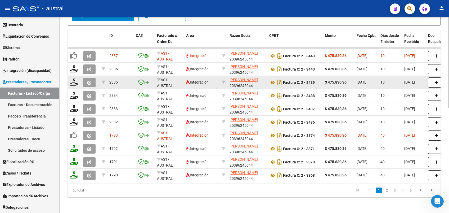
scroll to position [225, 0]
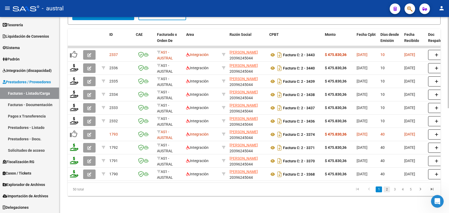
click at [387, 190] on link "2" at bounding box center [387, 189] width 6 height 6
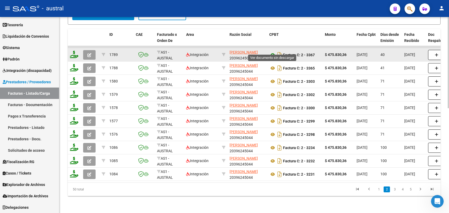
click at [271, 52] on icon at bounding box center [272, 55] width 7 height 6
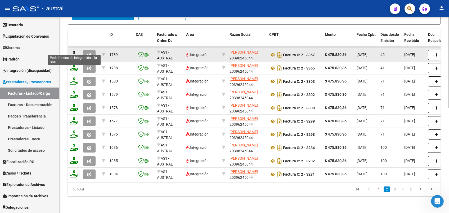
click at [74, 52] on icon at bounding box center [74, 54] width 8 height 7
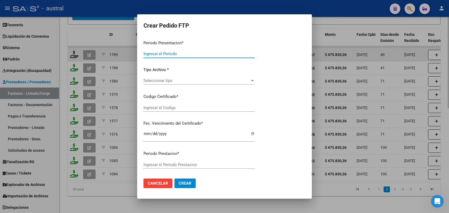
type input "202508"
type input "202506"
type input "$ 475.830,36"
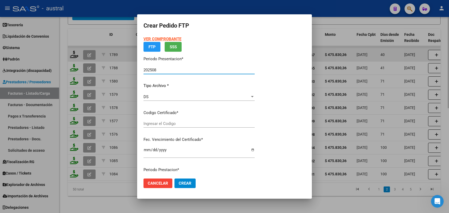
type input "5063755772"
type input "2029-02-27"
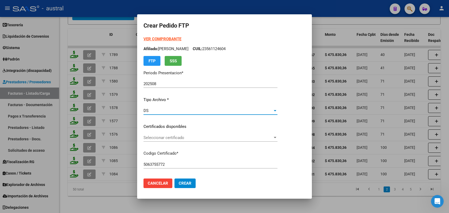
click at [159, 110] on div "DS" at bounding box center [208, 110] width 129 height 5
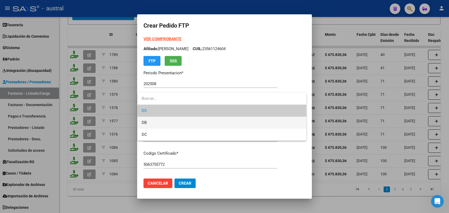
click at [155, 119] on span "DB" at bounding box center [222, 122] width 160 height 12
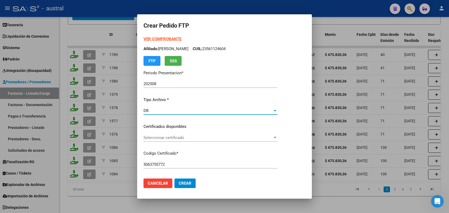
click at [168, 137] on span "Seleccionar certificado" at bounding box center [208, 137] width 129 height 5
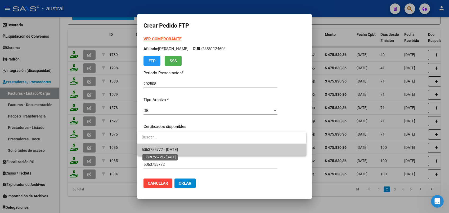
click at [177, 148] on span "5063755772 - 2029-02-27" at bounding box center [160, 149] width 36 height 5
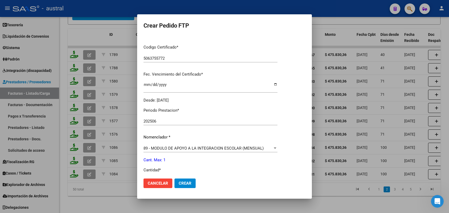
scroll to position [141, 0]
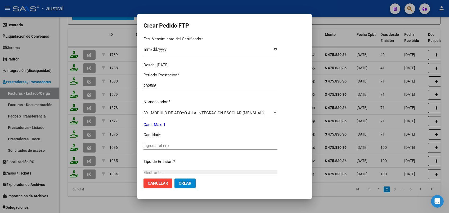
click at [167, 145] on input "Ingresar el nro" at bounding box center [211, 145] width 134 height 5
type input "1"
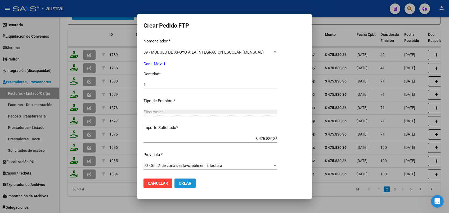
click at [187, 181] on span "Crear" at bounding box center [185, 183] width 13 height 5
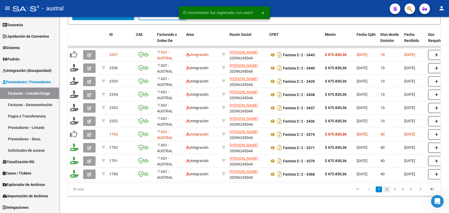
click at [385, 187] on link "2" at bounding box center [387, 189] width 6 height 6
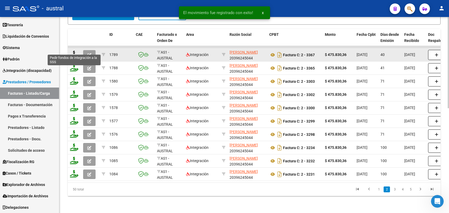
click at [74, 51] on icon at bounding box center [74, 54] width 8 height 7
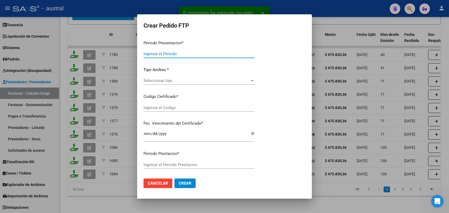
type input "202508"
type input "202506"
type input "$ 475.830,36"
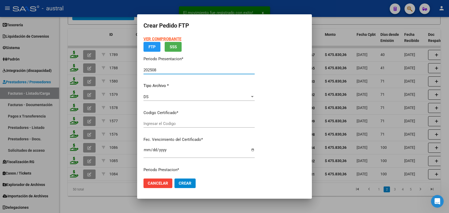
type input "5063755772"
type input "2029-02-27"
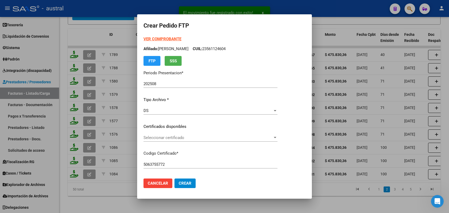
click at [167, 98] on p "Tipo Archivo *" at bounding box center [211, 100] width 134 height 6
click at [159, 109] on div "DS" at bounding box center [208, 110] width 129 height 5
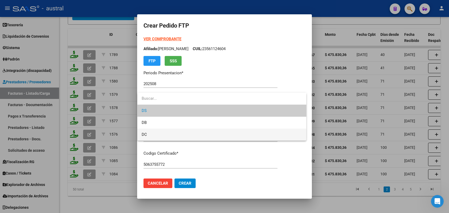
click at [165, 134] on span "DC" at bounding box center [222, 134] width 160 height 12
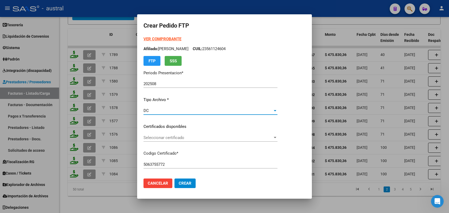
click at [164, 84] on input "202508" at bounding box center [211, 83] width 134 height 5
type input "202509"
click at [154, 111] on div "DC" at bounding box center [208, 110] width 129 height 5
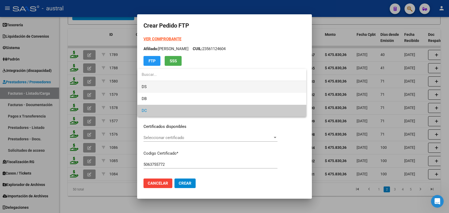
click at [158, 89] on span "DS" at bounding box center [222, 87] width 160 height 12
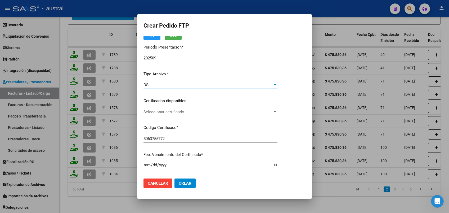
scroll to position [35, 0]
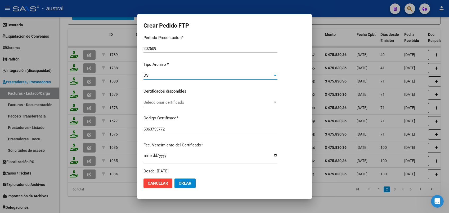
click at [165, 102] on span "Seleccionar certificado" at bounding box center [208, 102] width 129 height 5
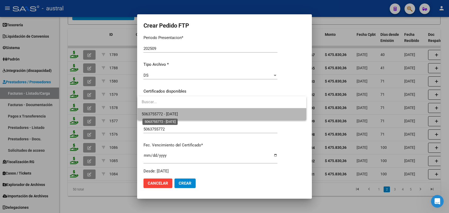
click at [172, 112] on span "5063755772 - 2029-02-27" at bounding box center [160, 113] width 36 height 5
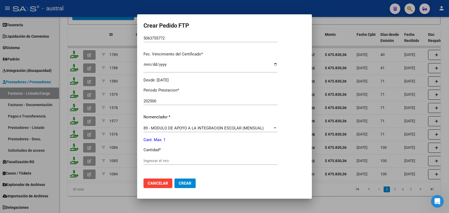
scroll to position [141, 0]
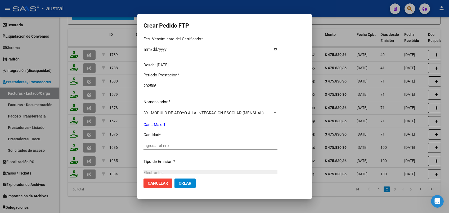
click at [167, 87] on input "202506" at bounding box center [211, 85] width 134 height 5
type input "202507"
click at [169, 148] on div "Ingresar el nro" at bounding box center [211, 145] width 134 height 8
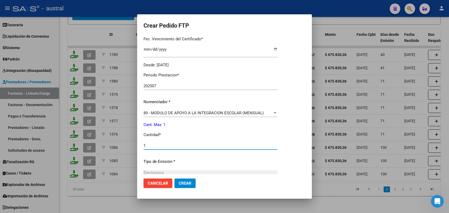
type input "1"
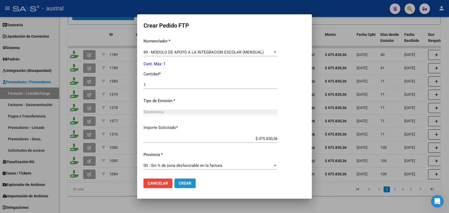
click at [176, 180] on button "Crear" at bounding box center [184, 183] width 21 height 10
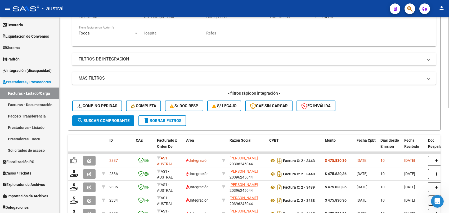
scroll to position [176, 0]
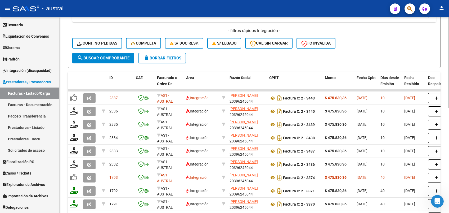
click at [158, 61] on button "delete Borrar Filtros" at bounding box center [162, 58] width 48 height 11
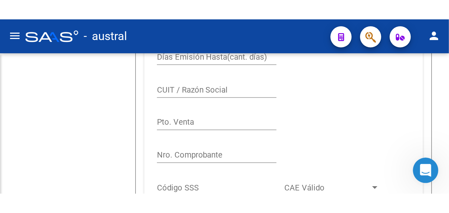
scroll to position [34, 0]
